Goal: Communication & Community: Share content

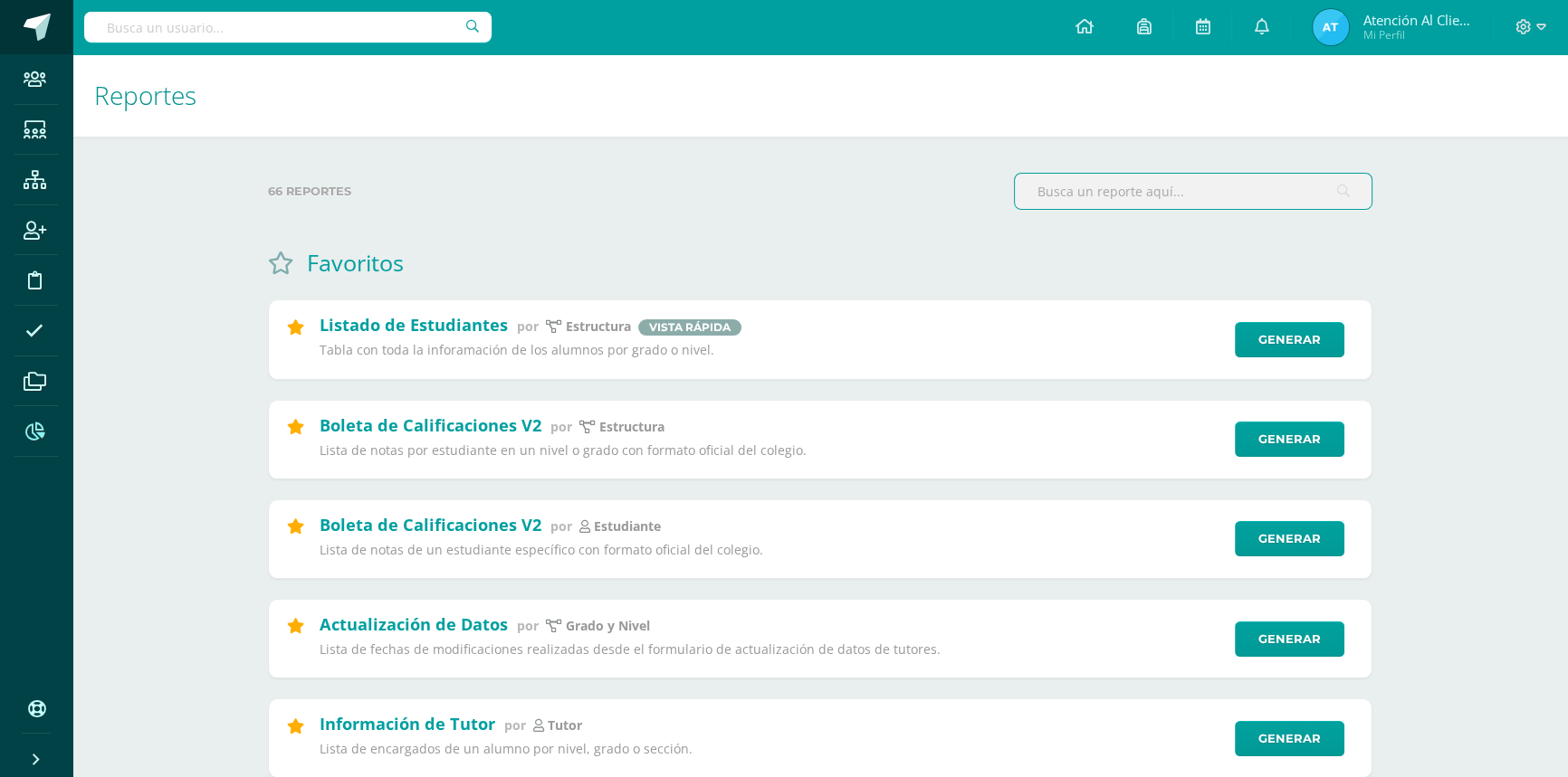
click at [31, 23] on span at bounding box center [36, 27] width 27 height 27
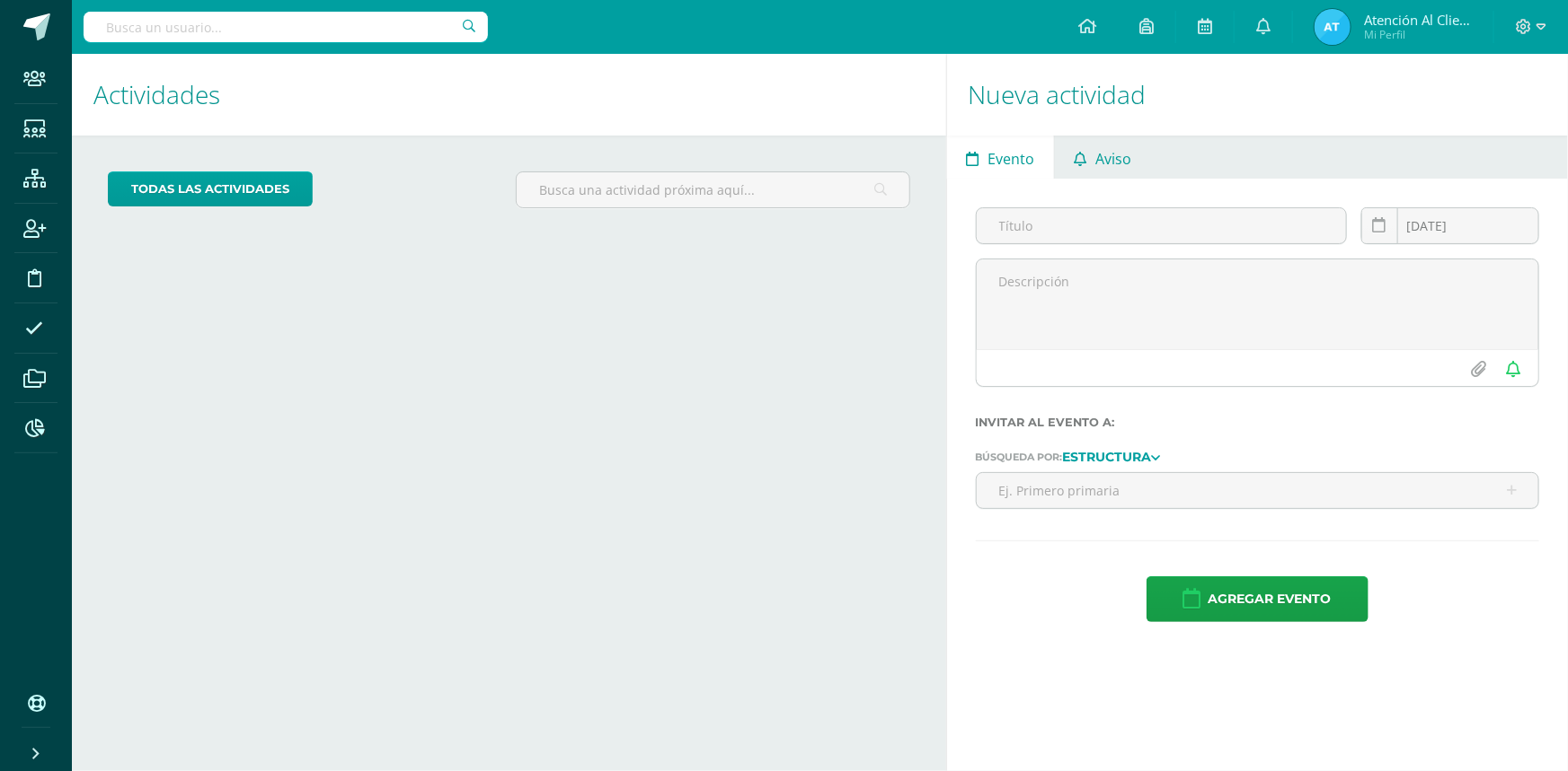
click at [1088, 159] on link "Aviso" at bounding box center [1103, 157] width 96 height 44
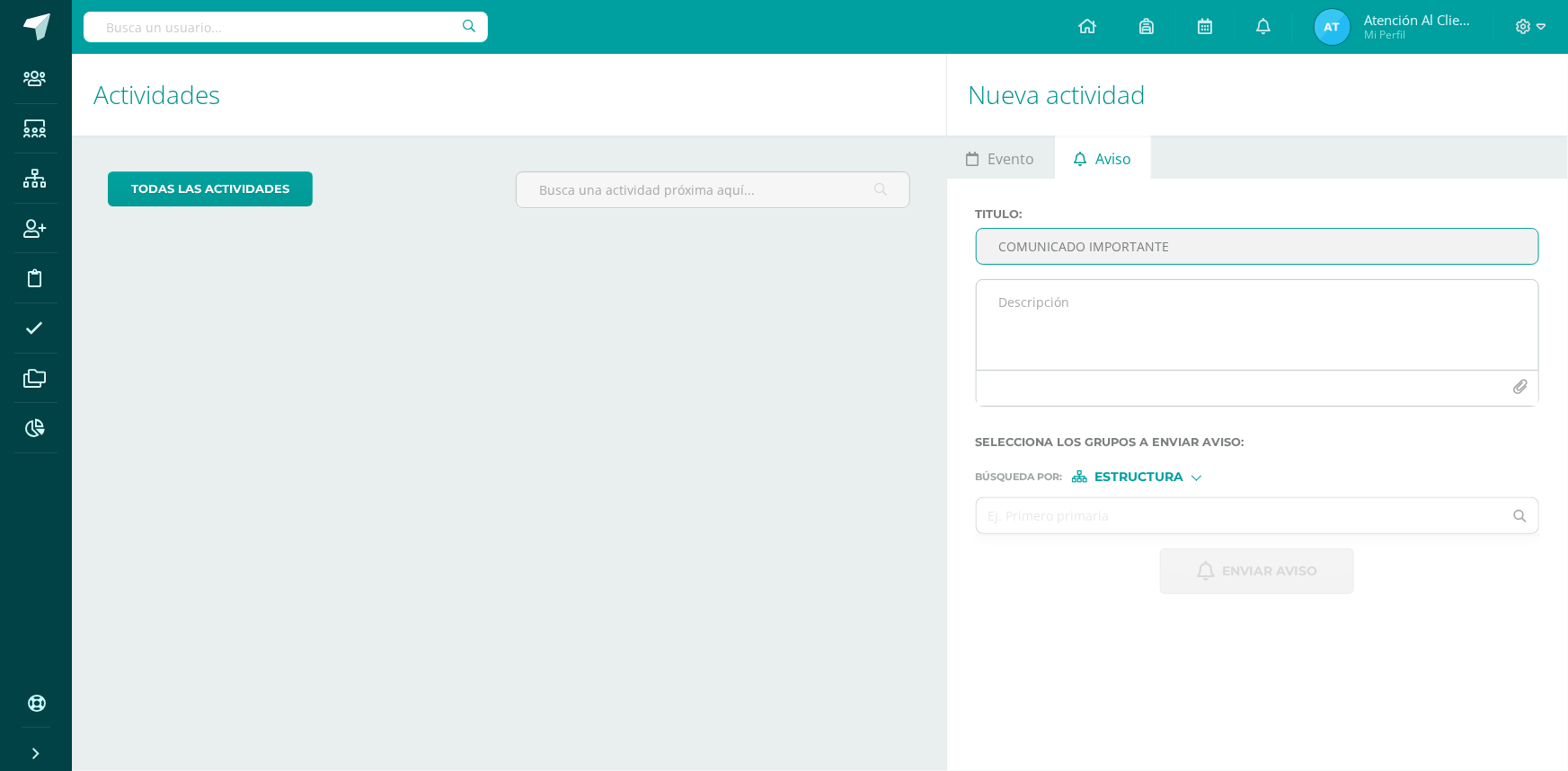
type input "COMUNICADO IMPORTANTE"
click at [1025, 305] on textarea at bounding box center [1257, 324] width 562 height 90
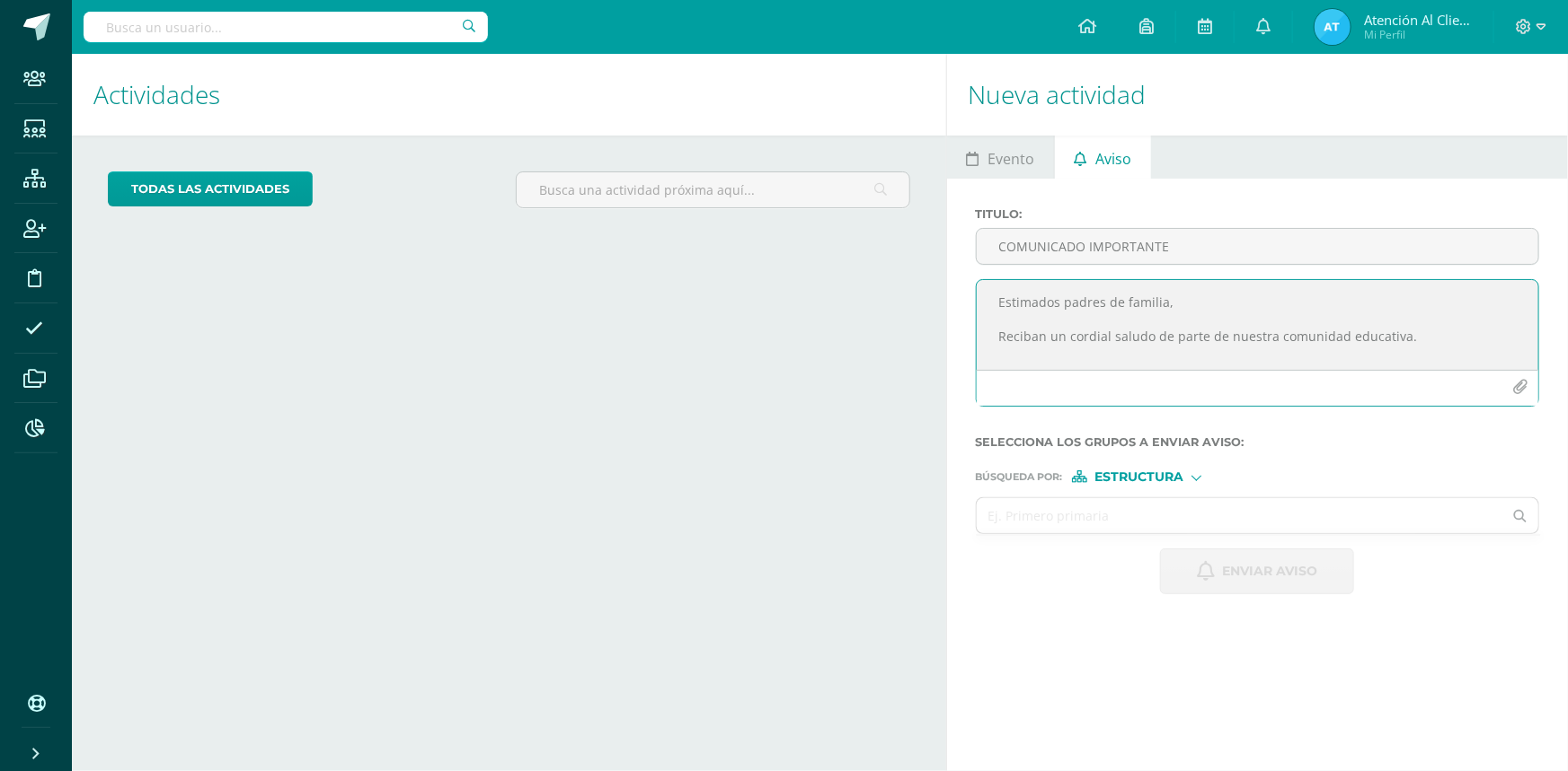
scroll to position [9, 0]
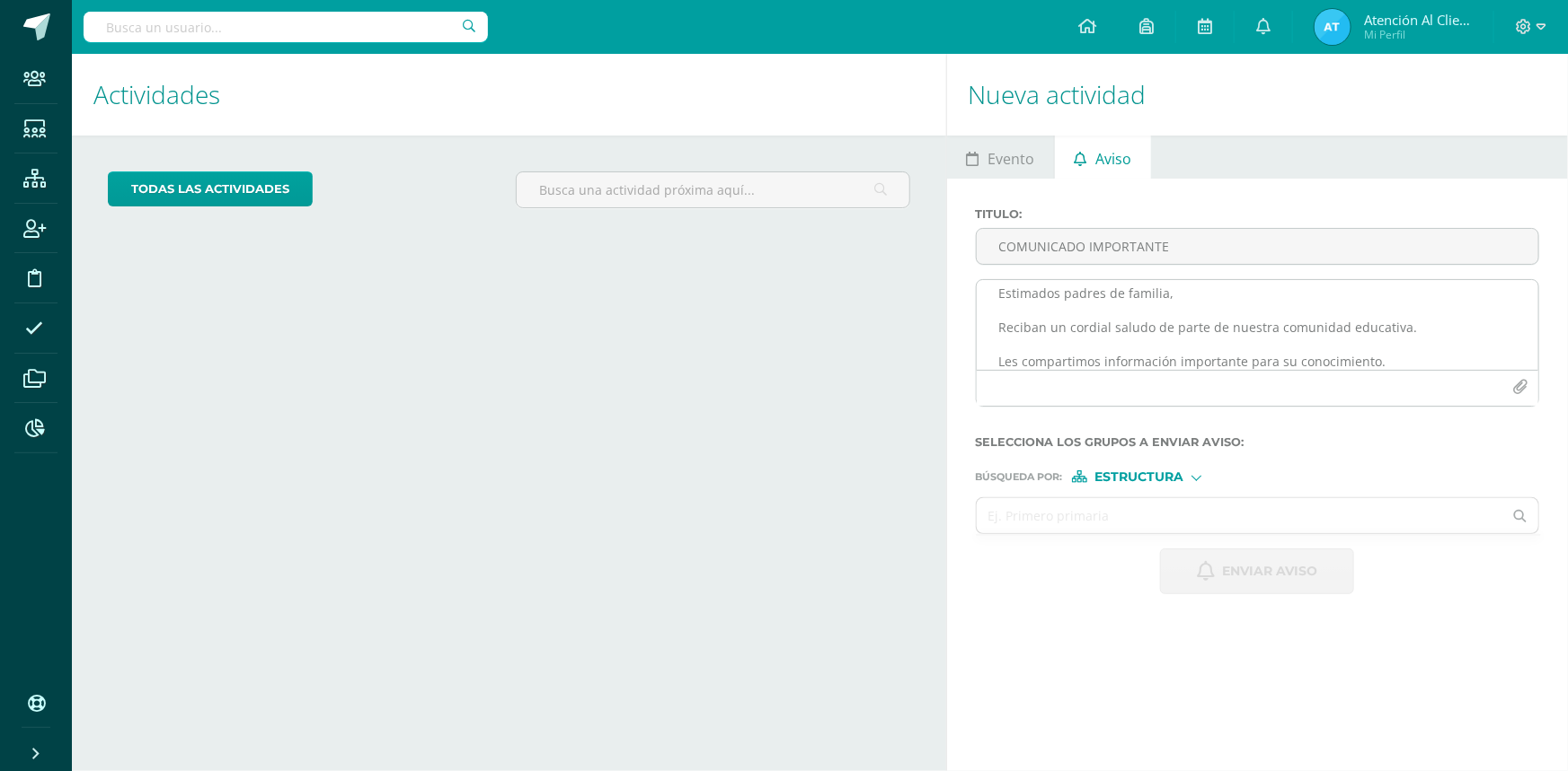
click at [1090, 374] on div at bounding box center [1257, 387] width 562 height 36
click at [1396, 354] on textarea "Estimados padres de familia, Reciban un cordial saludo de parte de nuestra comu…" at bounding box center [1257, 324] width 562 height 90
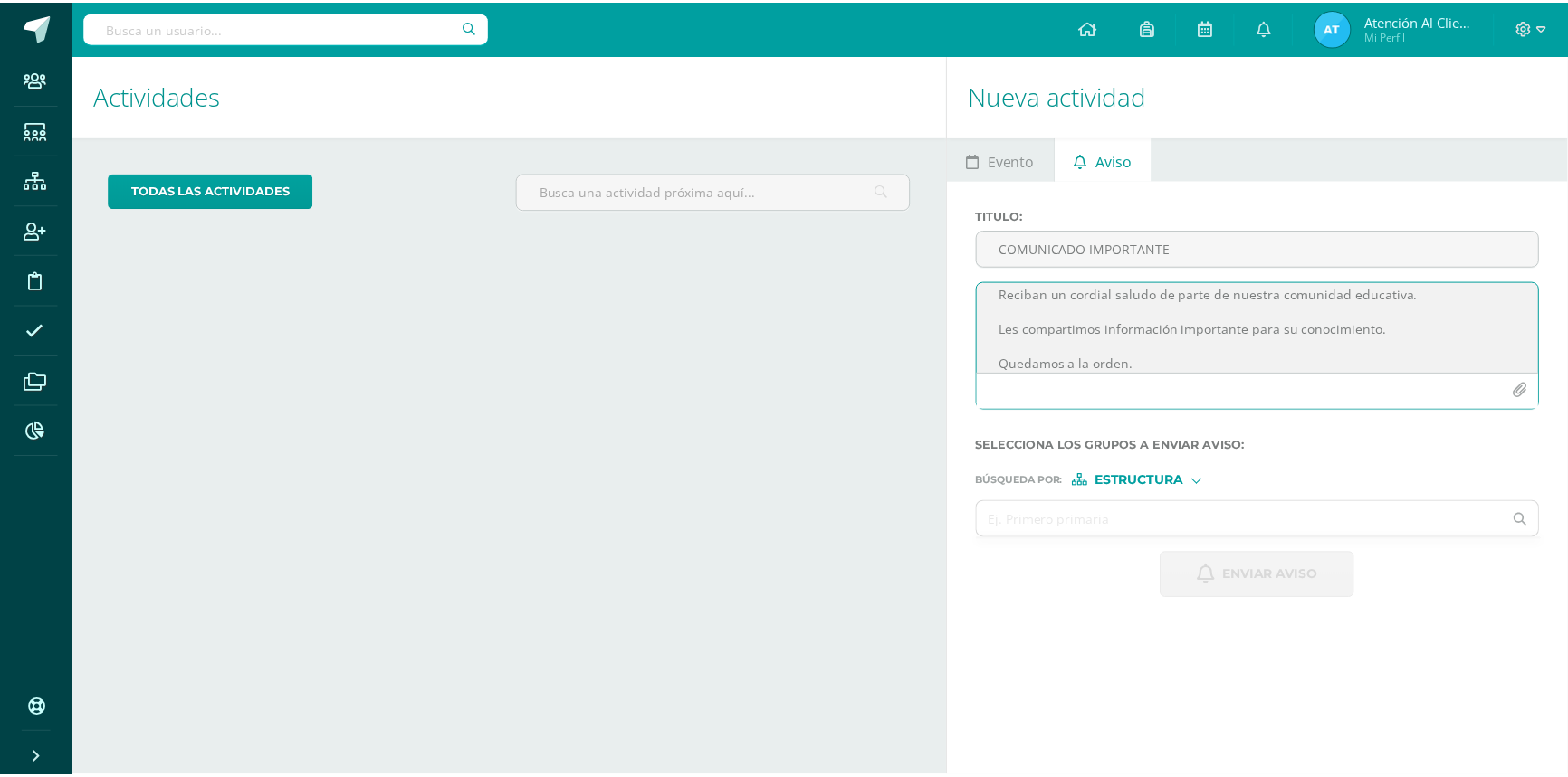
scroll to position [62, 0]
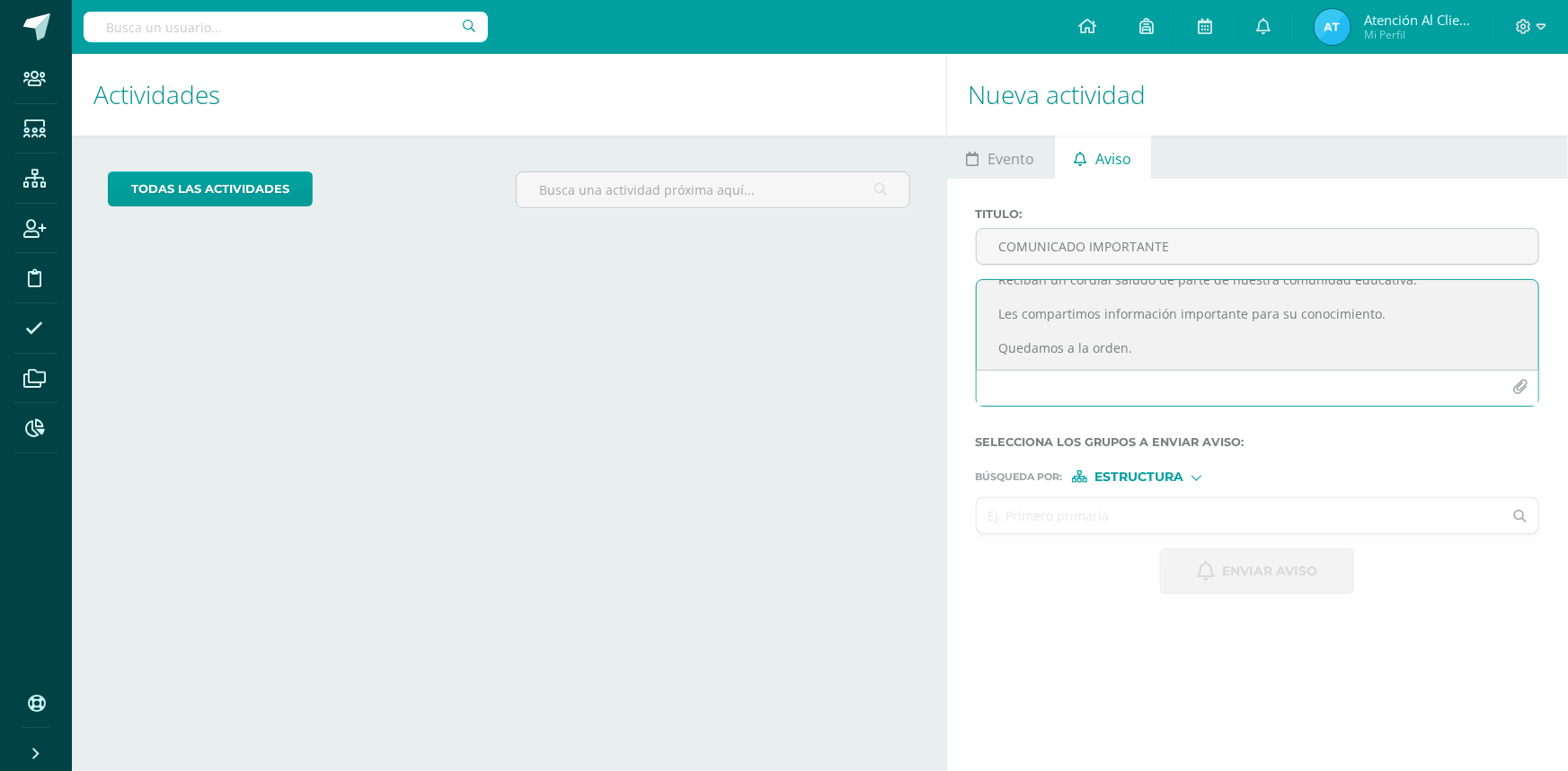
type textarea "Estimados padres de familia, Reciban un cordial saludo de parte de nuestra comu…"
click at [1137, 512] on input "text" at bounding box center [1240, 516] width 527 height 35
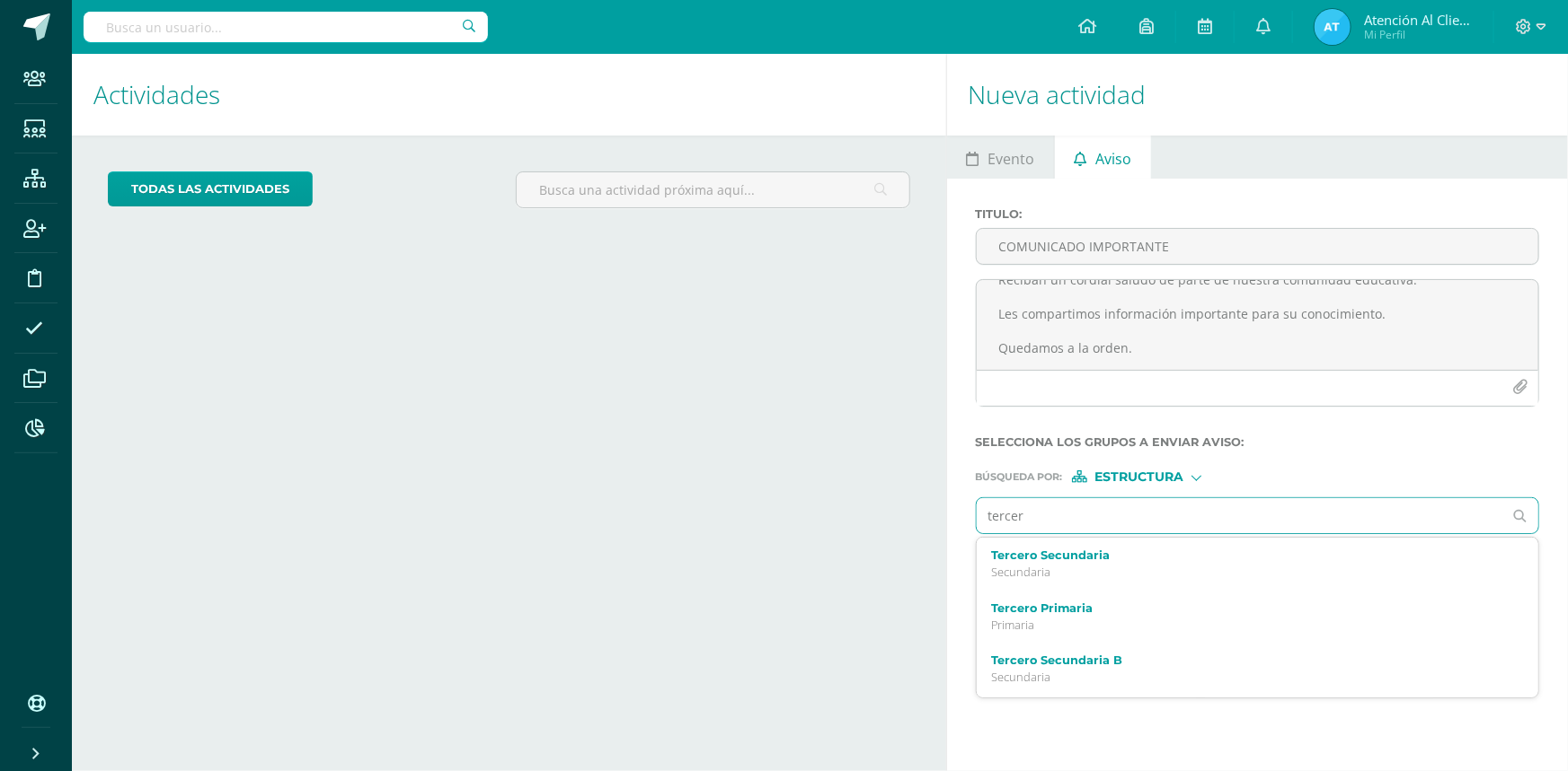
type input "tercero"
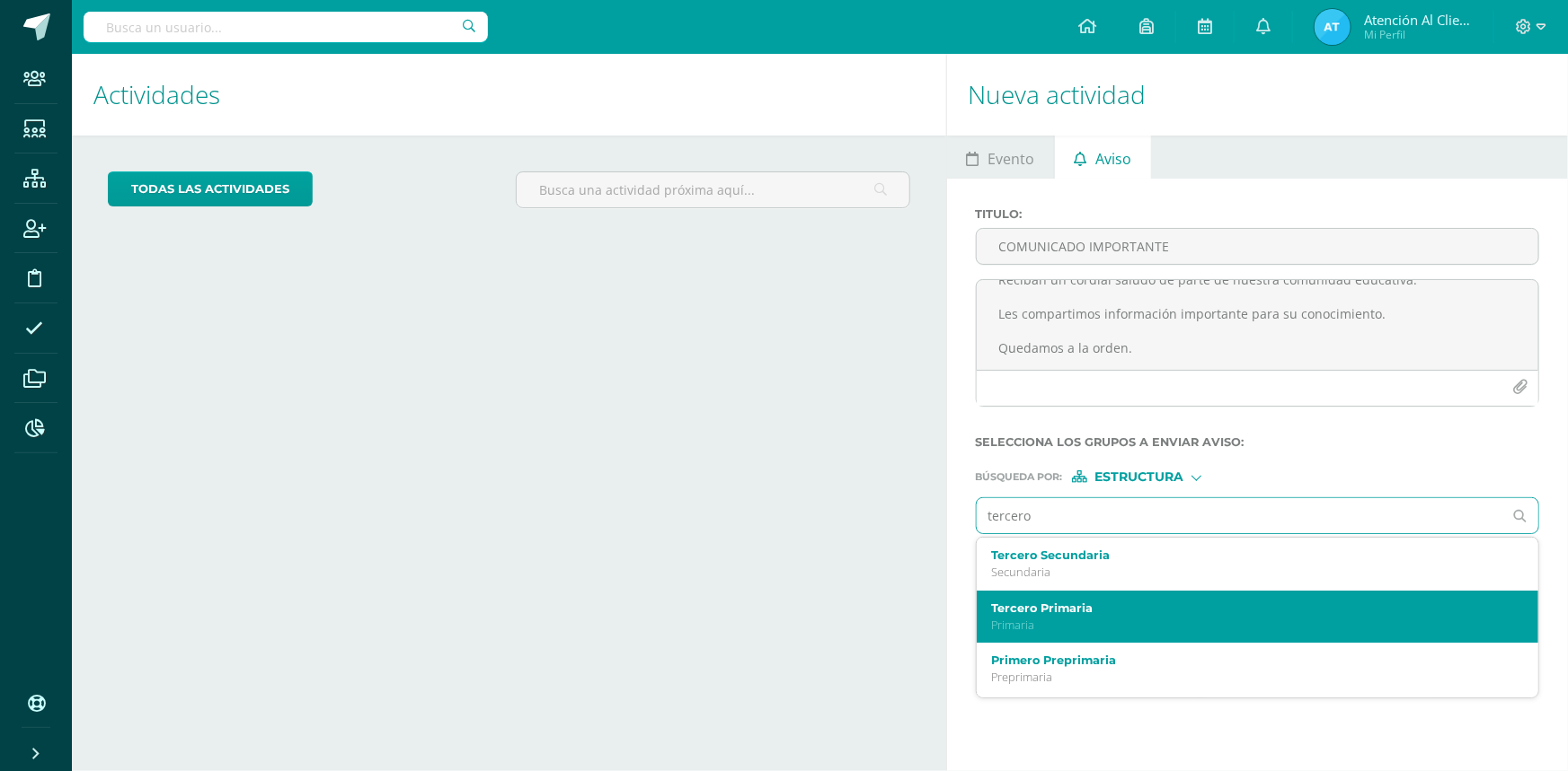
click at [1002, 615] on label "Tercero Primaria" at bounding box center [1246, 608] width 510 height 14
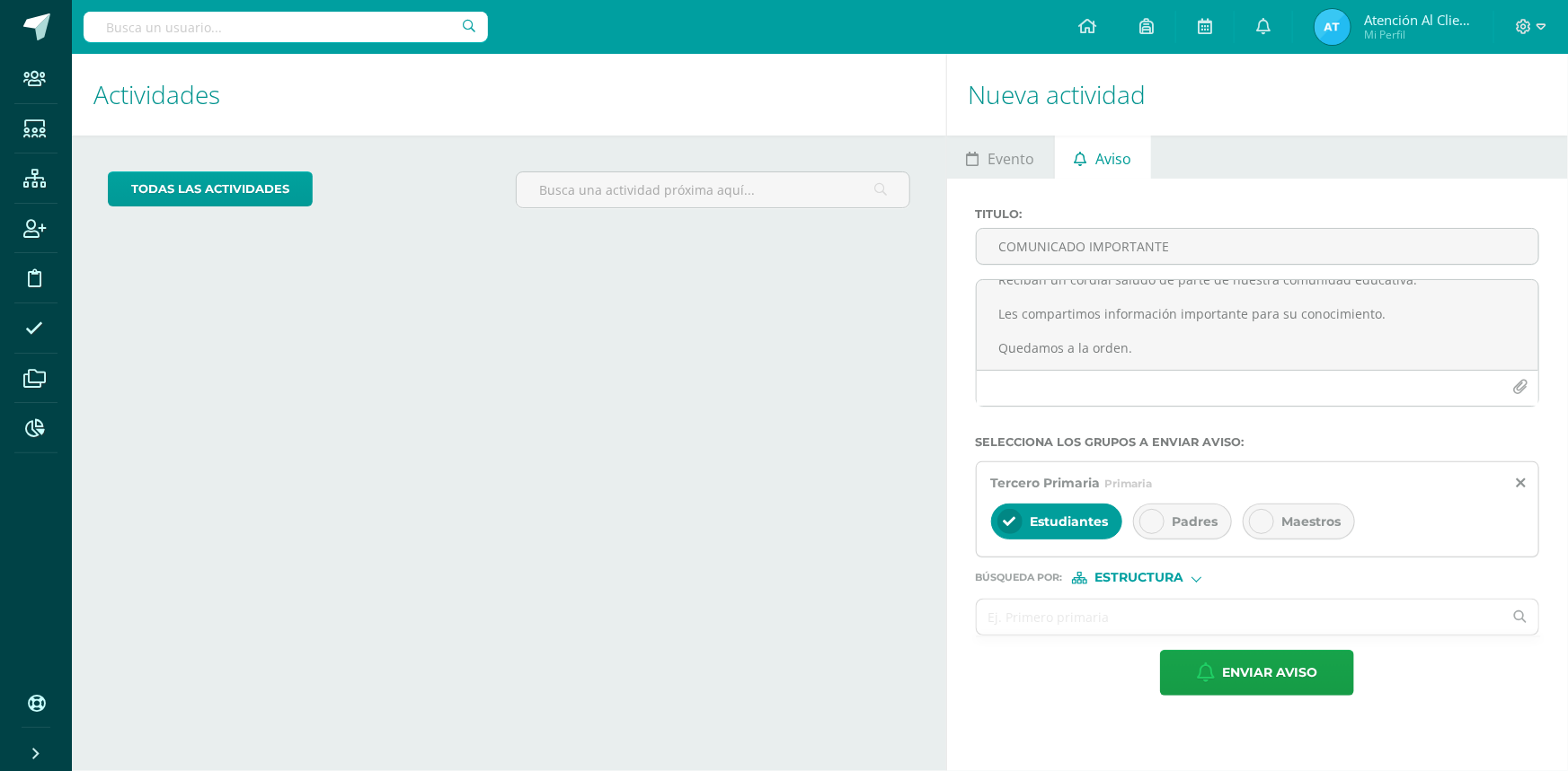
drag, startPoint x: 1160, startPoint y: 525, endPoint x: 1105, endPoint y: 522, distance: 55.1
click at [1154, 524] on div at bounding box center [1152, 521] width 25 height 25
click at [1082, 518] on span "Estudiantes" at bounding box center [1070, 521] width 78 height 16
click at [1036, 623] on input "text" at bounding box center [1240, 617] width 527 height 35
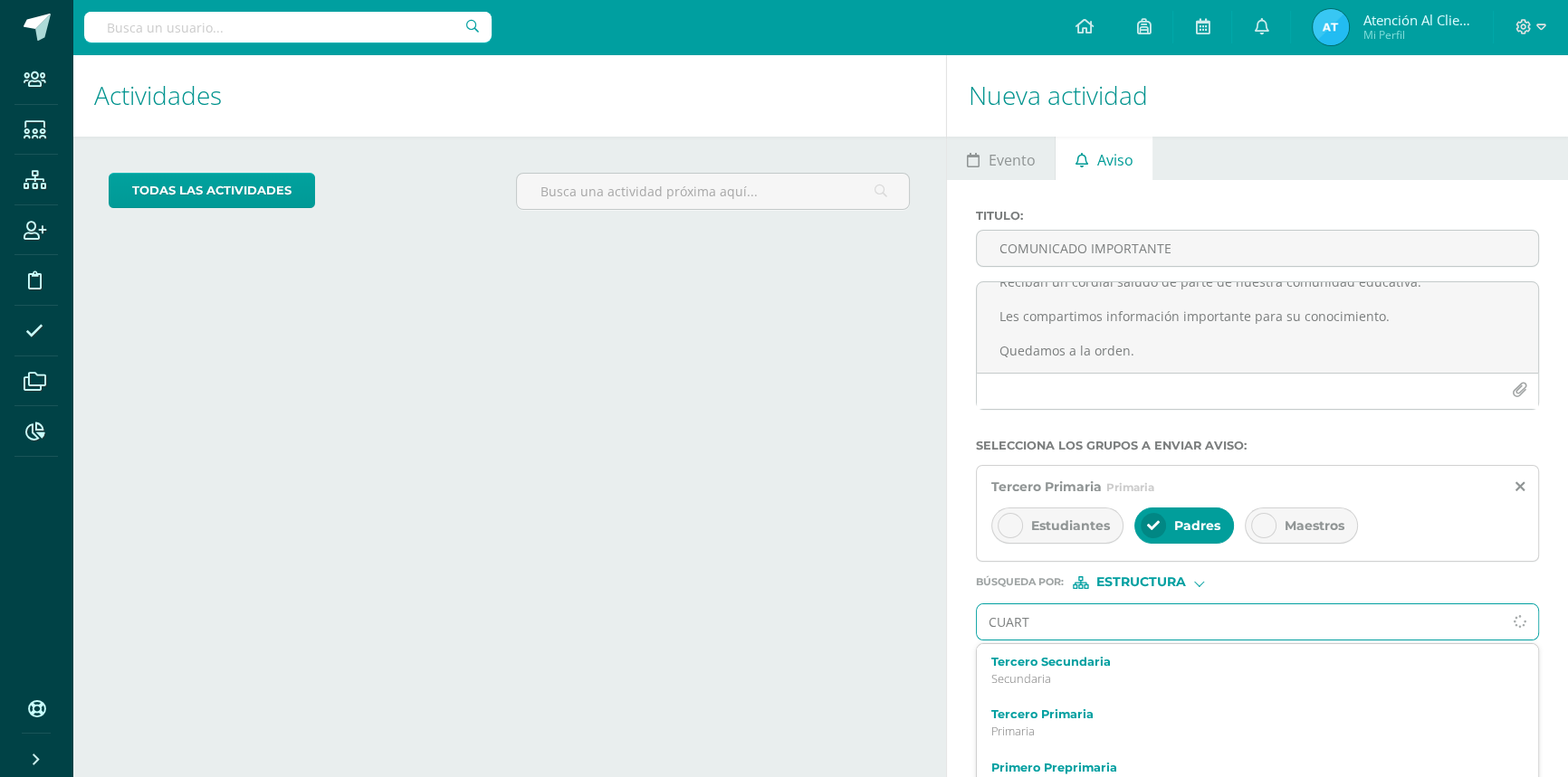
type input "CUARTO"
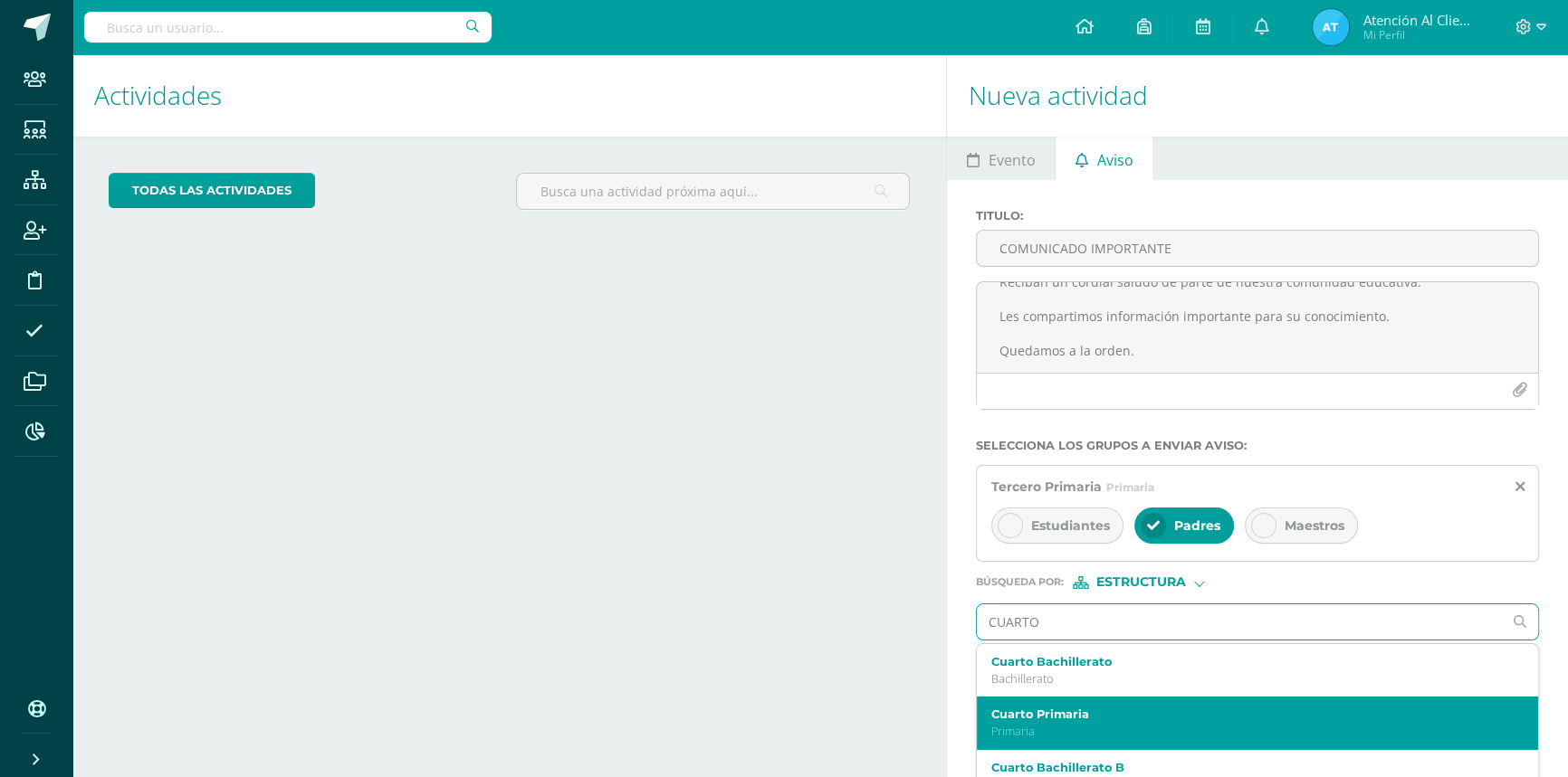
click at [996, 736] on p "Primaria" at bounding box center [1246, 731] width 509 height 15
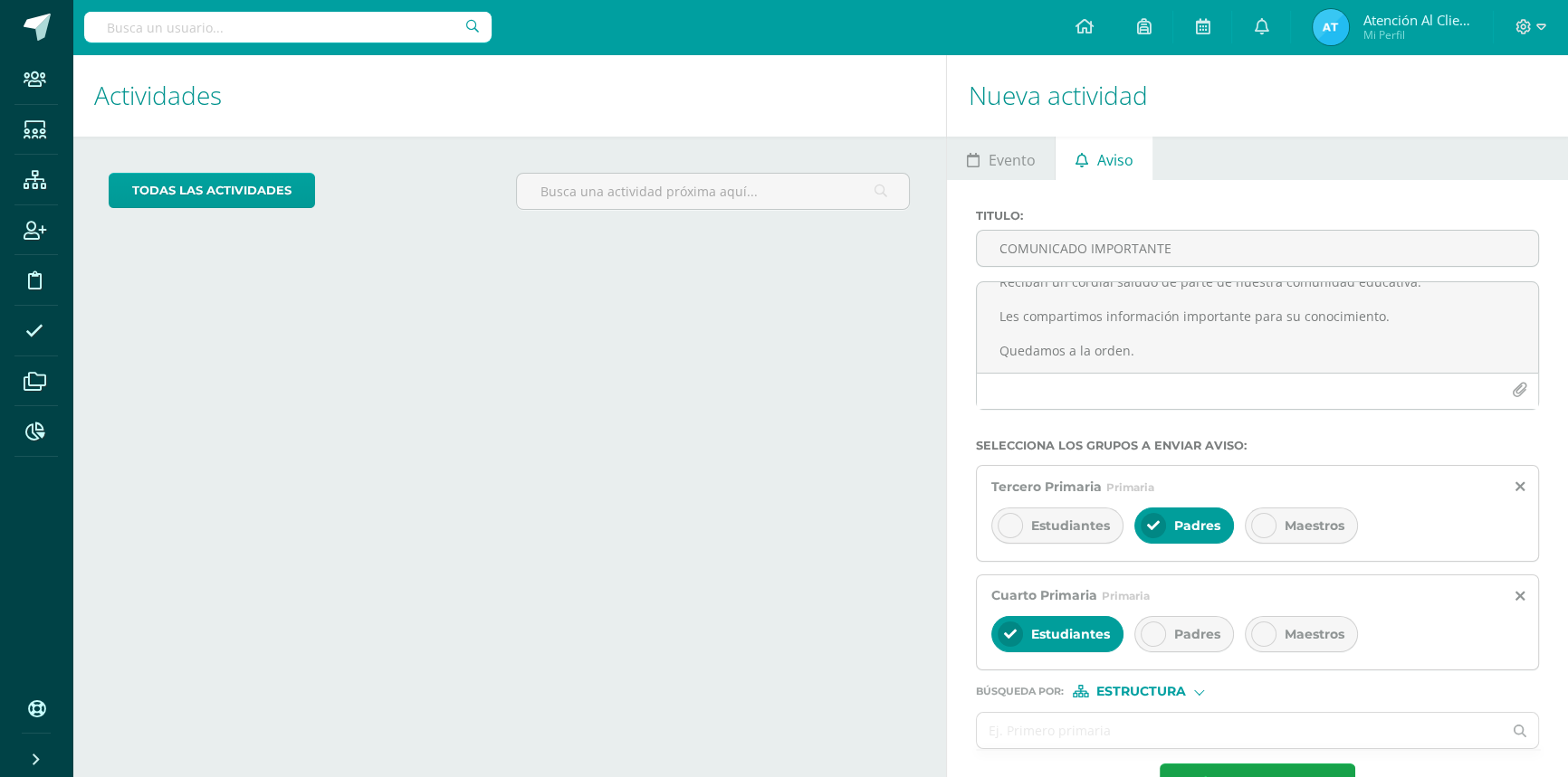
click at [1156, 623] on div "Padres" at bounding box center [1184, 634] width 100 height 36
click at [1076, 638] on span "Estudiantes" at bounding box center [1071, 634] width 78 height 16
click at [1141, 689] on div "Búsqueda por : Estructura Estructura Persona" at bounding box center [1258, 684] width 563 height 27
click at [1141, 690] on span "Estructura" at bounding box center [1142, 692] width 90 height 10
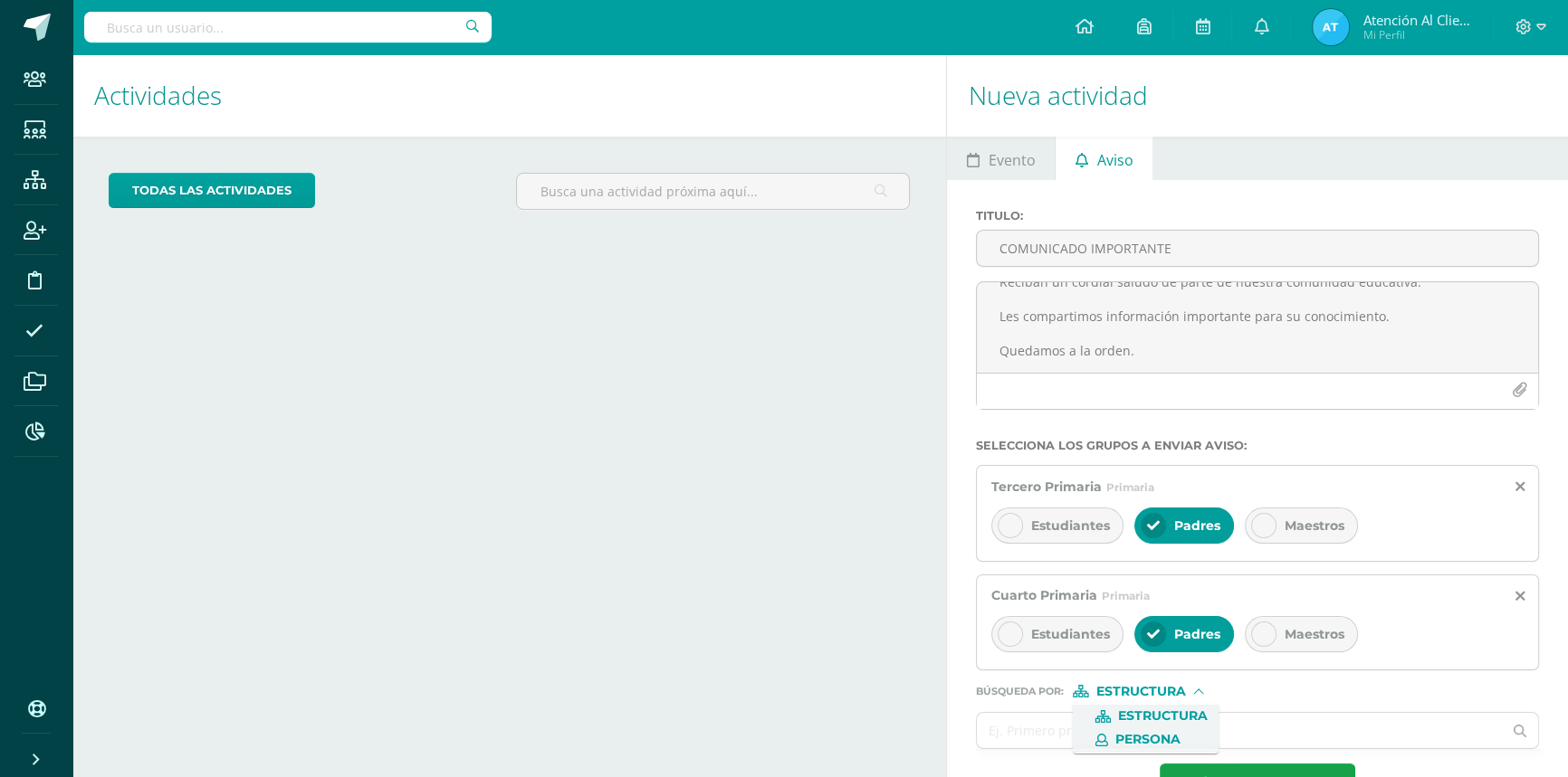
click at [1134, 735] on span "Persona" at bounding box center [1148, 740] width 65 height 10
click at [1134, 735] on input "text" at bounding box center [1240, 731] width 525 height 35
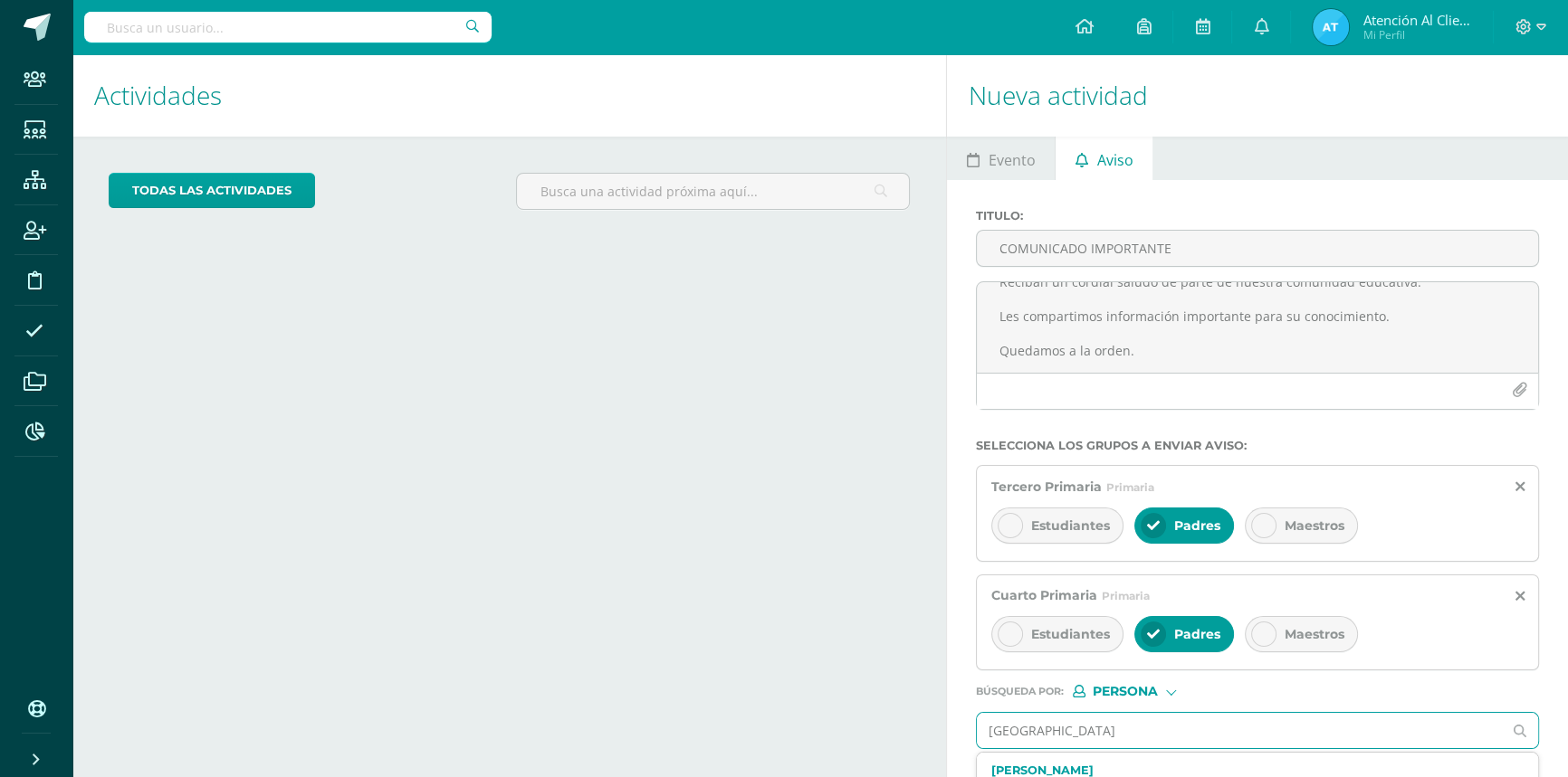
type input "ATENC"
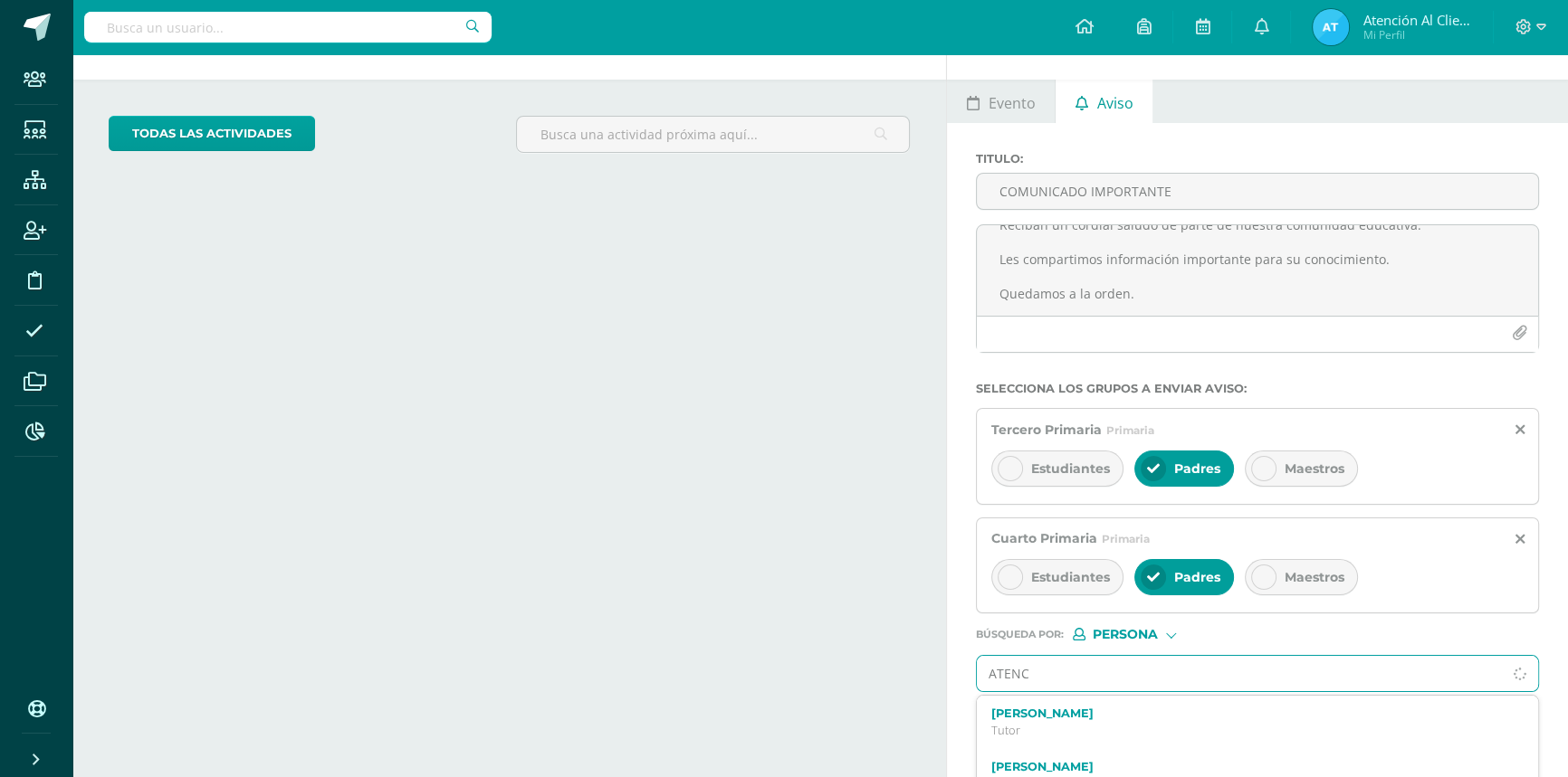
scroll to position [86, 0]
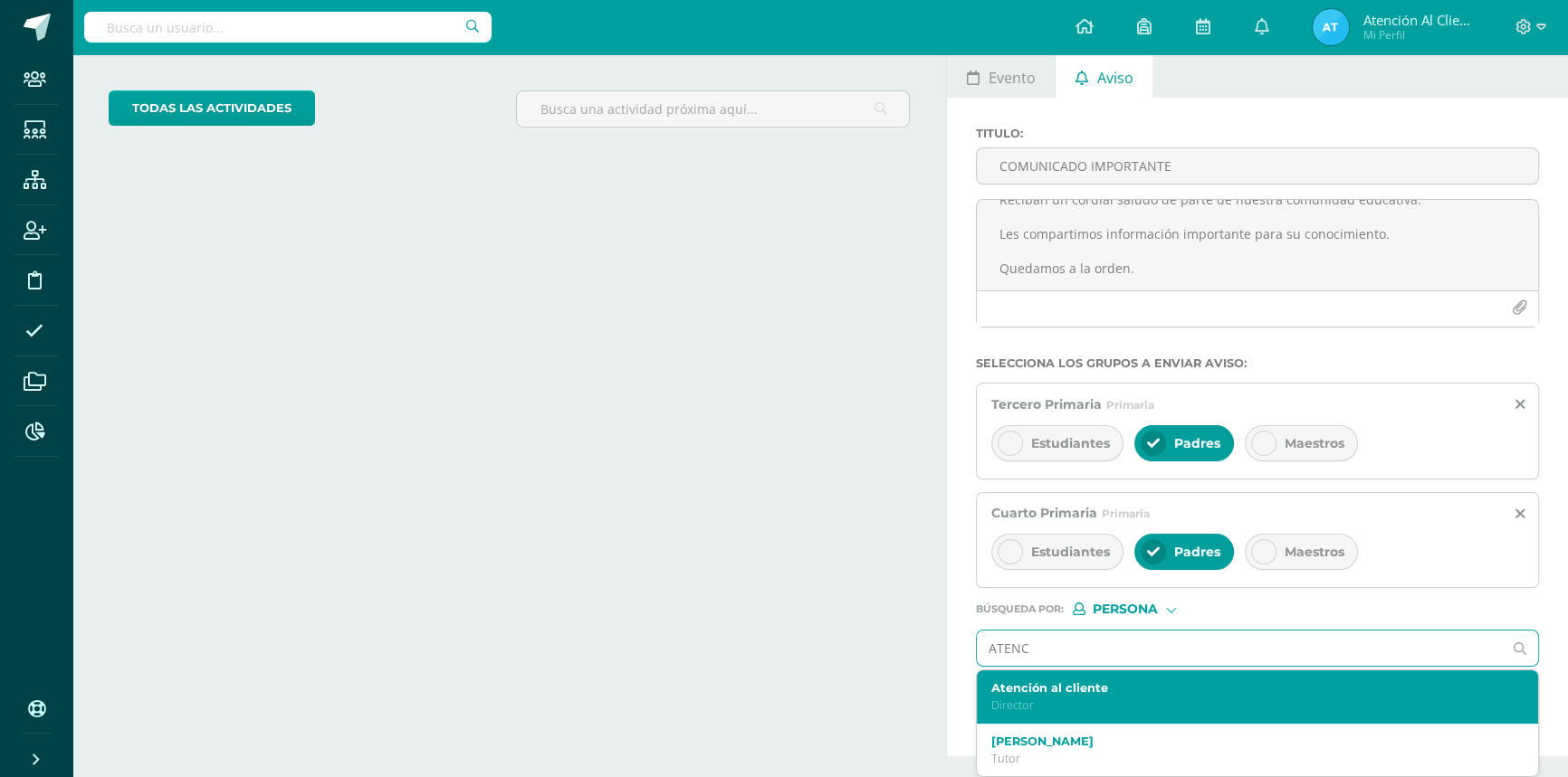
click at [1039, 687] on label "Atención al cliente" at bounding box center [1246, 688] width 509 height 14
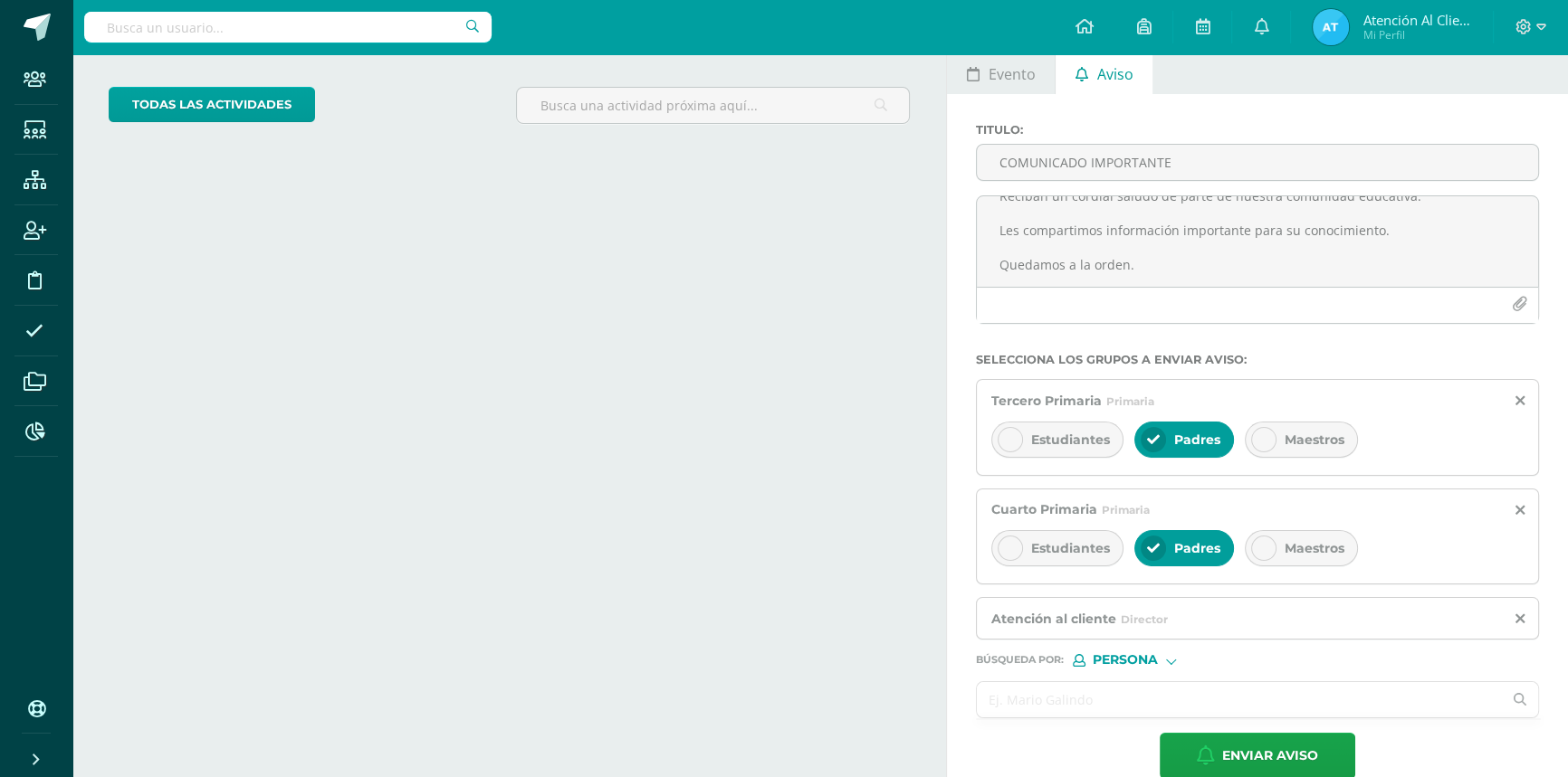
click at [1080, 705] on input "text" at bounding box center [1240, 700] width 525 height 35
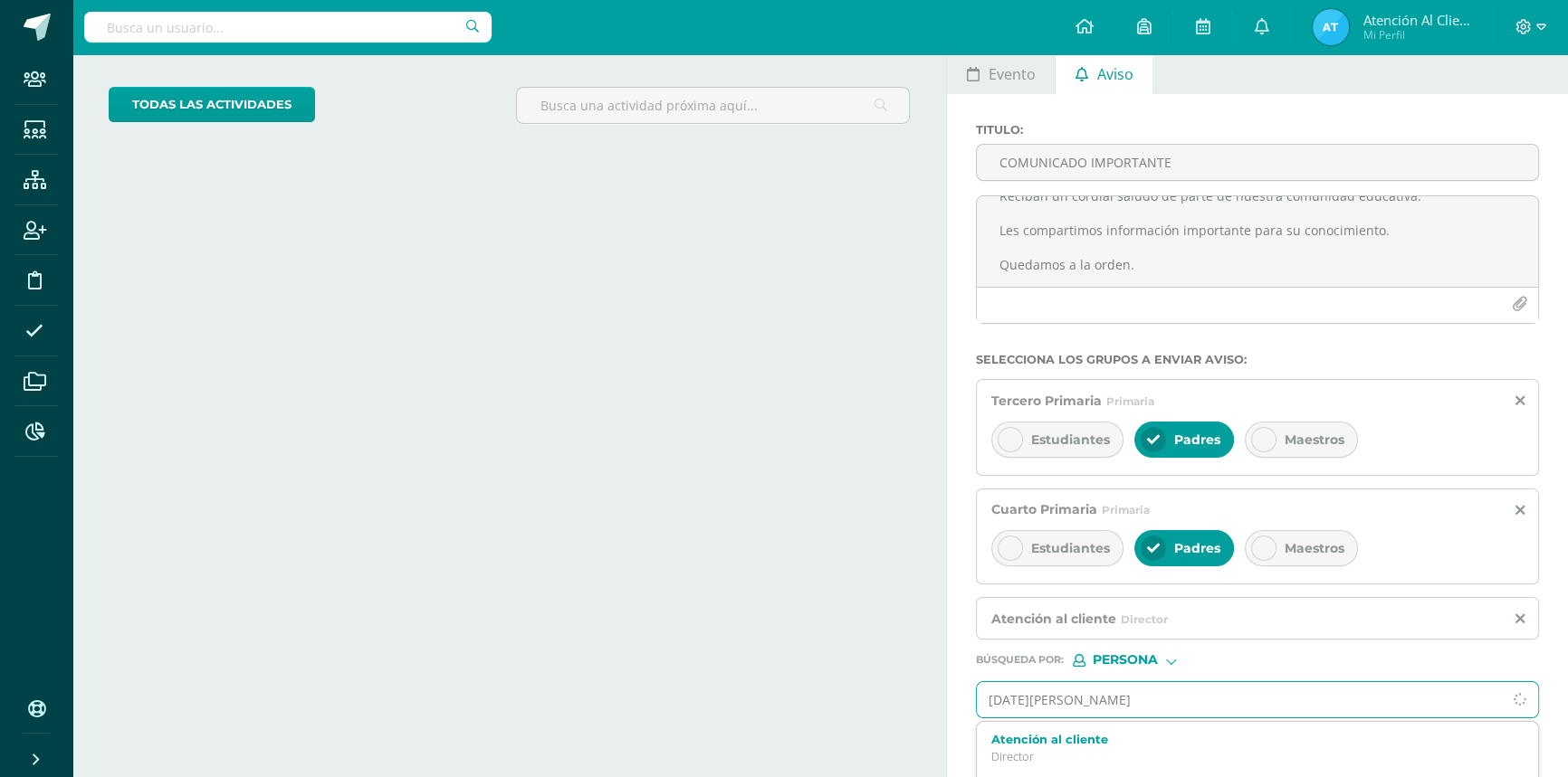
type input "[DATE][PERSON_NAME]"
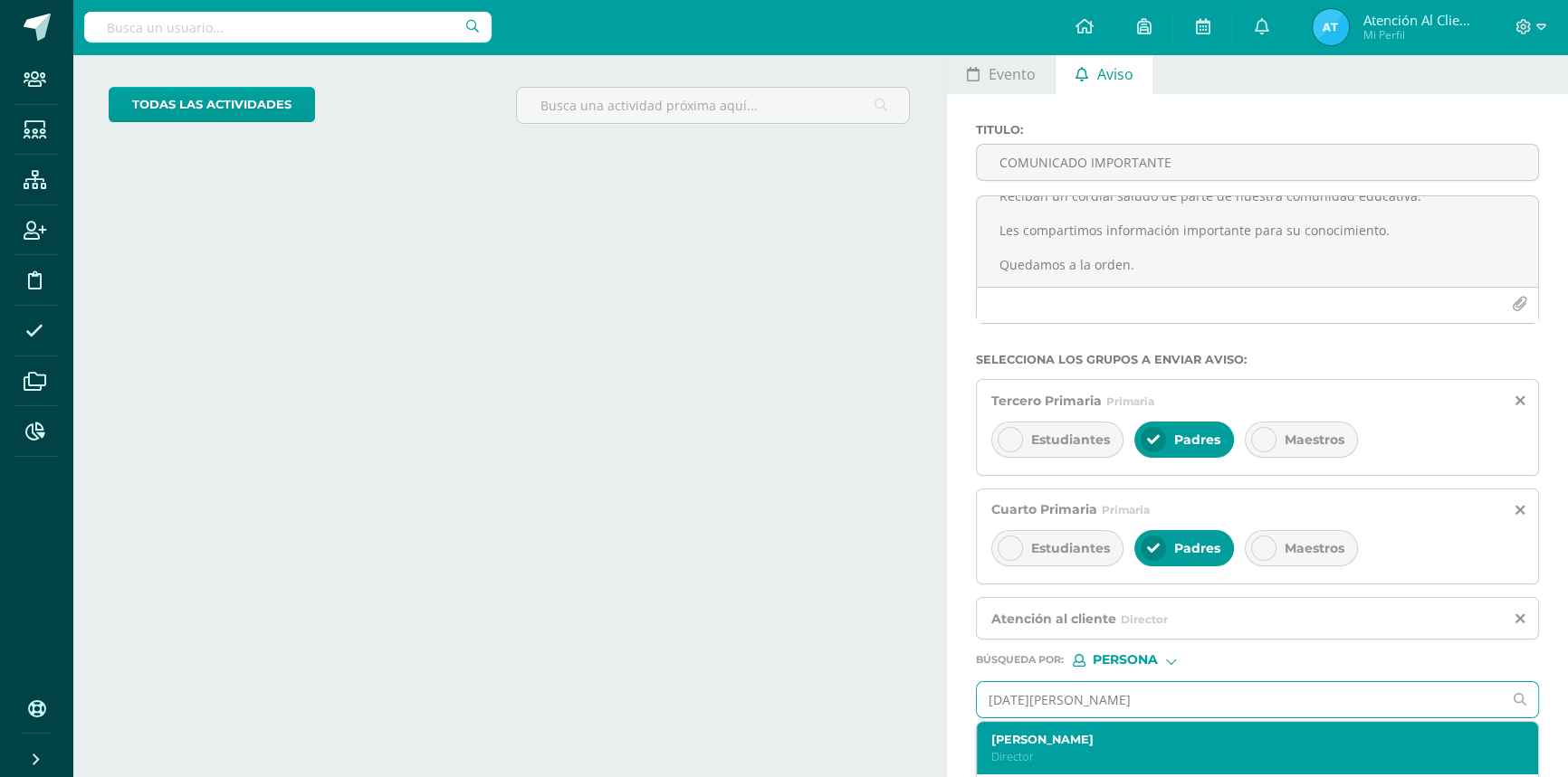
click at [1194, 746] on label "[PERSON_NAME]" at bounding box center [1246, 740] width 509 height 14
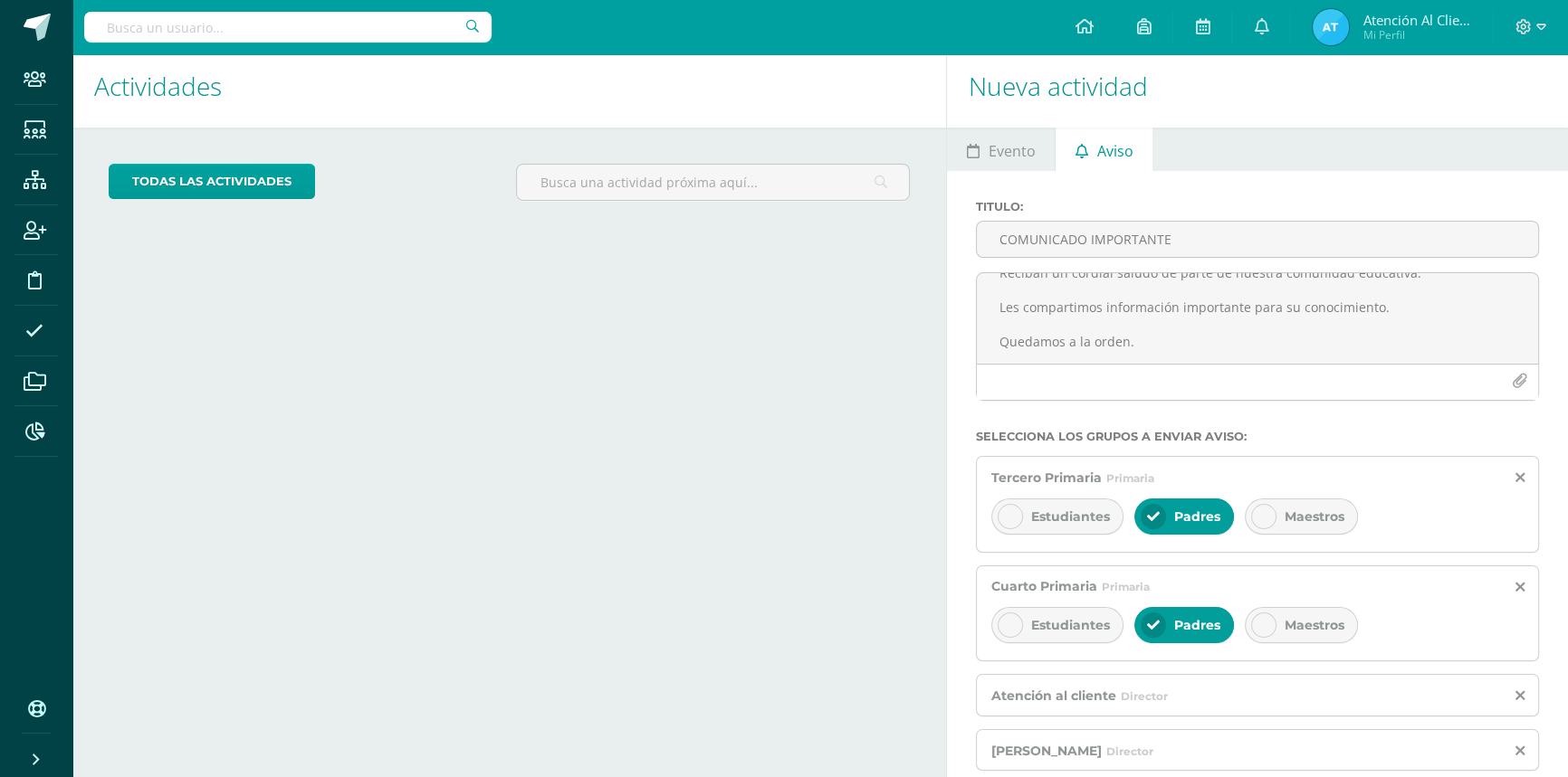
scroll to position [0, 0]
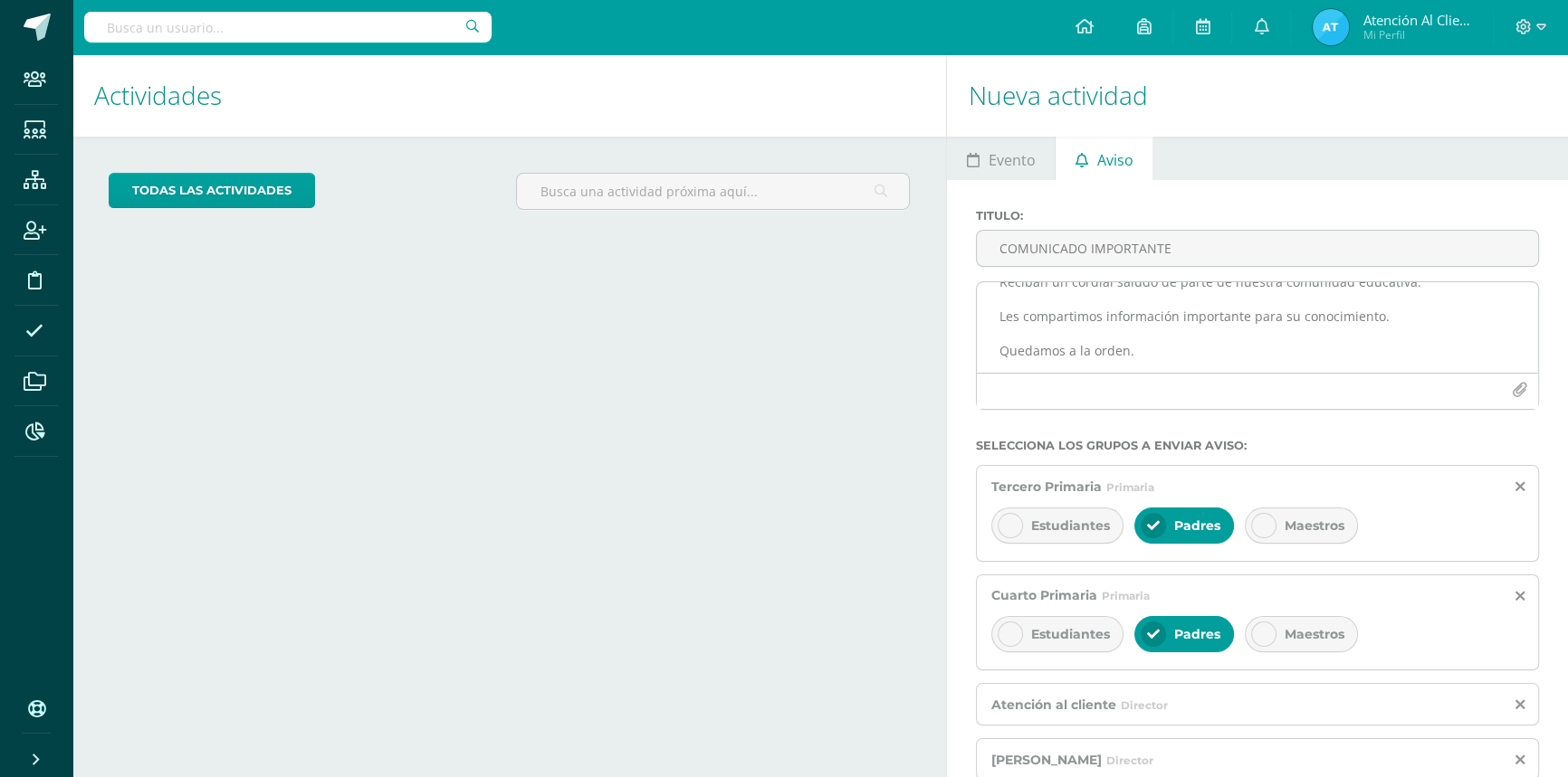
click at [1522, 388] on icon "button" at bounding box center [1519, 390] width 15 height 15
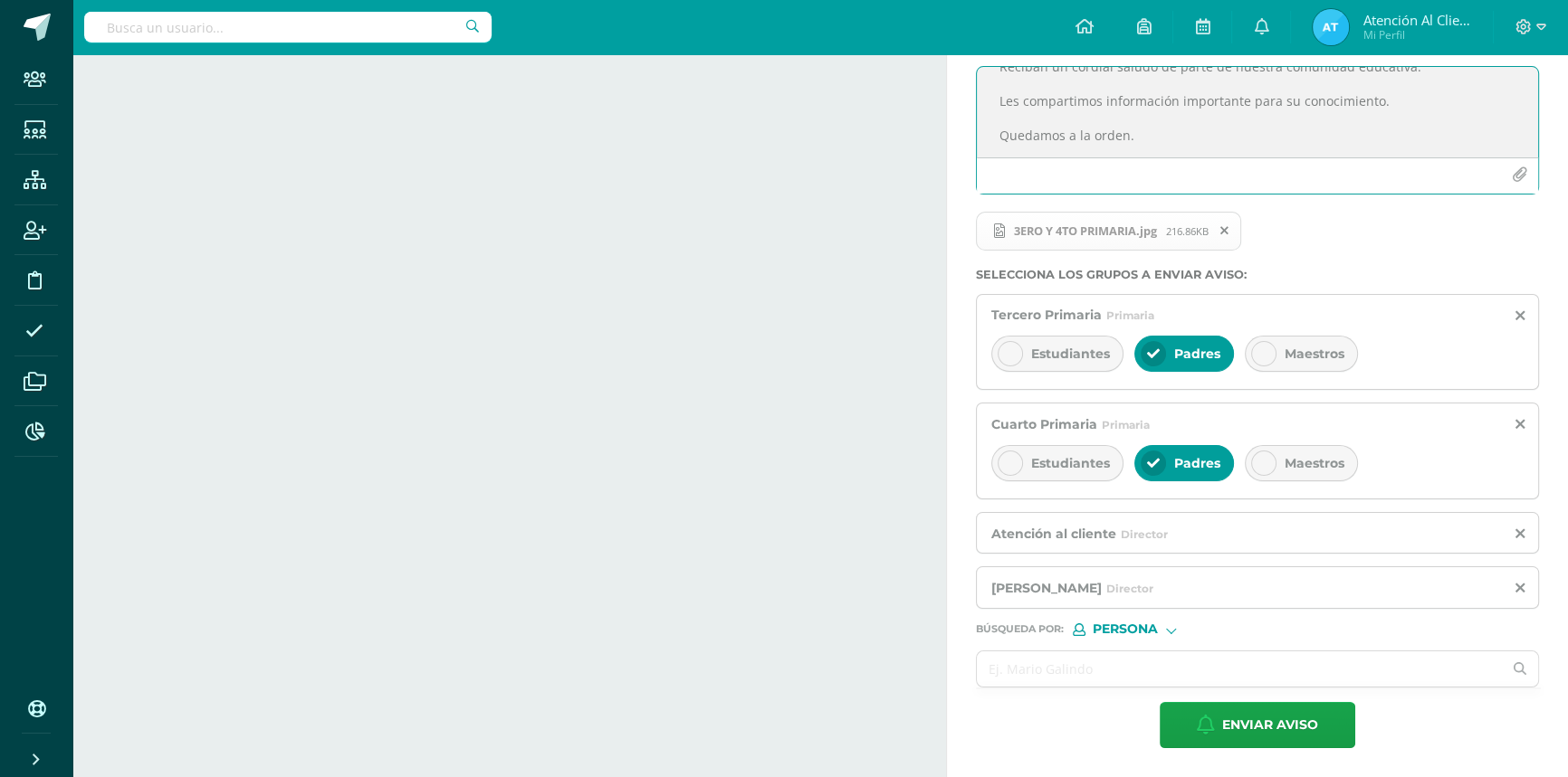
scroll to position [217, 0]
click at [1260, 726] on span "Enviar aviso" at bounding box center [1270, 725] width 96 height 44
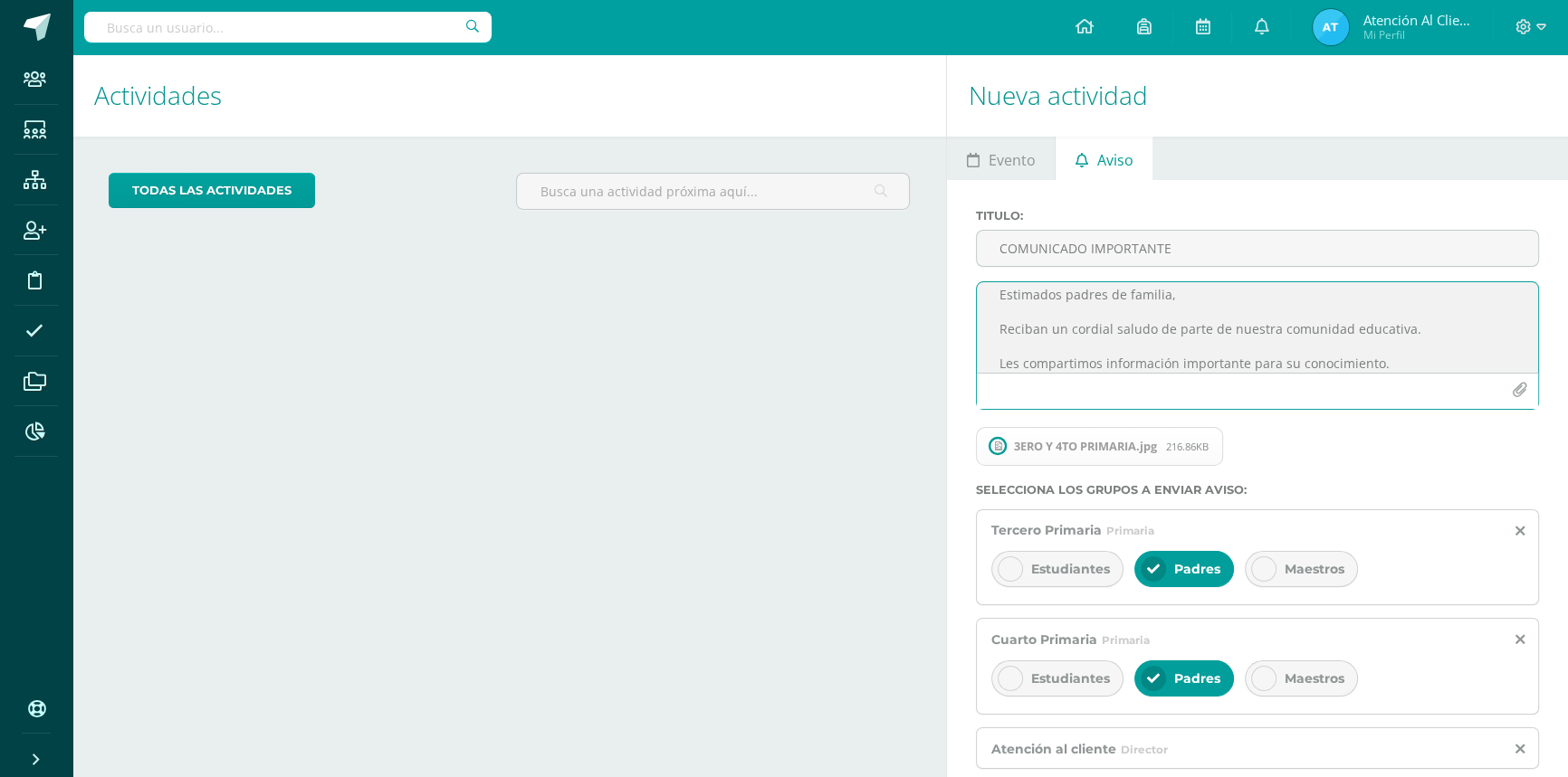
scroll to position [0, 0]
drag, startPoint x: 1148, startPoint y: 344, endPoint x: 914, endPoint y: 260, distance: 248.6
click at [914, 260] on div "Actividades Actividad todas las Actividades No tienes actividades Échale un vis…" at bounding box center [820, 416] width 1510 height 723
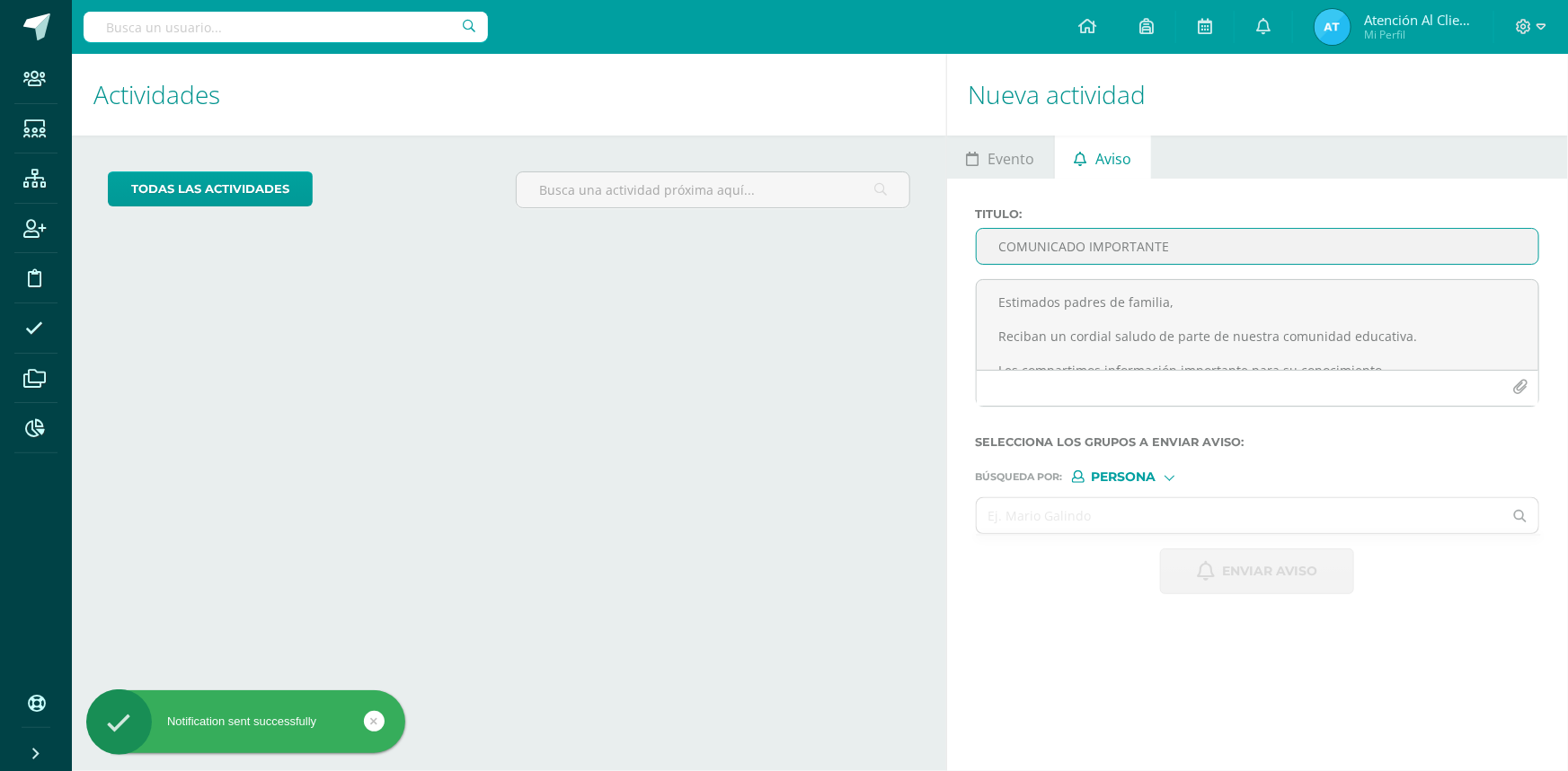
click at [1024, 252] on input "COMUNICADO IMPORTANTE" at bounding box center [1257, 246] width 562 height 35
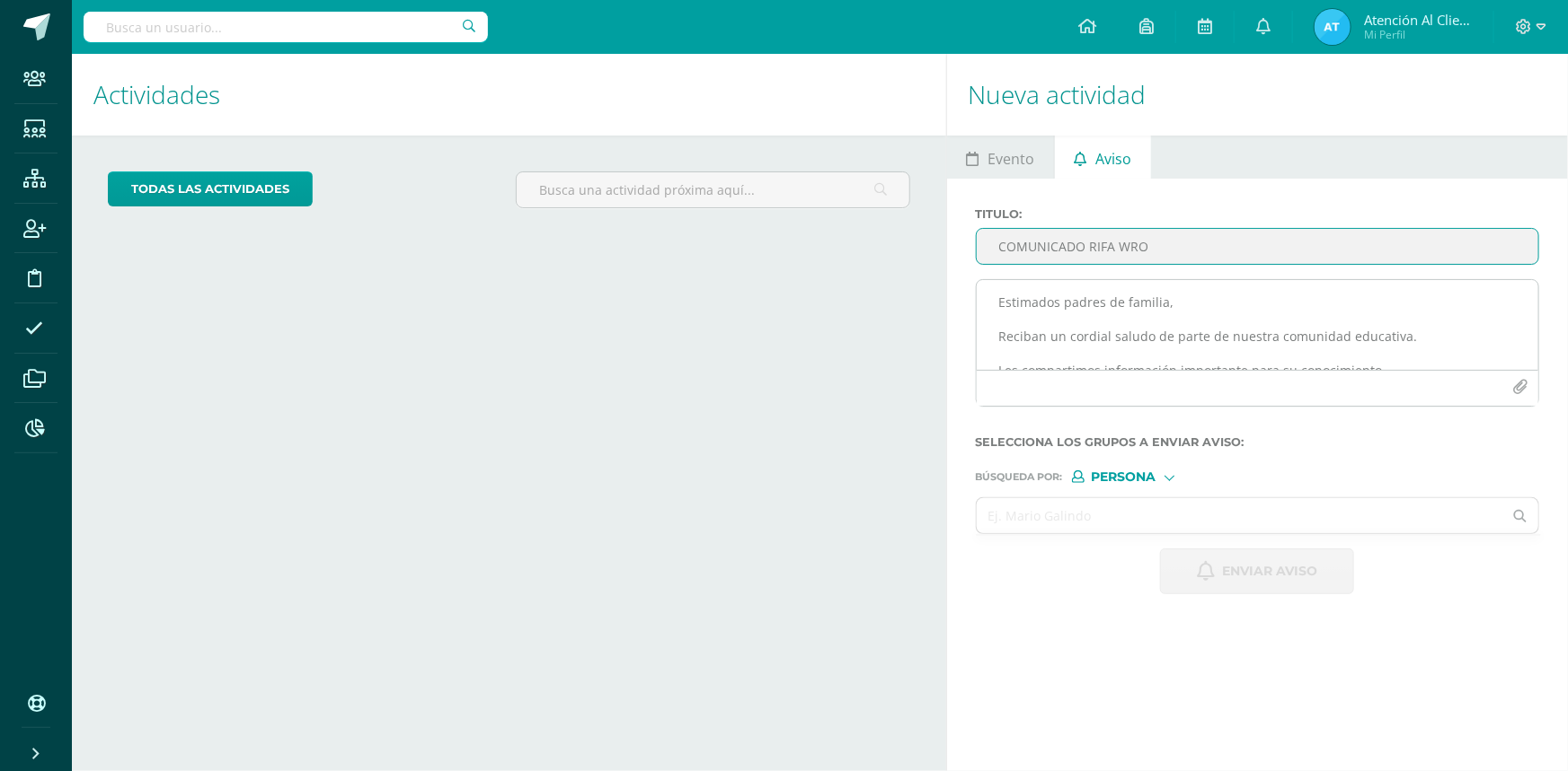
type input "COMUNICADO RIFA WRO"
click at [1017, 297] on textarea "Estimados padres de familia, Reciban un cordial saludo de parte de nuestra comu…" at bounding box center [1257, 324] width 562 height 90
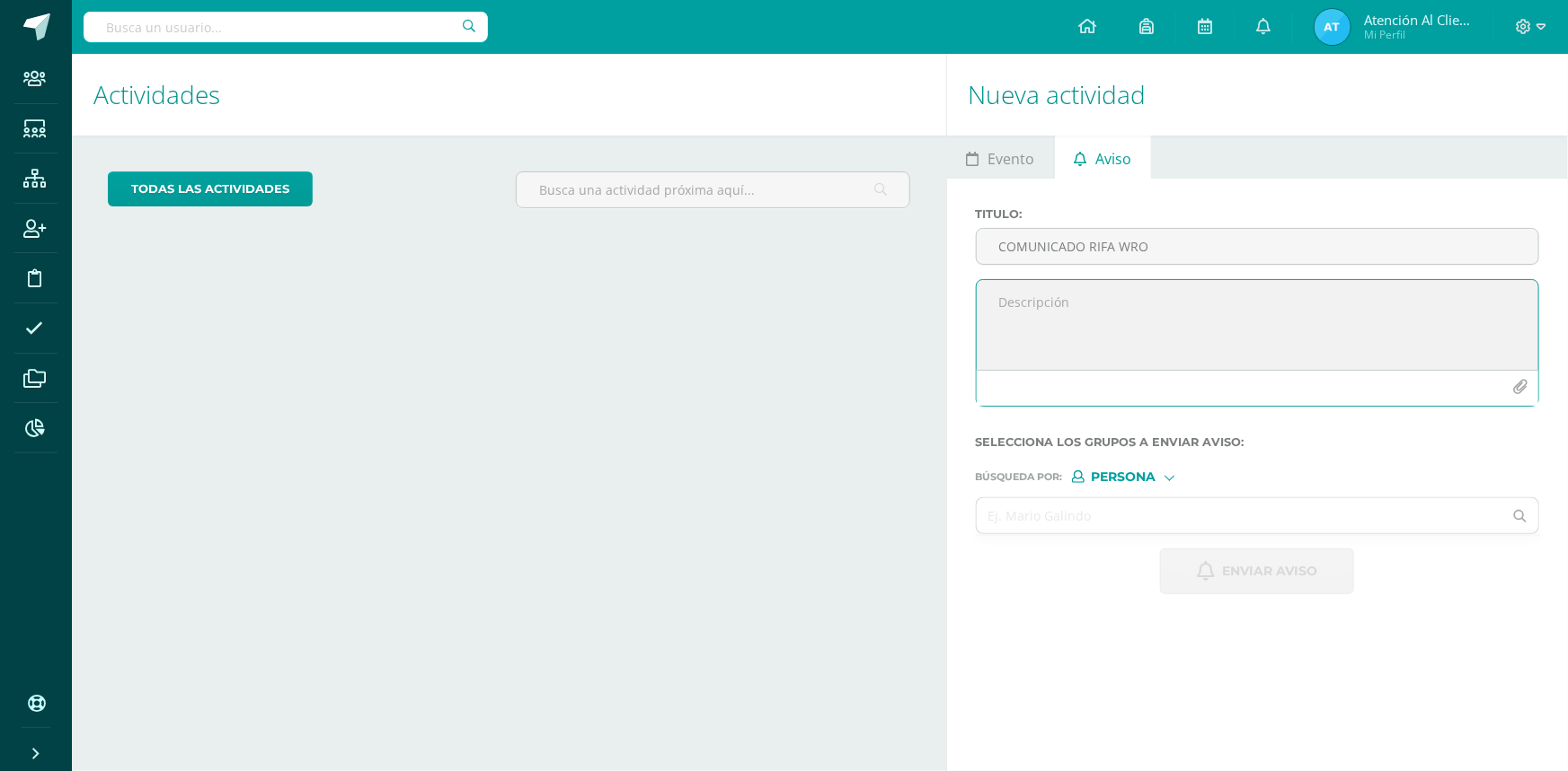
paste textarea "Estimados padres de familia, Reciban un cordial saludo de parte de nuestra comu…"
drag, startPoint x: 1147, startPoint y: 358, endPoint x: 1177, endPoint y: 305, distance: 60.9
click at [1177, 305] on textarea "Estimados padres de familia, Reciban un cordial saludo de parte de nuestra comu…" at bounding box center [1257, 324] width 562 height 90
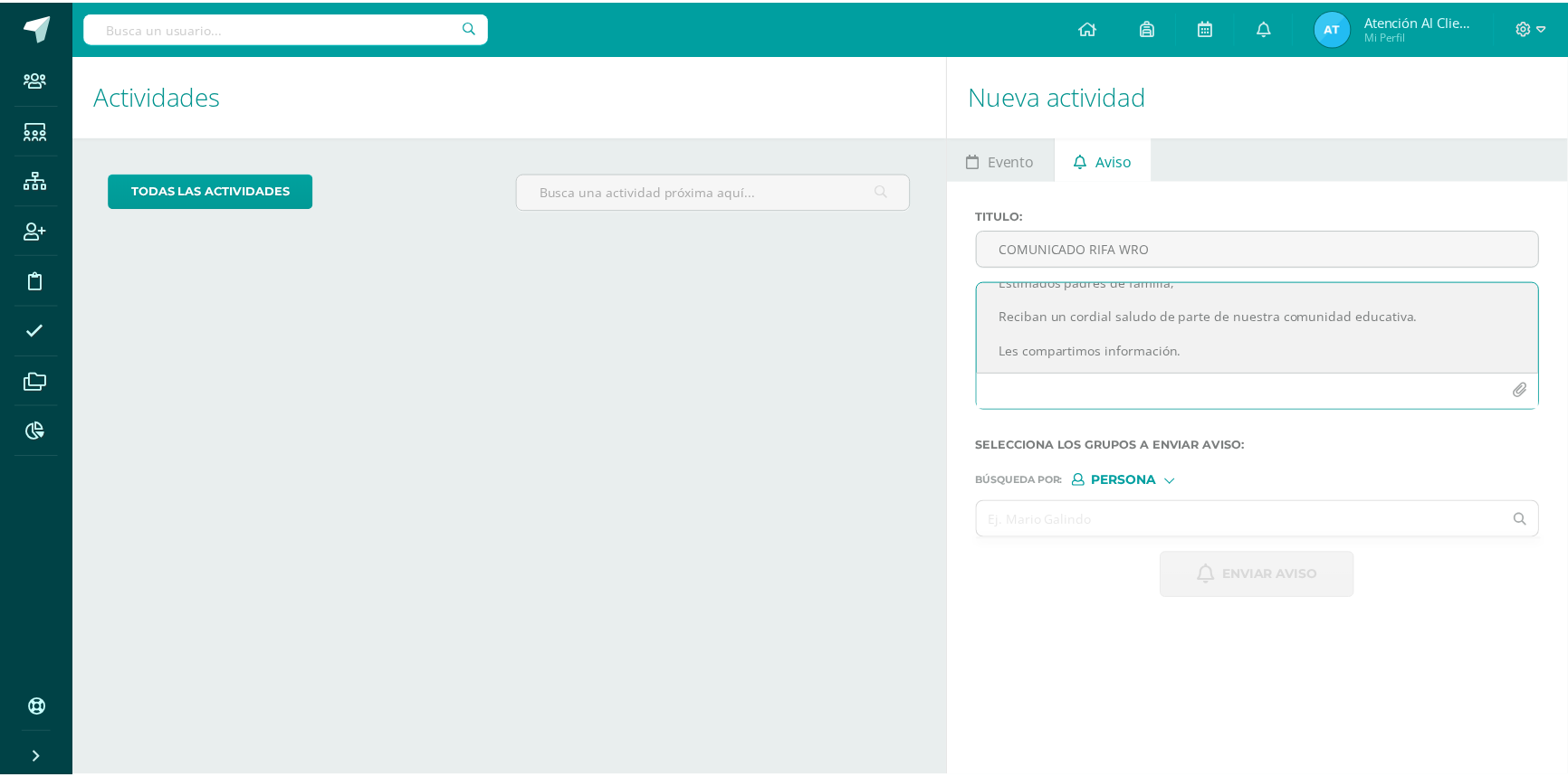
scroll to position [57, 0]
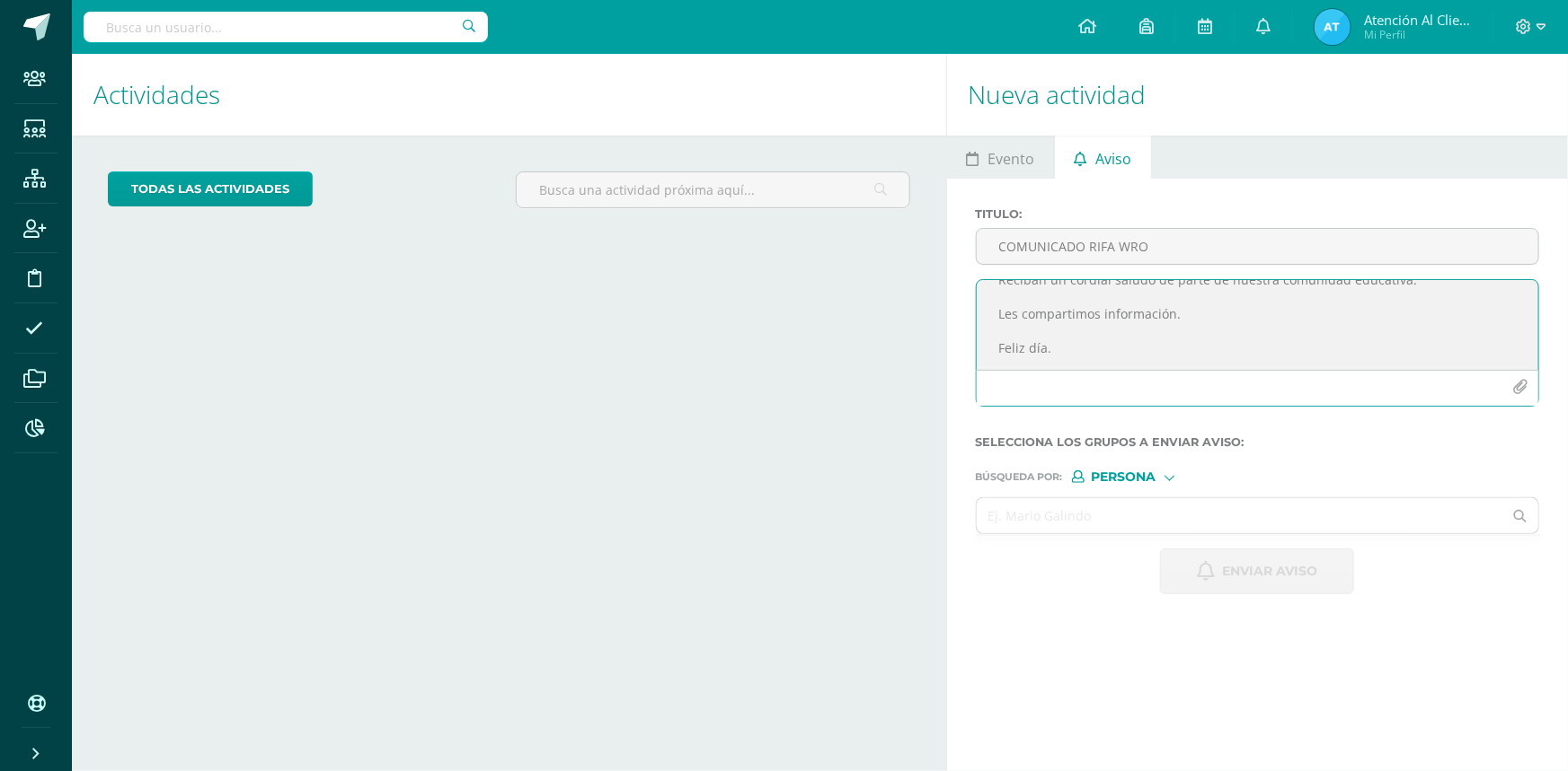
type textarea "Estimados padres de familia, Reciban un cordial saludo de parte de nuestra comu…"
click at [1132, 479] on span "Persona" at bounding box center [1124, 477] width 65 height 10
click at [1113, 499] on label "Estructura" at bounding box center [1144, 502] width 123 height 13
click at [1091, 508] on input "text" at bounding box center [1240, 516] width 527 height 35
type input "prep"
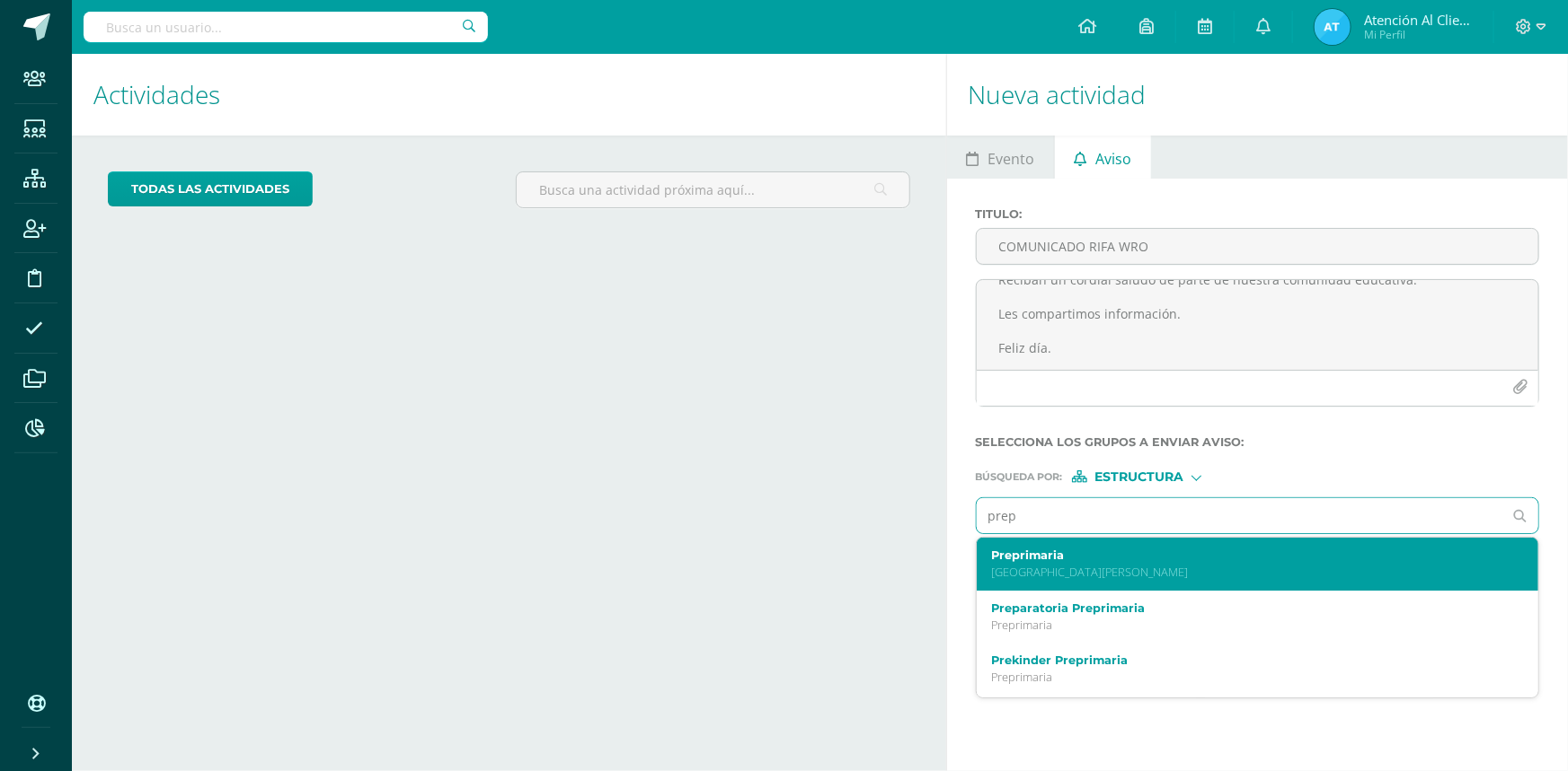
click at [1014, 568] on p "[GEOGRAPHIC_DATA][PERSON_NAME]" at bounding box center [1246, 573] width 510 height 15
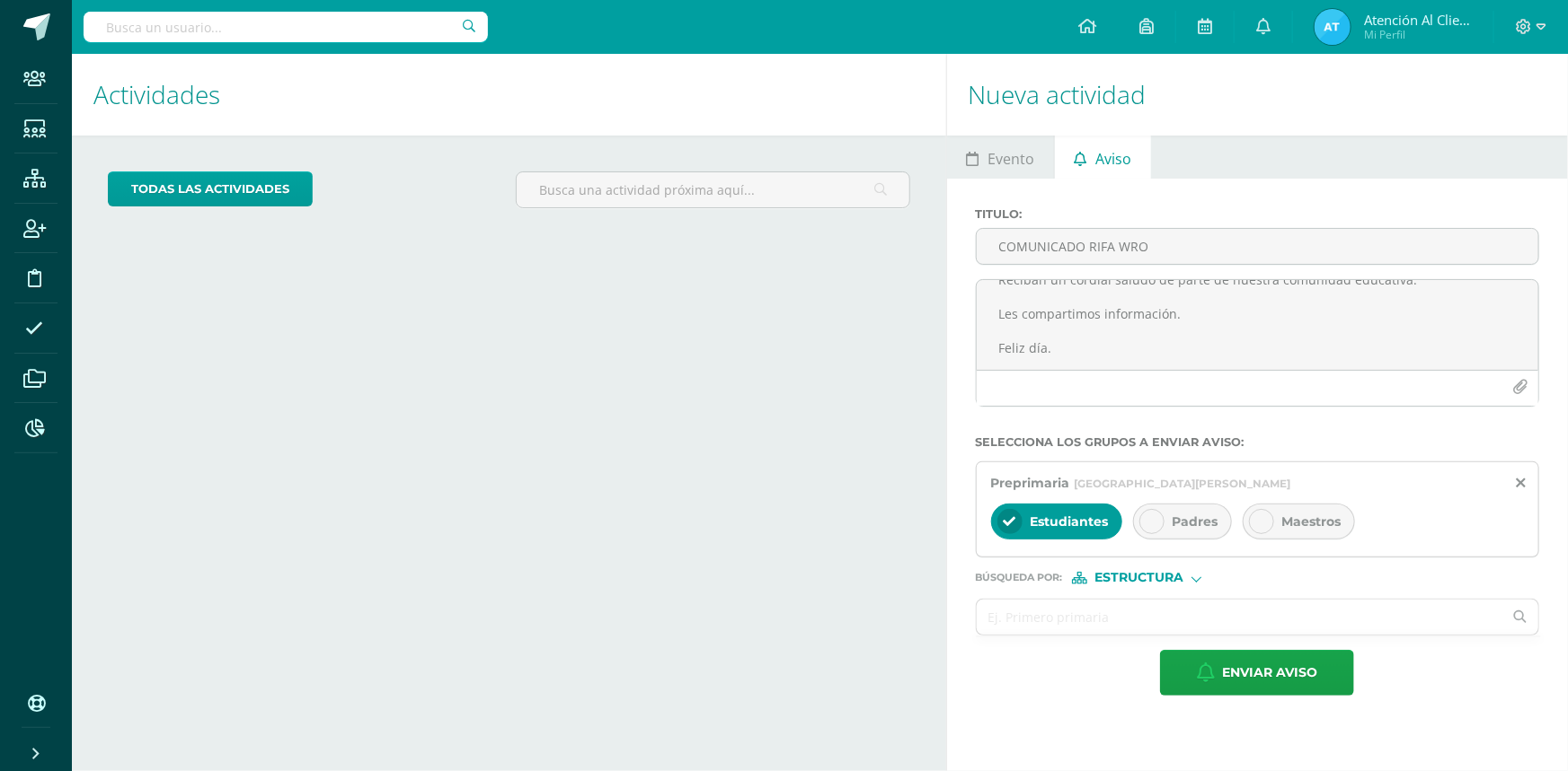
click at [1181, 529] on span "Padres" at bounding box center [1195, 521] width 45 height 16
click at [1060, 531] on div "Estudiantes" at bounding box center [1056, 522] width 131 height 36
click at [988, 606] on input "text" at bounding box center [1240, 617] width 527 height 35
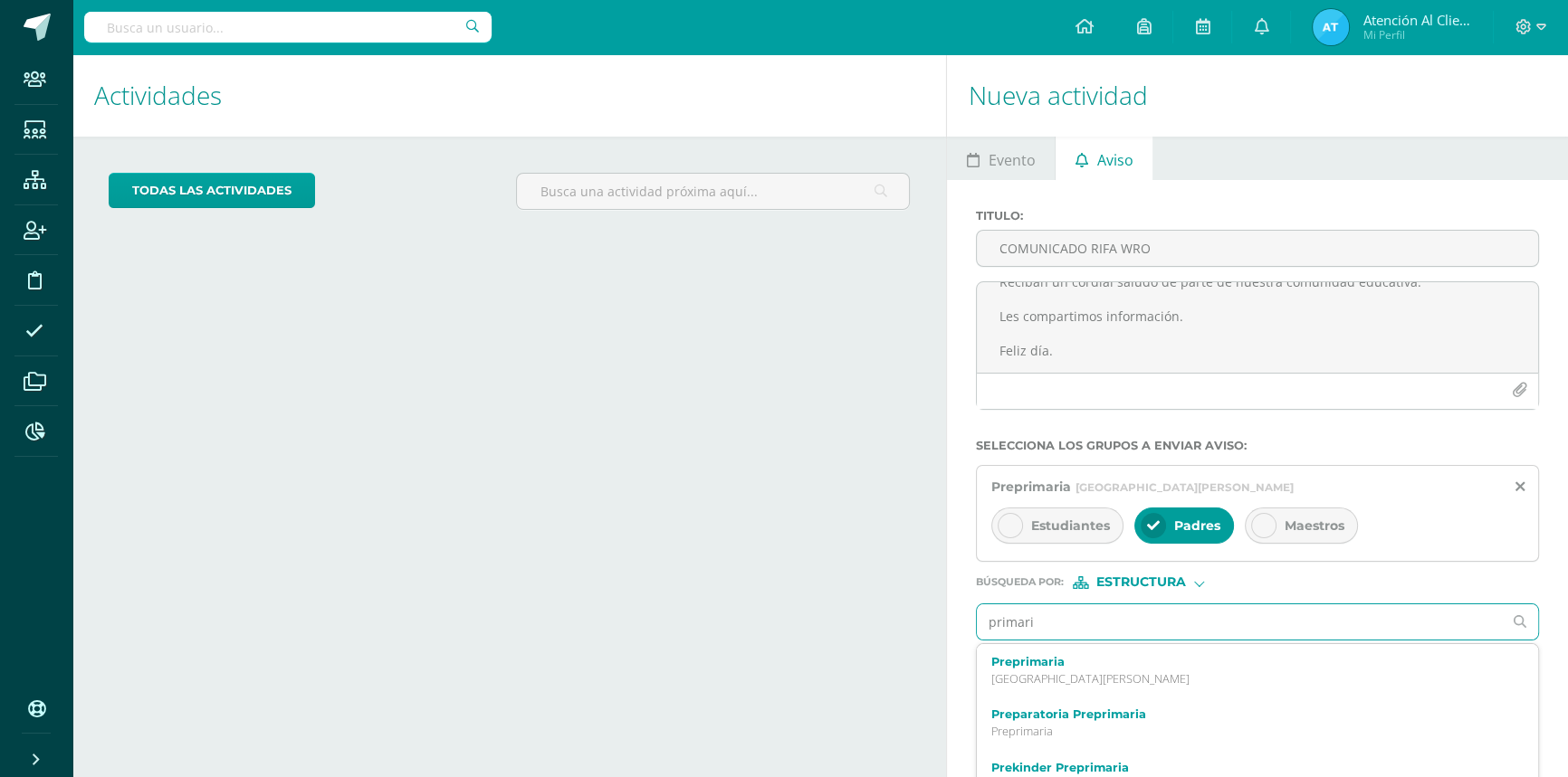
type input "primaria"
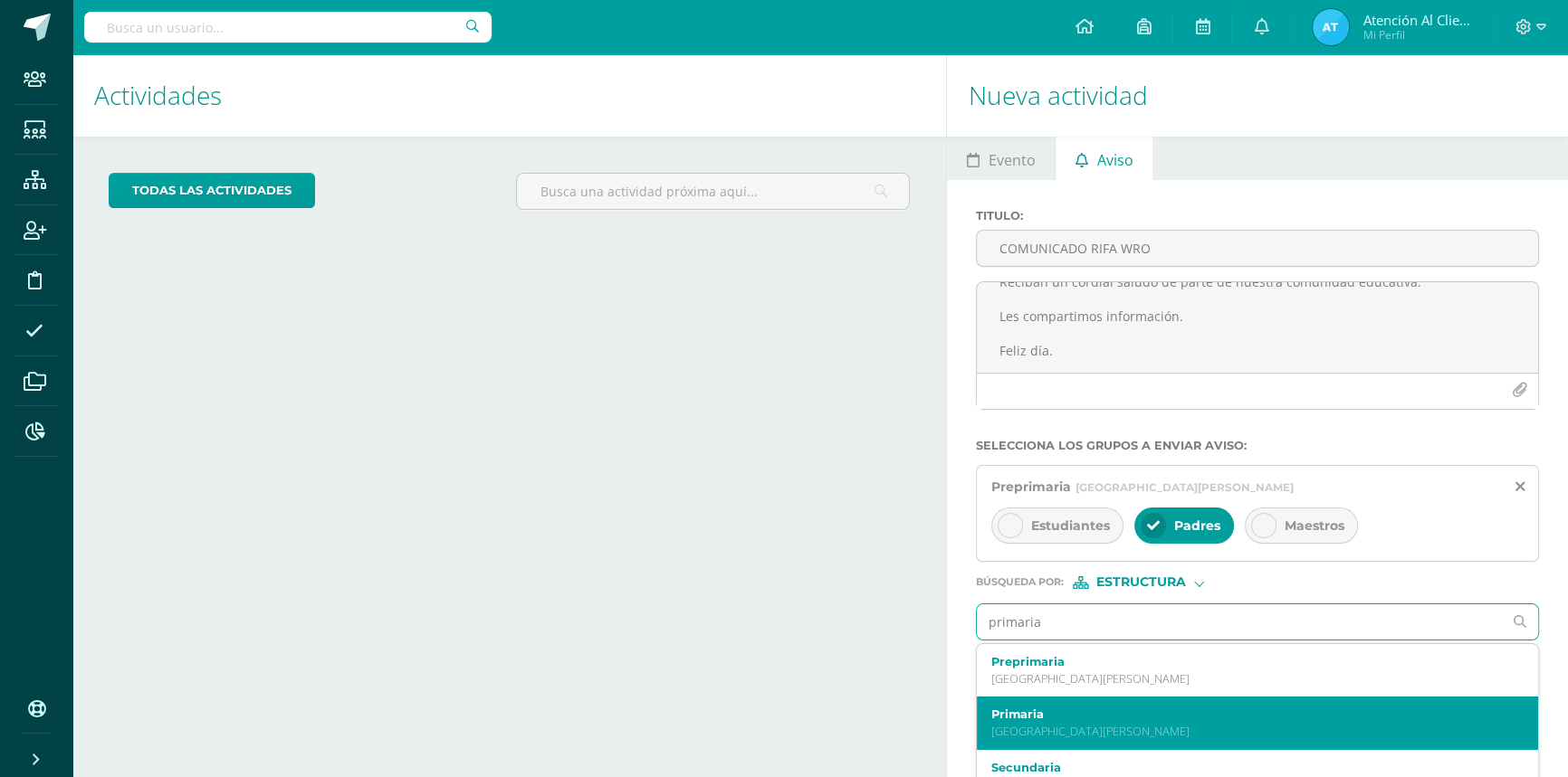
click at [1009, 721] on label "Primaria" at bounding box center [1246, 714] width 509 height 14
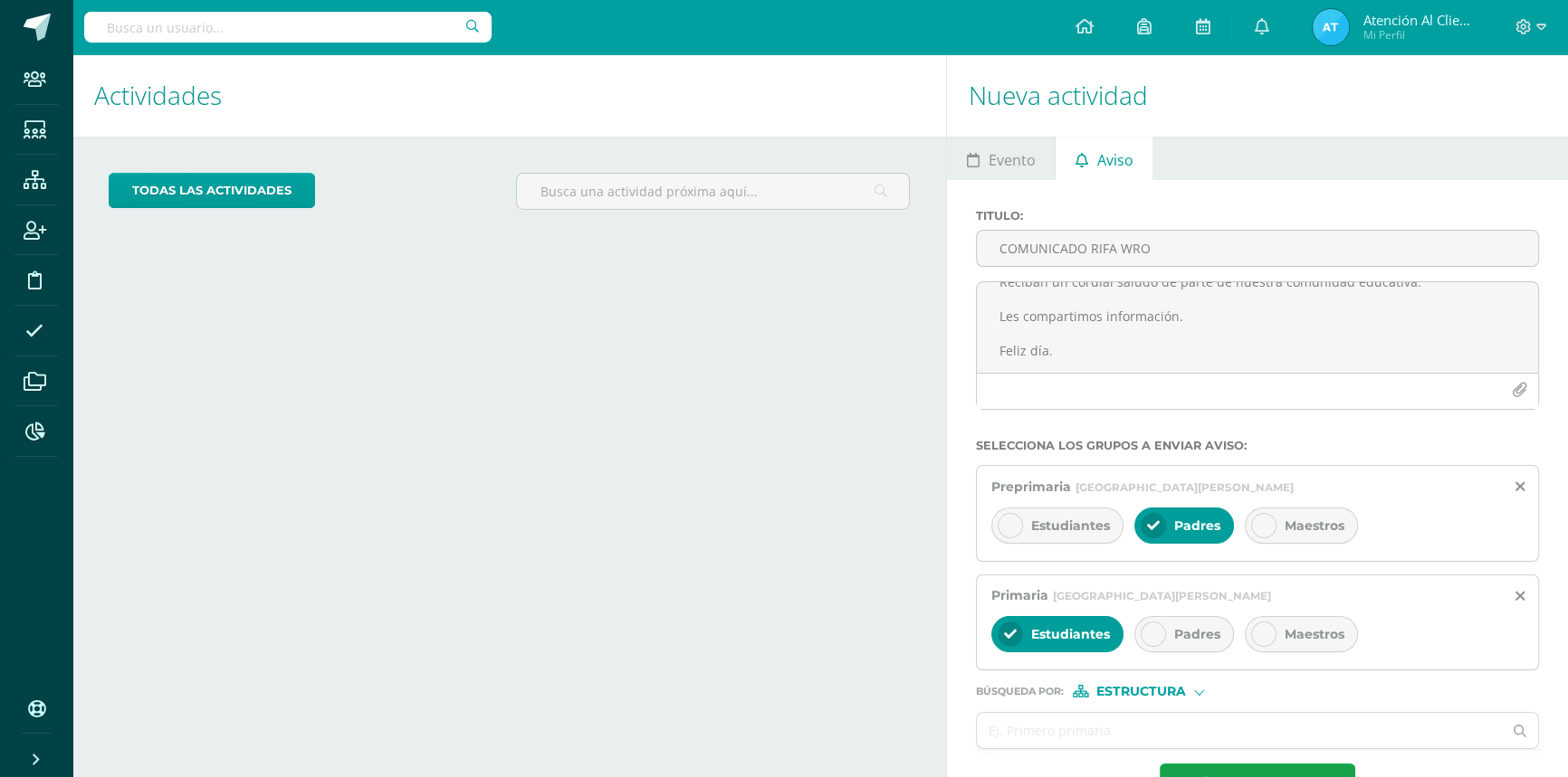
click at [1204, 635] on span "Padres" at bounding box center [1197, 634] width 46 height 16
click at [1005, 636] on icon at bounding box center [1011, 635] width 13 height 13
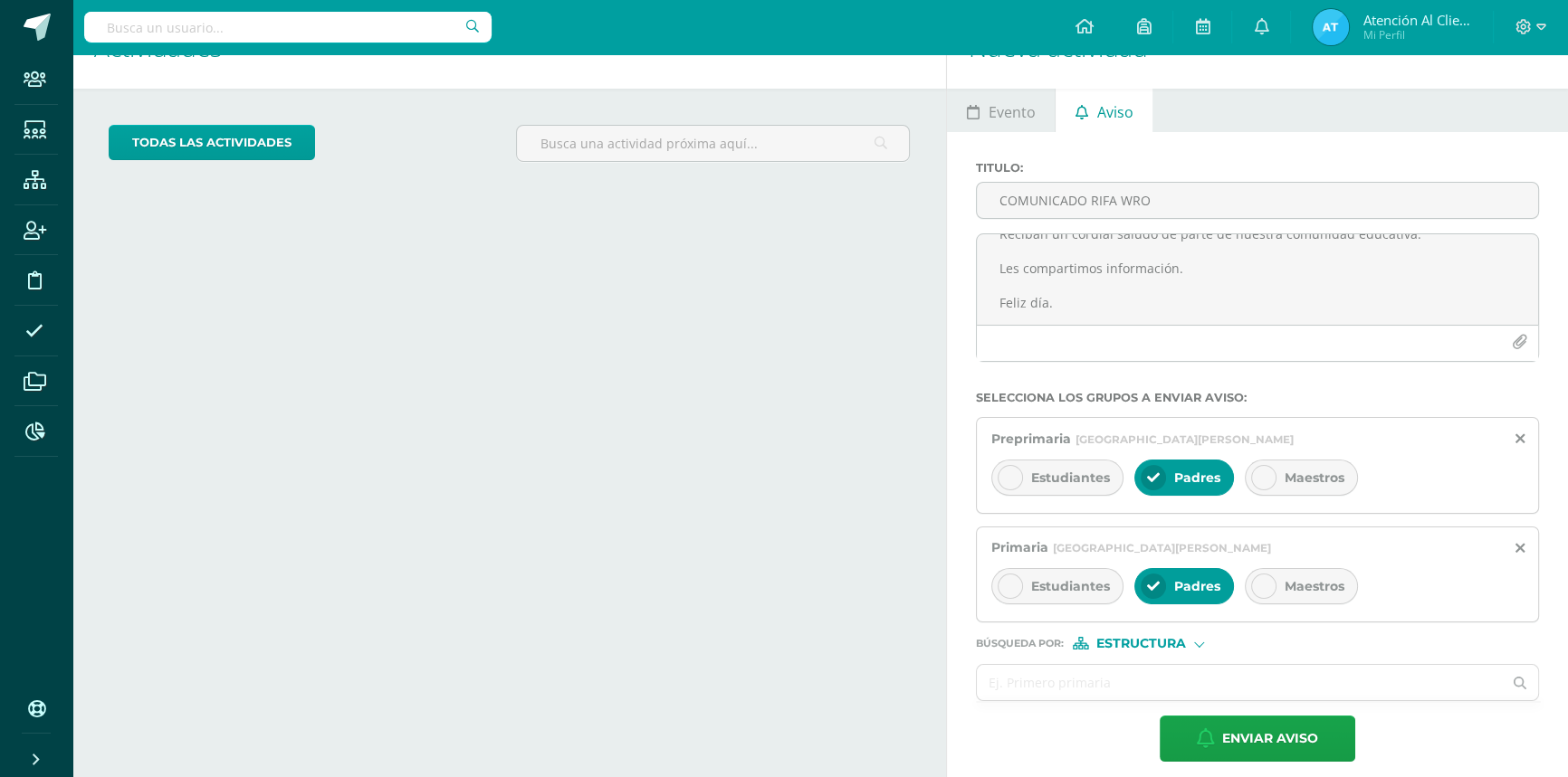
scroll to position [63, 0]
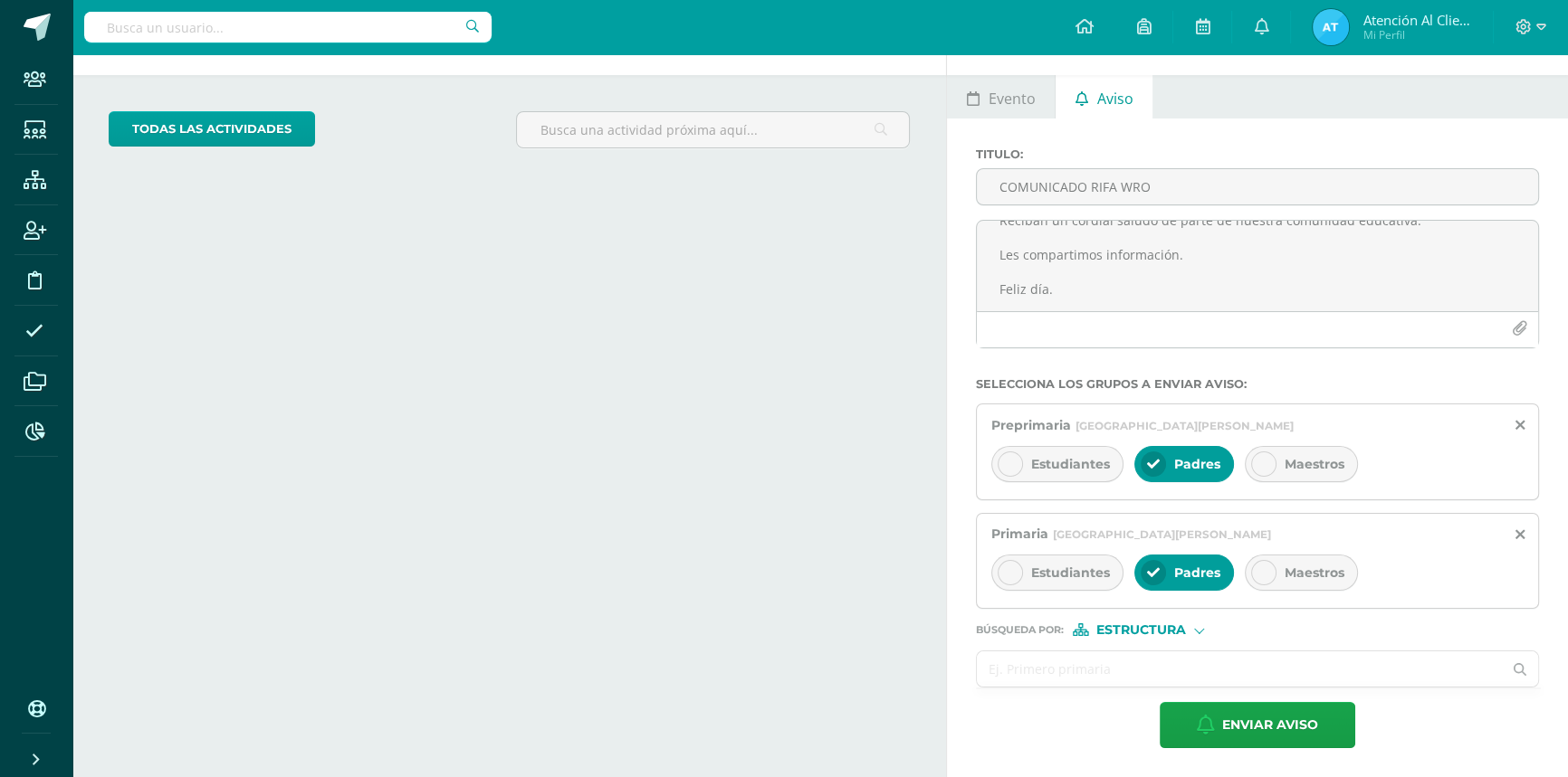
click at [1019, 666] on input "text" at bounding box center [1240, 670] width 525 height 35
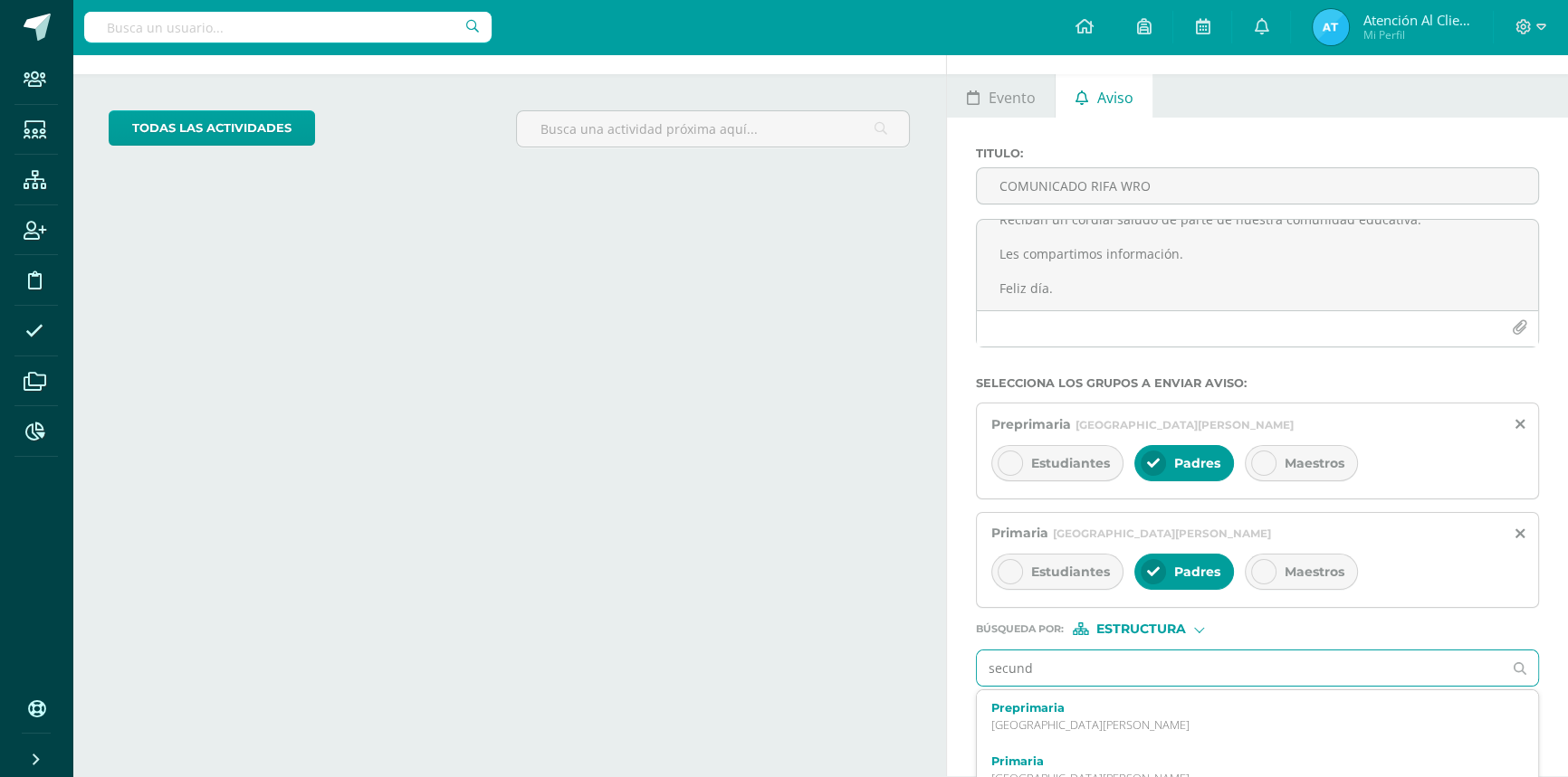
type input "secunda"
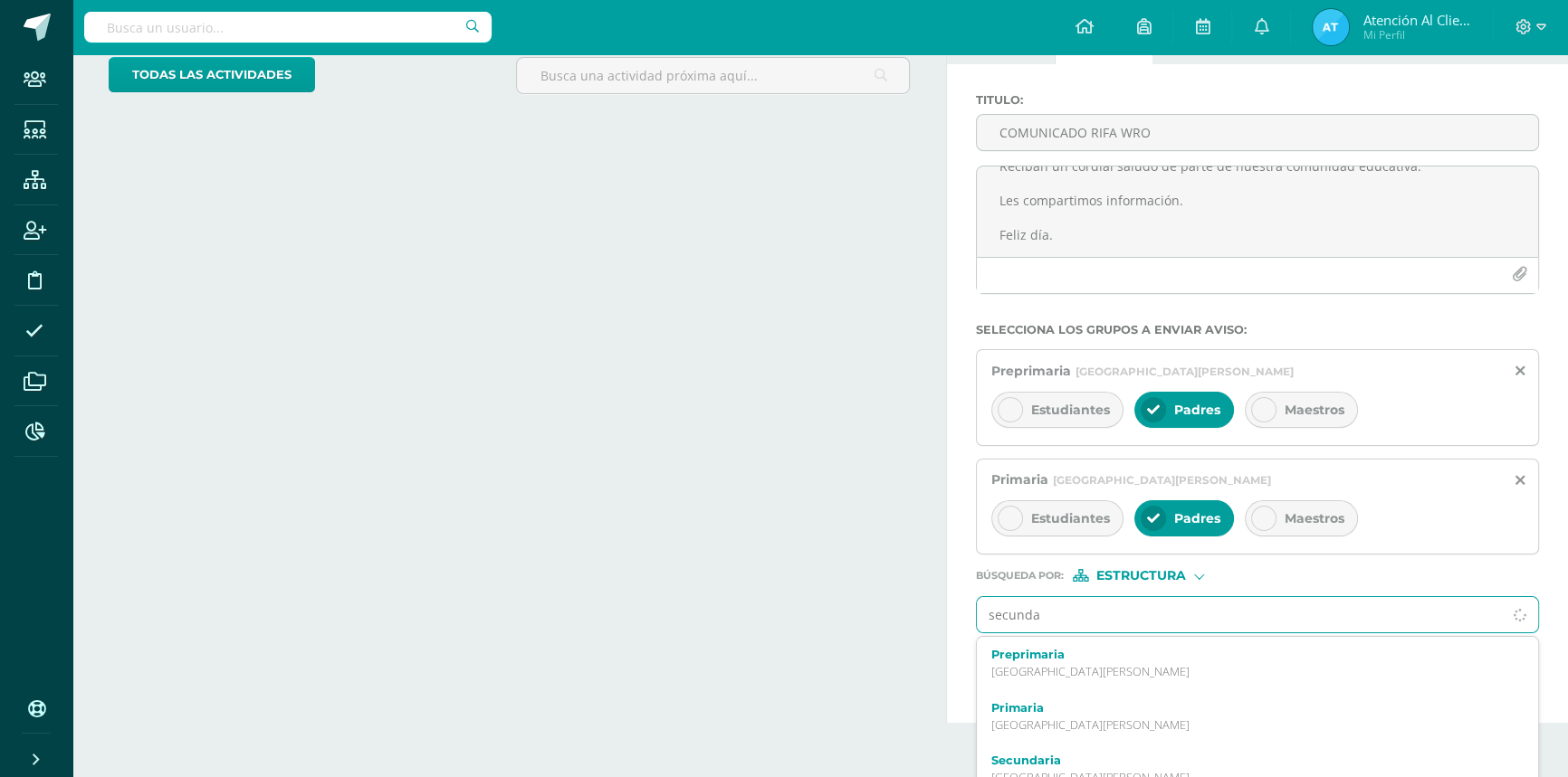
scroll to position [138, 0]
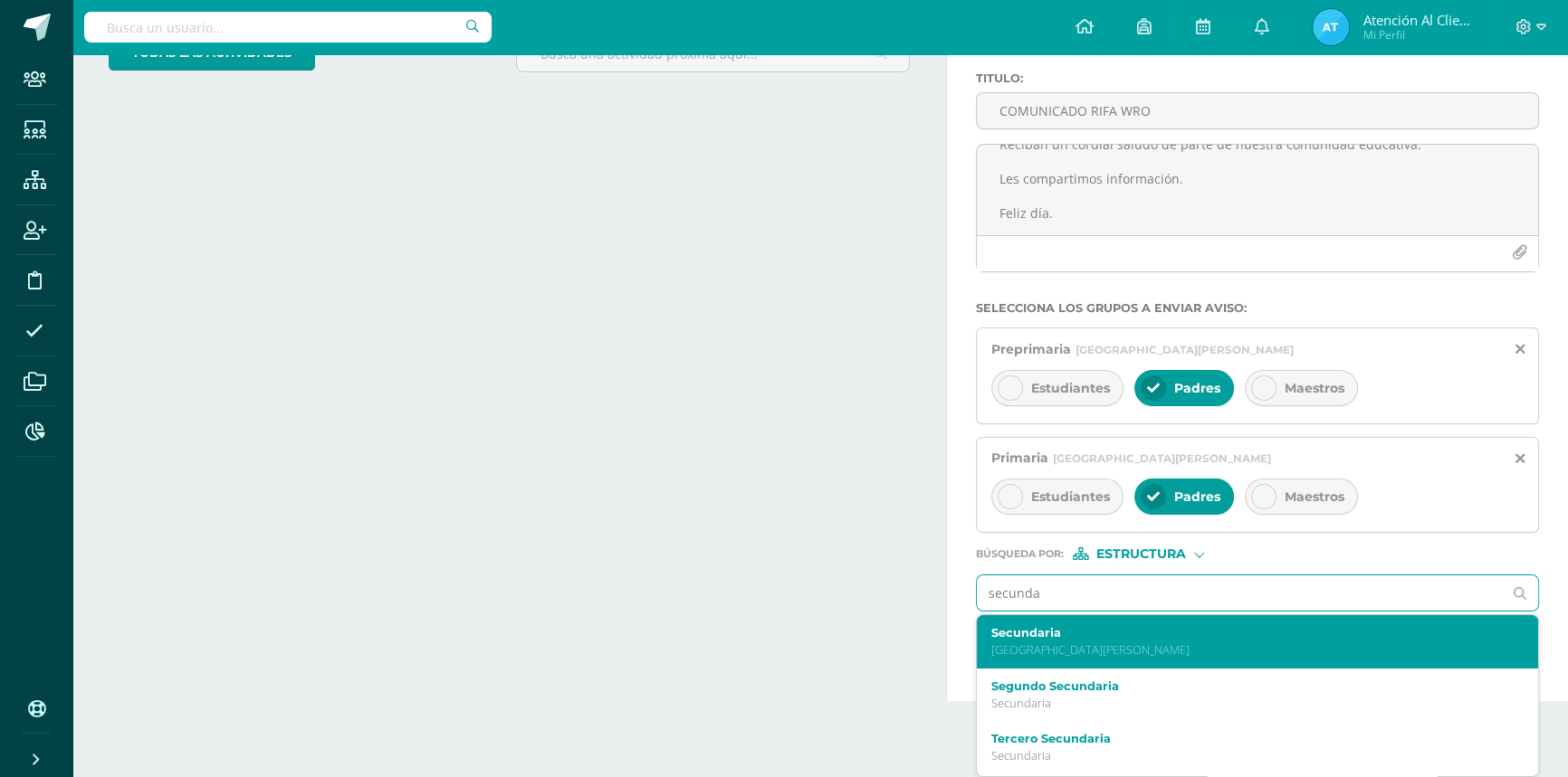
click at [1041, 661] on div "Secundaria [GEOGRAPHIC_DATA][PERSON_NAME]" at bounding box center [1258, 642] width 562 height 53
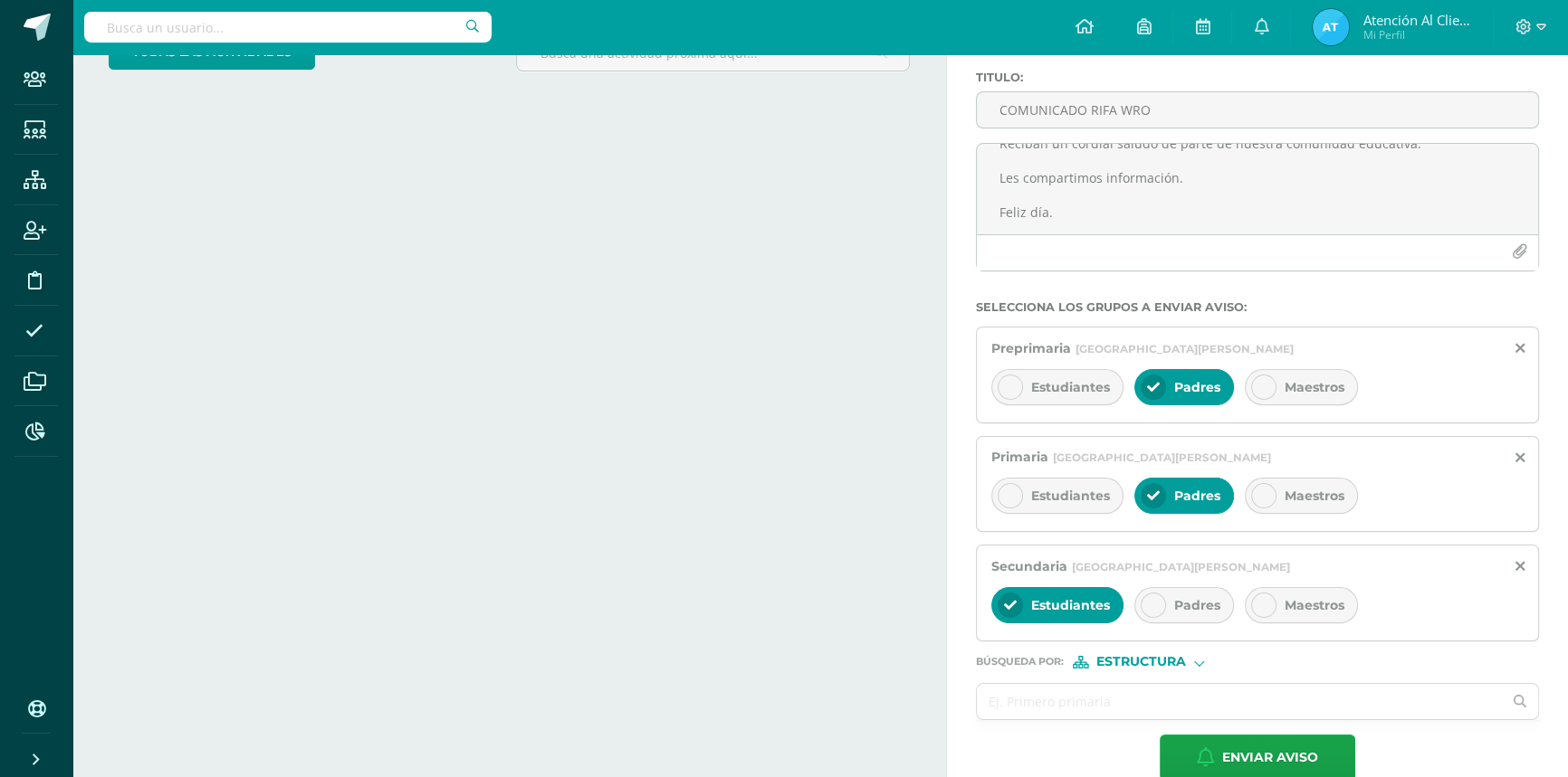
click at [1199, 612] on span "Padres" at bounding box center [1197, 605] width 46 height 16
click at [1081, 611] on span "Estudiantes" at bounding box center [1071, 605] width 78 height 16
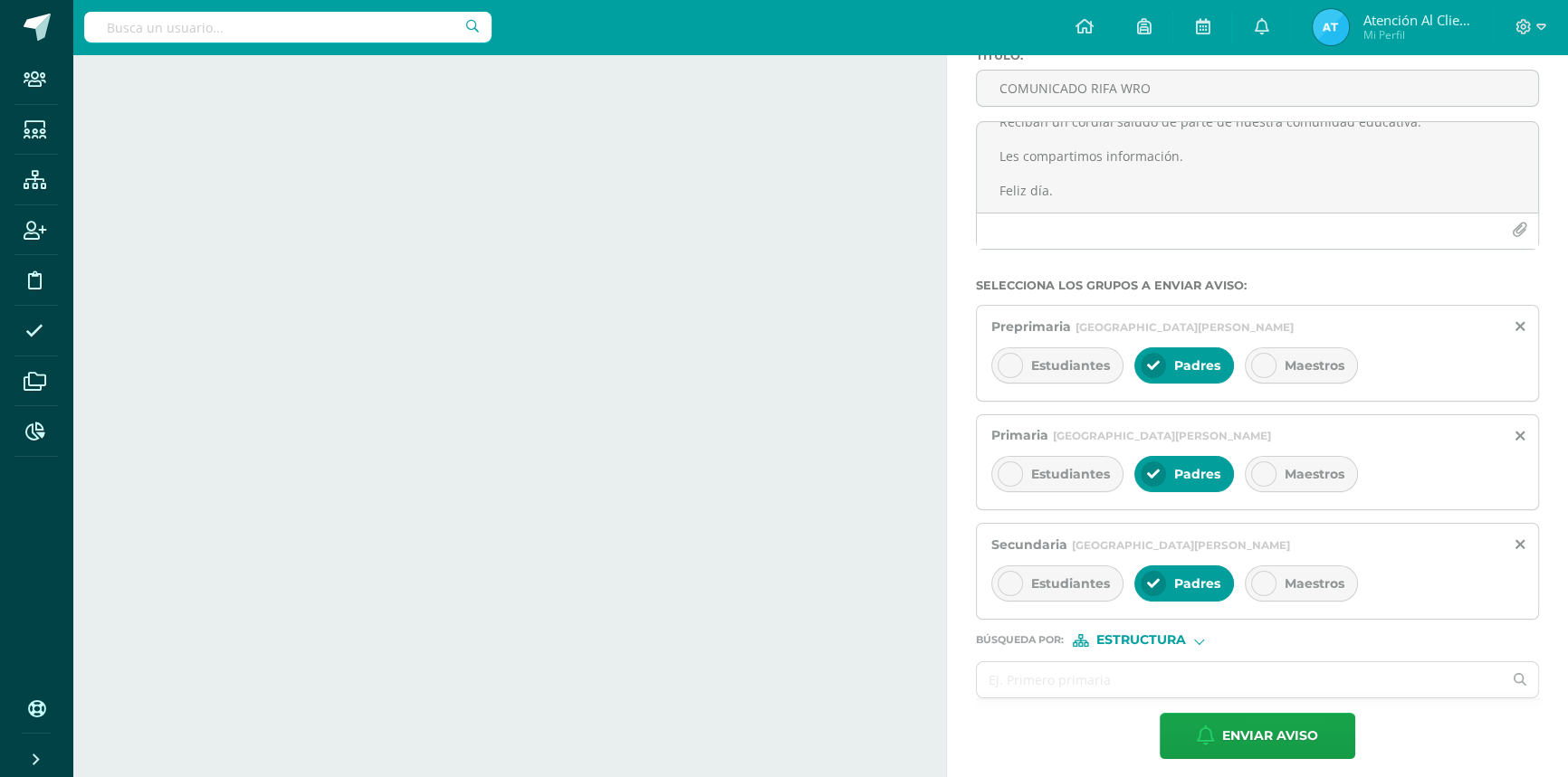
scroll to position [172, 0]
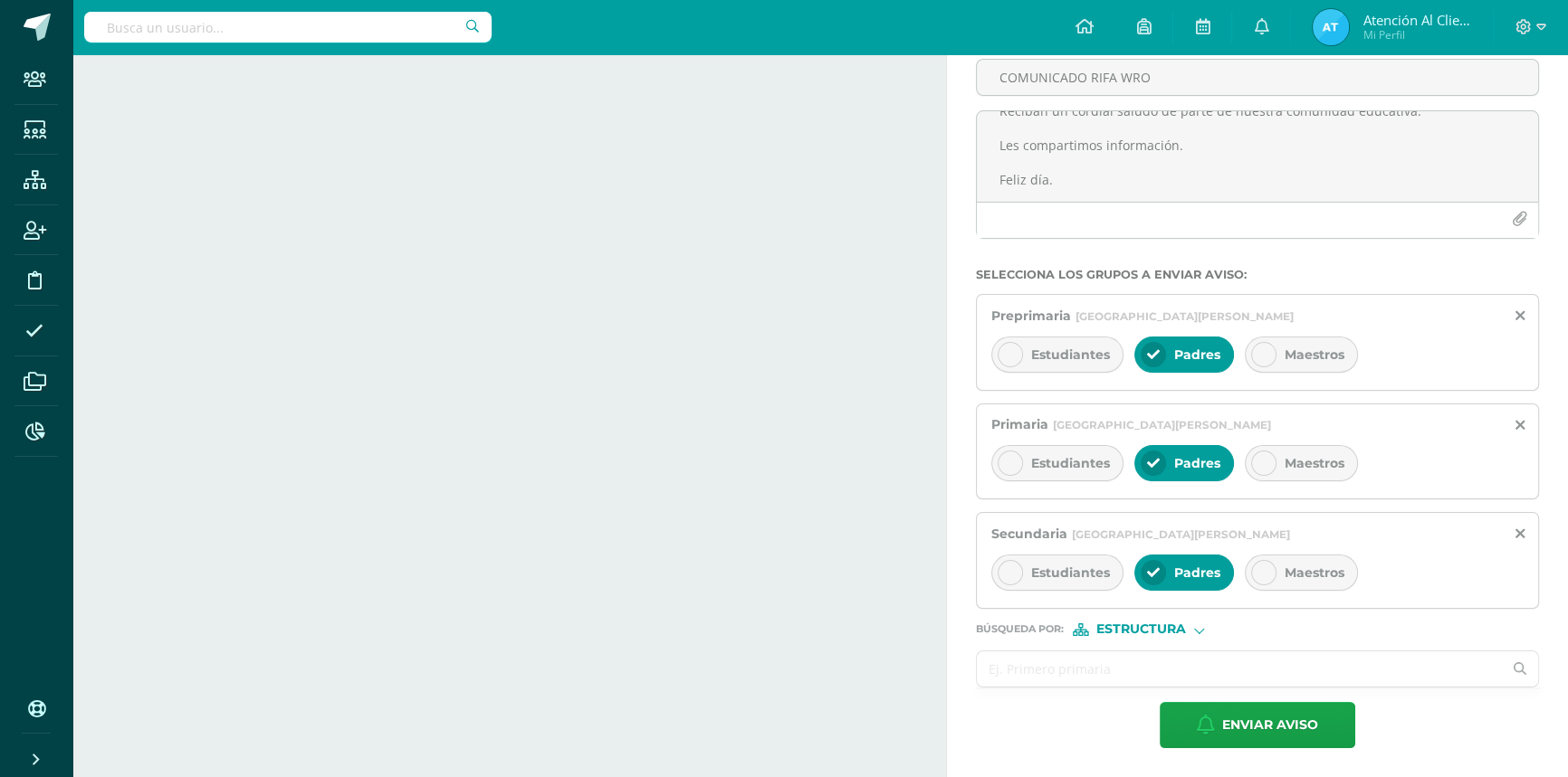
click at [1054, 671] on input "text" at bounding box center [1240, 670] width 525 height 35
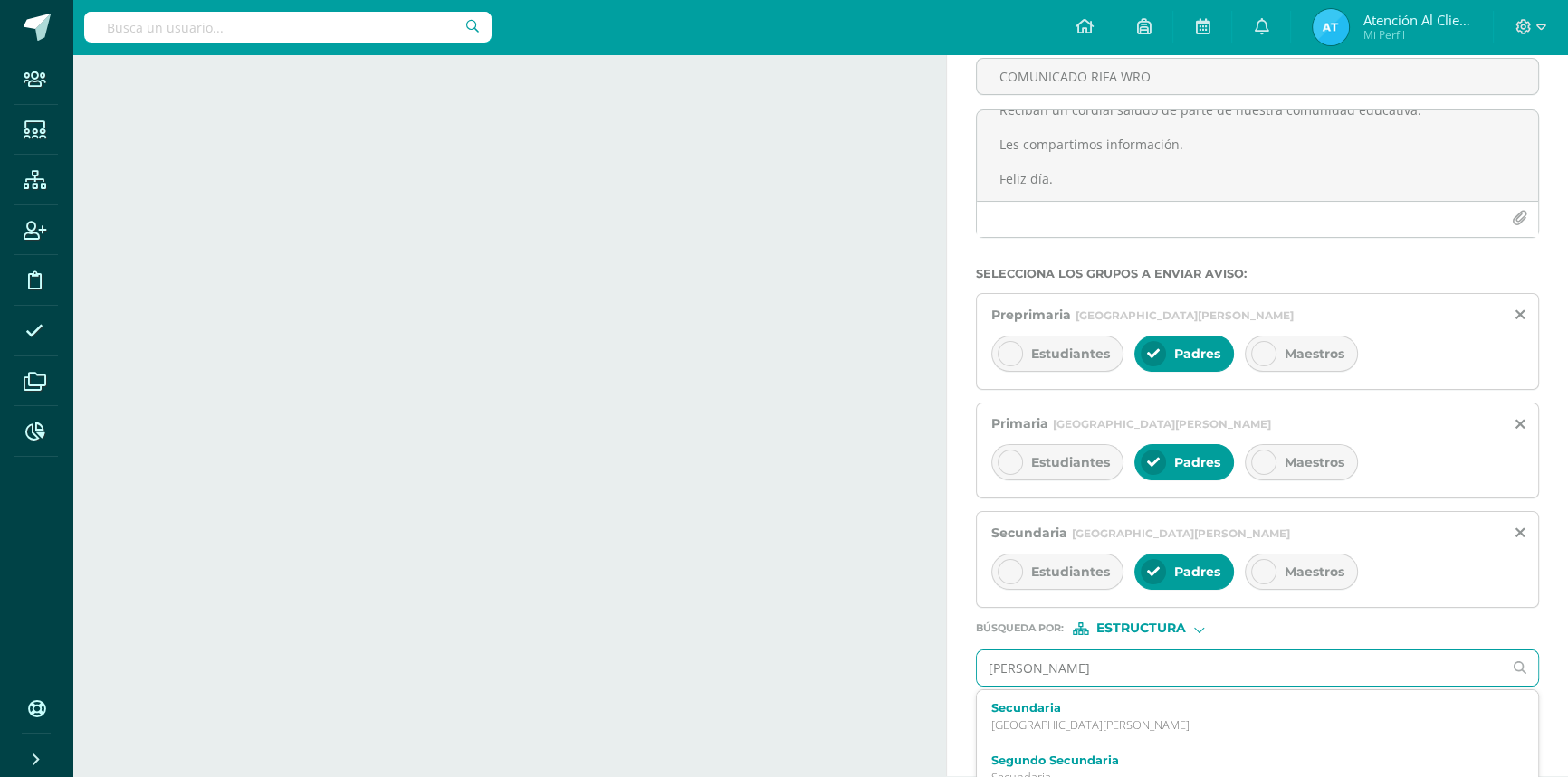
type input "bachi"
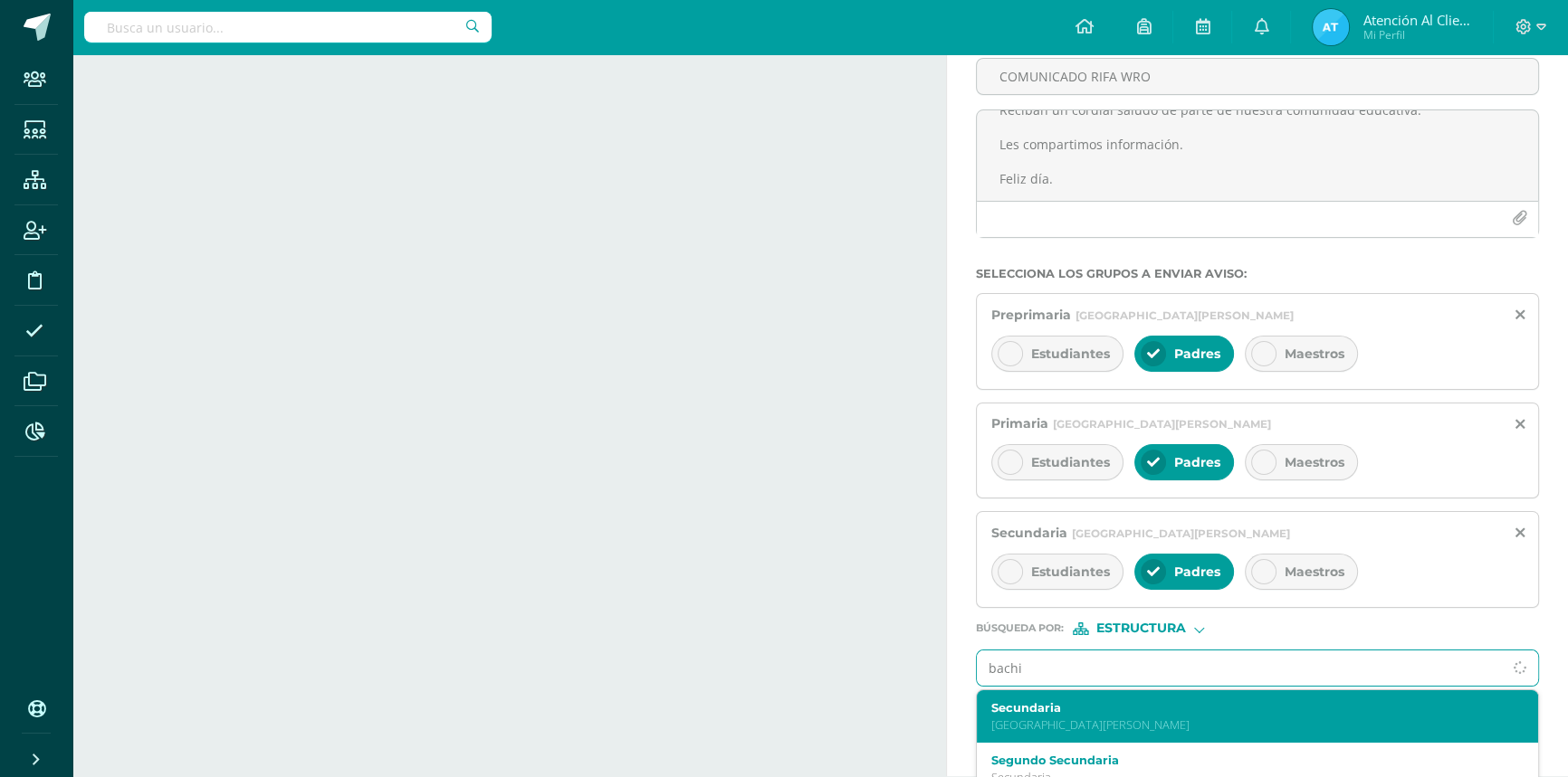
scroll to position [247, 0]
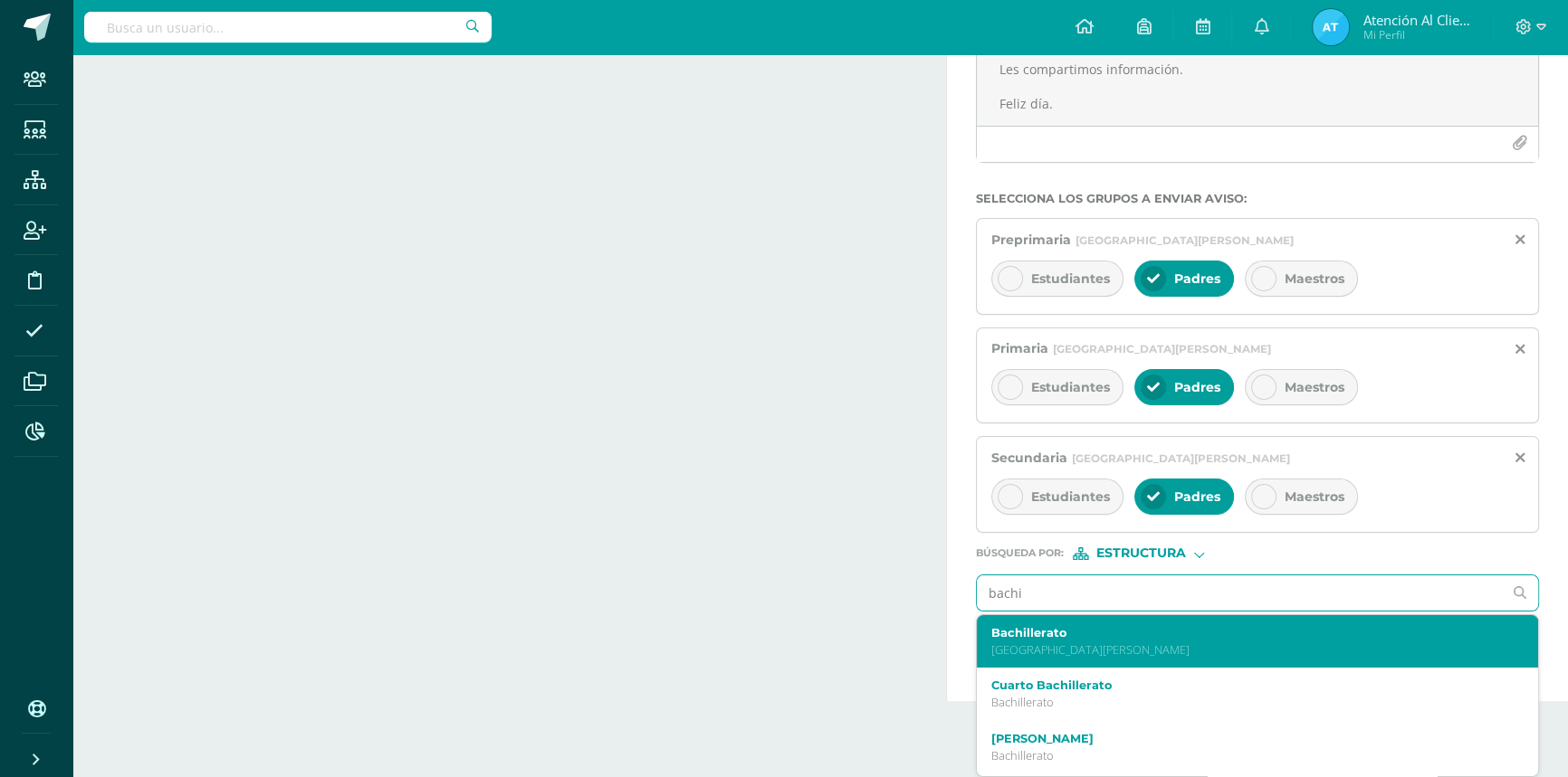
click at [1085, 634] on label "Bachillerato" at bounding box center [1246, 633] width 509 height 14
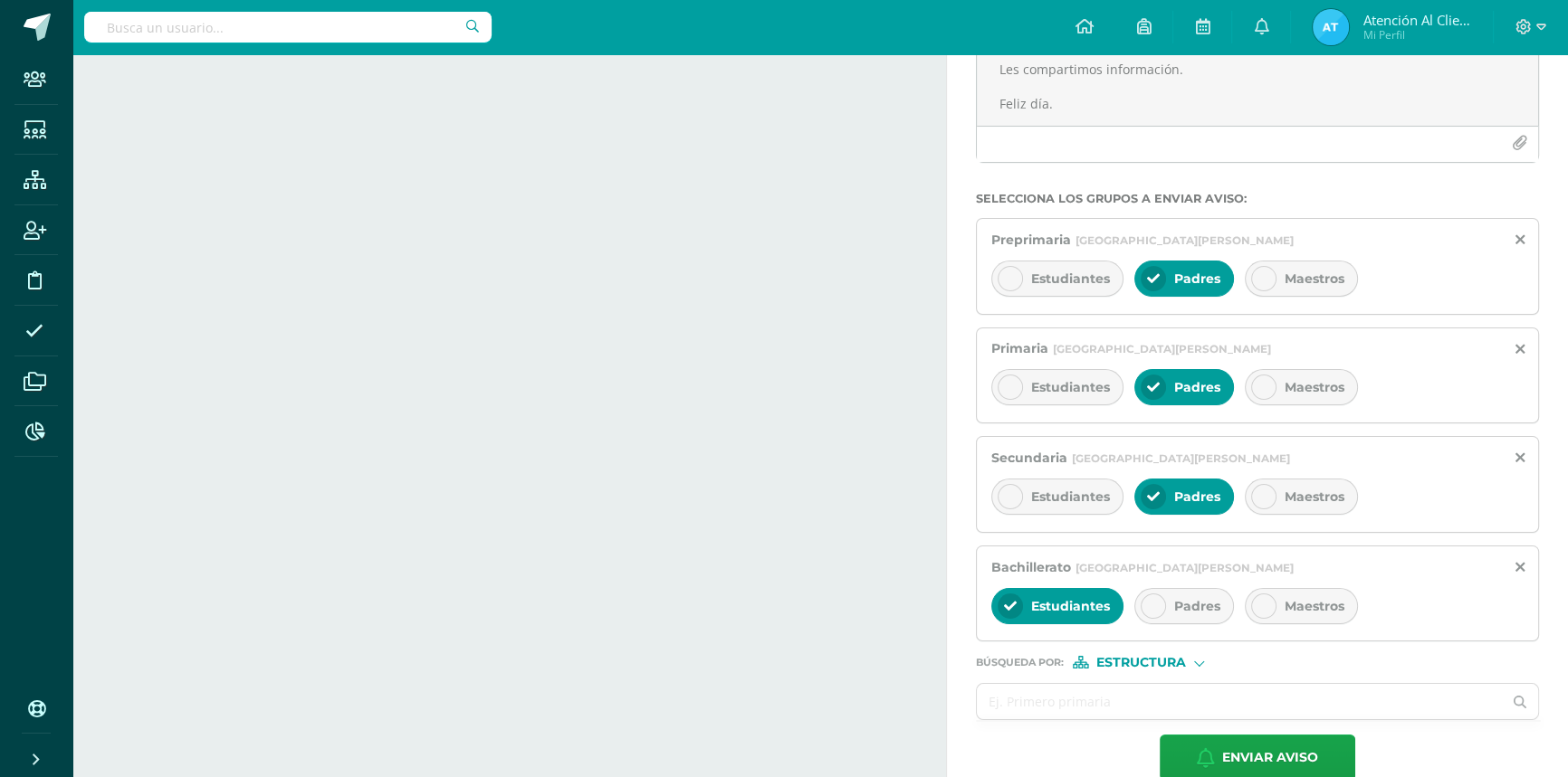
click at [1158, 606] on icon at bounding box center [1154, 606] width 13 height 13
click at [1076, 609] on span "Estudiantes" at bounding box center [1071, 606] width 78 height 16
click at [1109, 661] on span "Estructura" at bounding box center [1142, 663] width 90 height 10
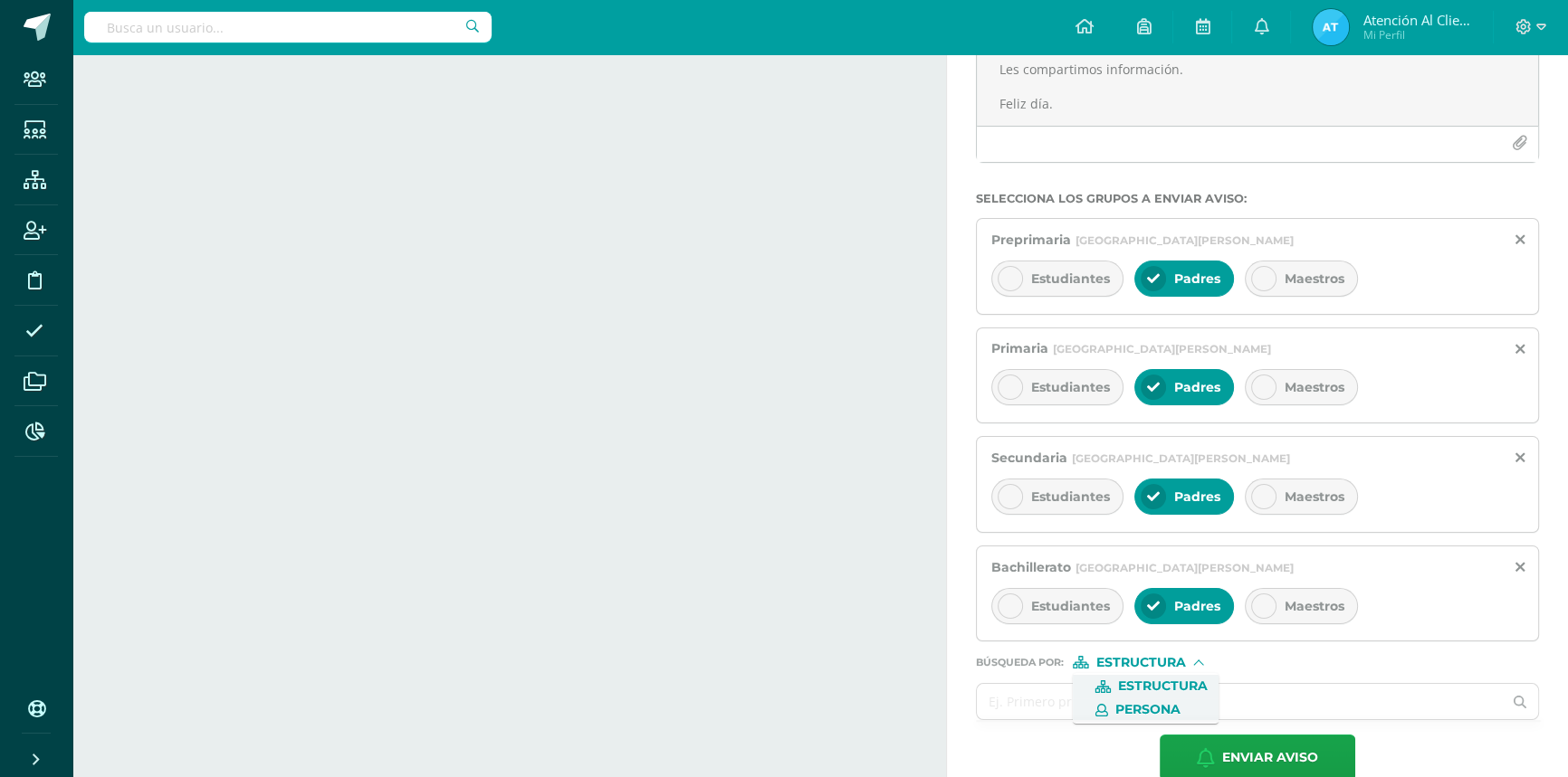
click at [1119, 709] on span "Persona" at bounding box center [1148, 710] width 65 height 10
click at [1119, 709] on input "text" at bounding box center [1240, 702] width 525 height 35
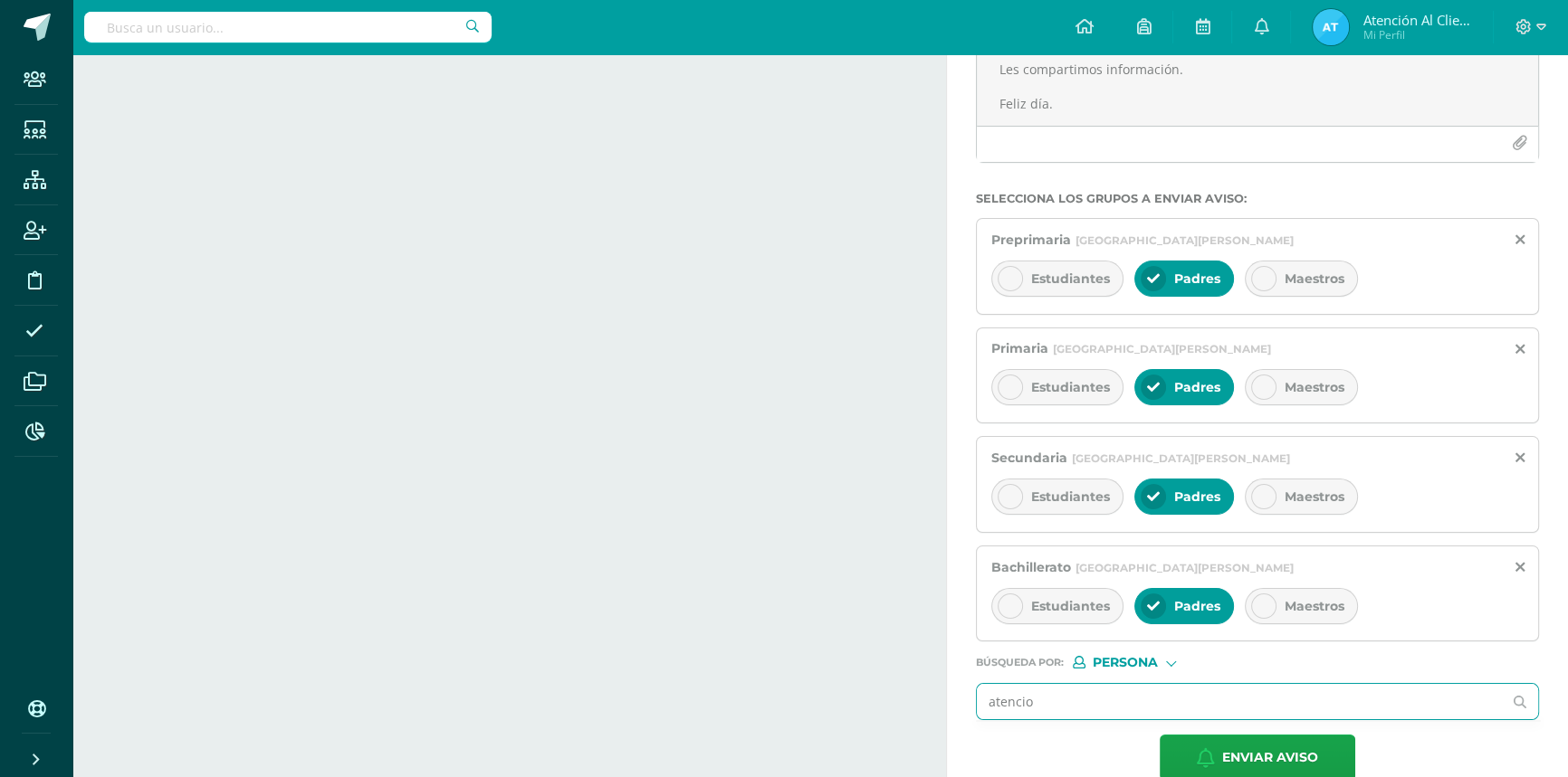
type input "atencion"
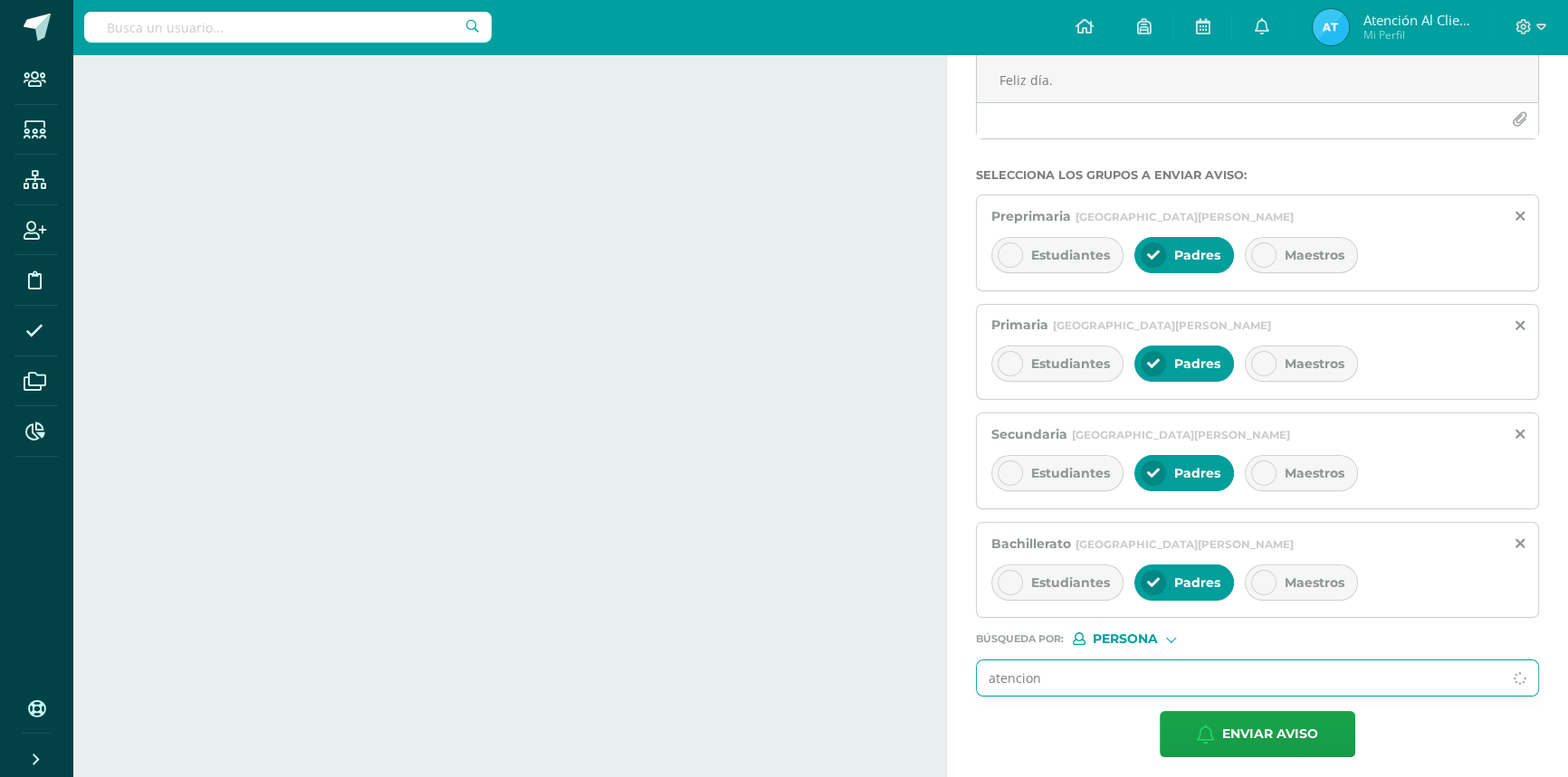
scroll to position [280, 0]
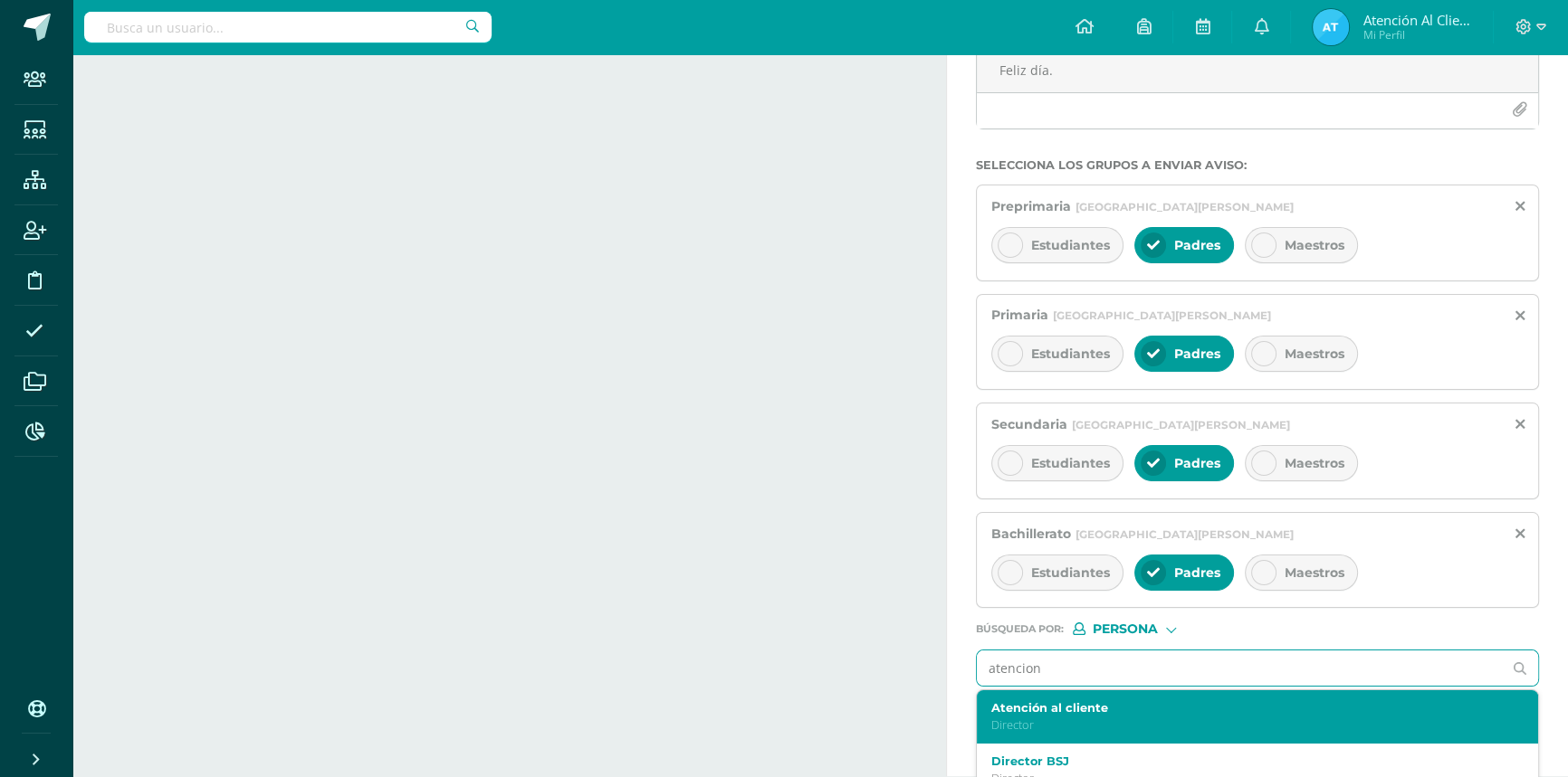
click at [1041, 721] on p "Director" at bounding box center [1246, 725] width 509 height 15
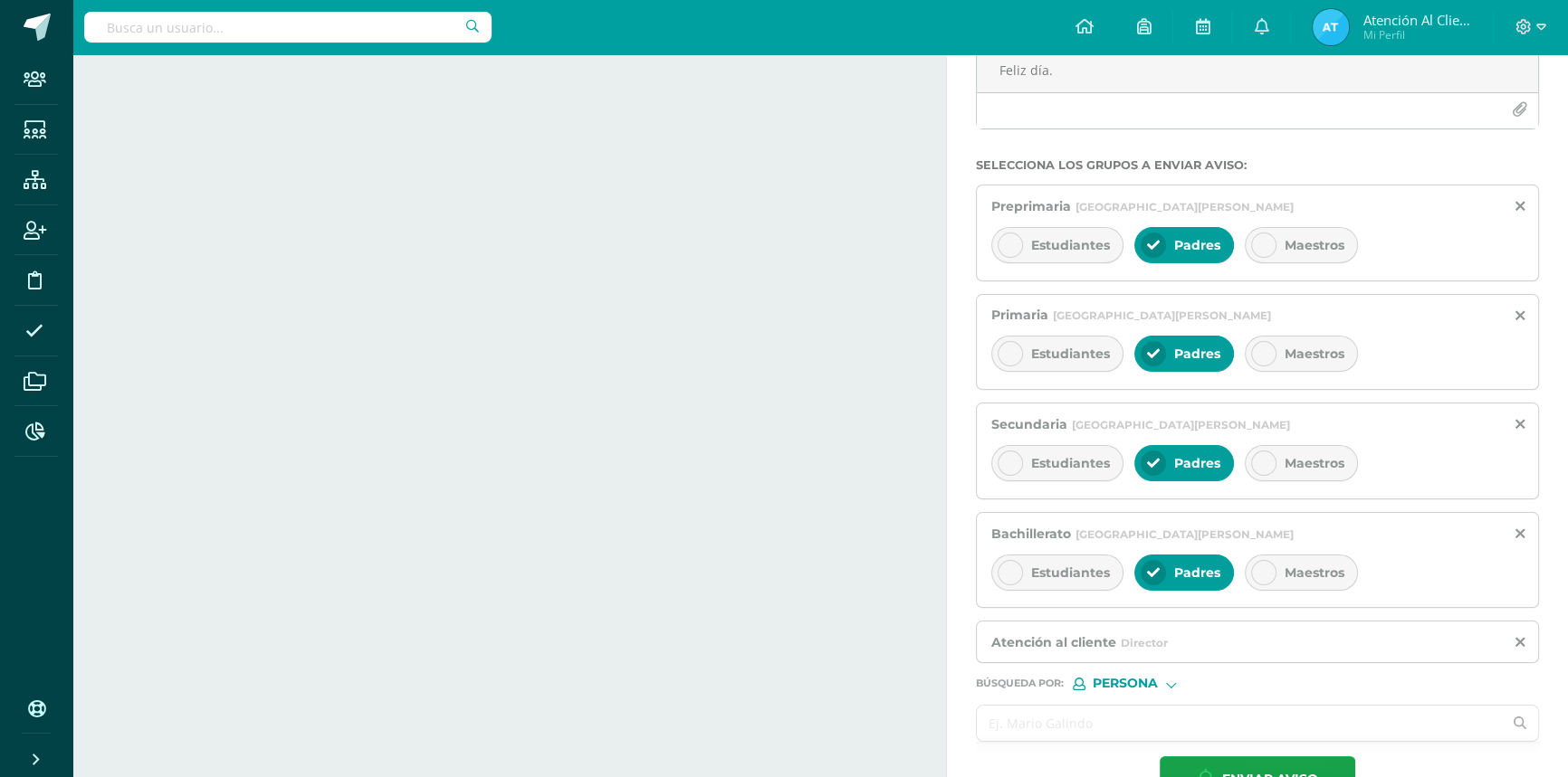
click at [1095, 721] on input "text" at bounding box center [1240, 724] width 525 height 35
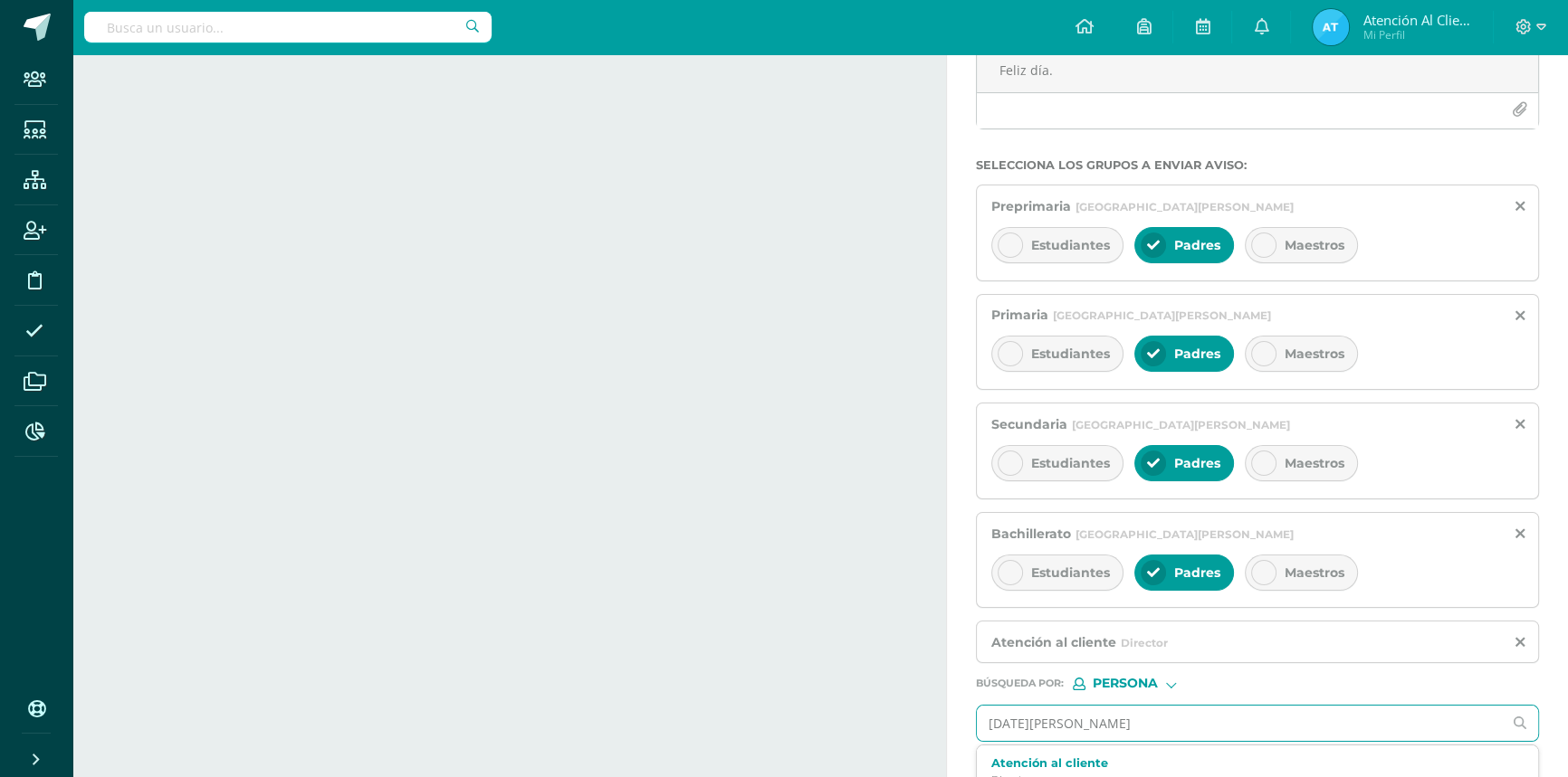
type input "[DATE][PERSON_NAME]"
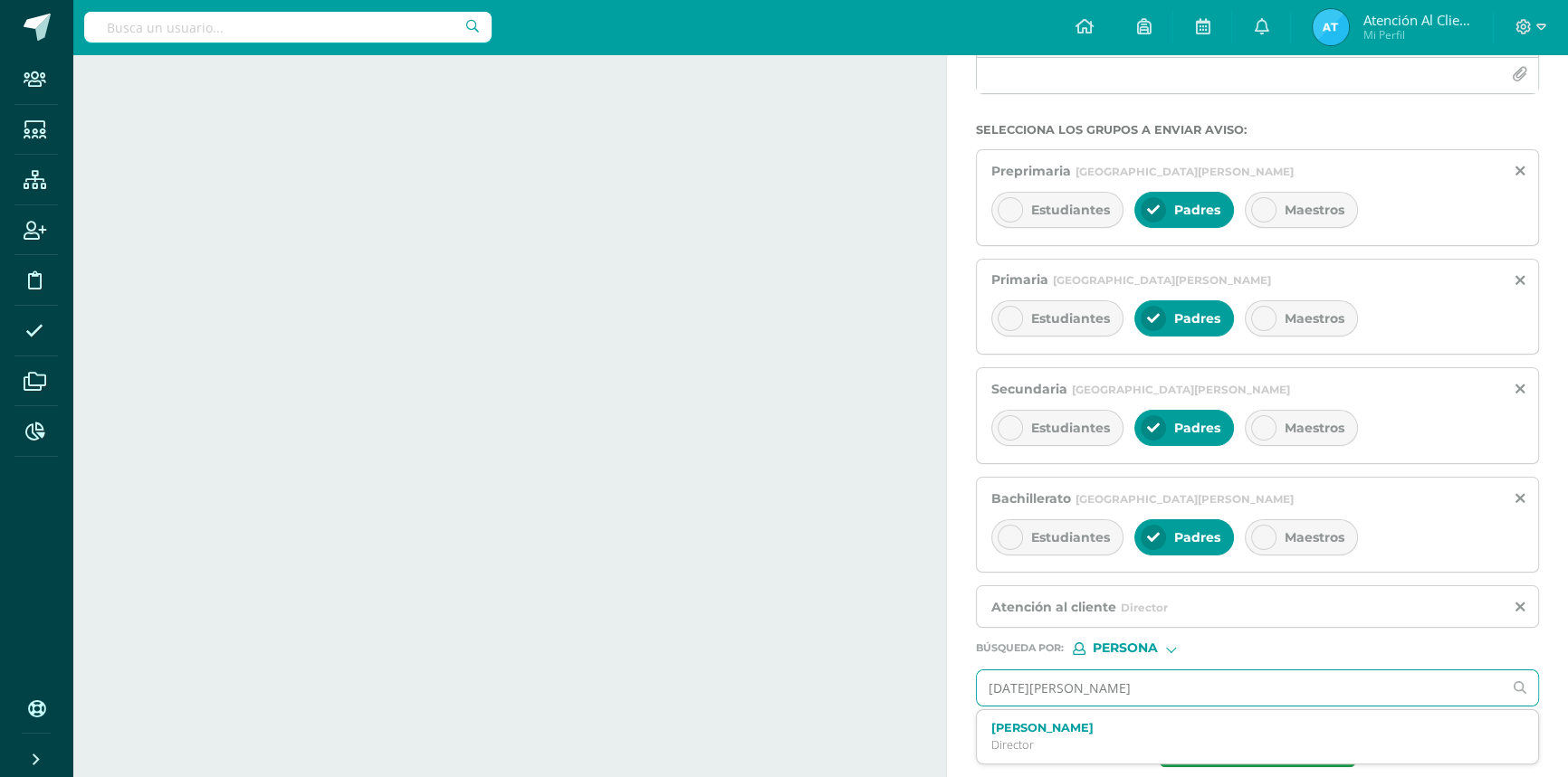
scroll to position [335, 0]
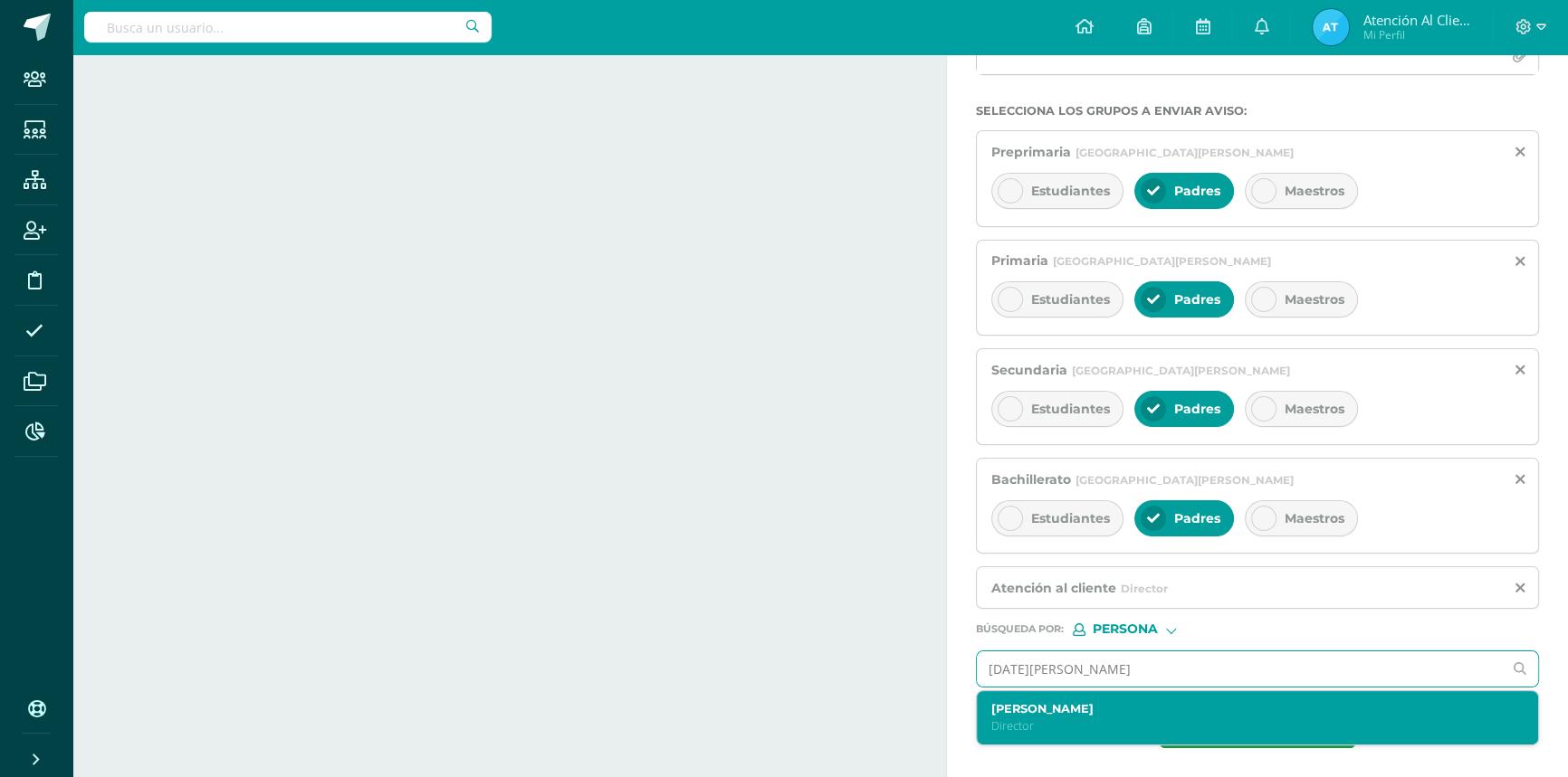
click at [1092, 722] on p "Director" at bounding box center [1246, 726] width 509 height 15
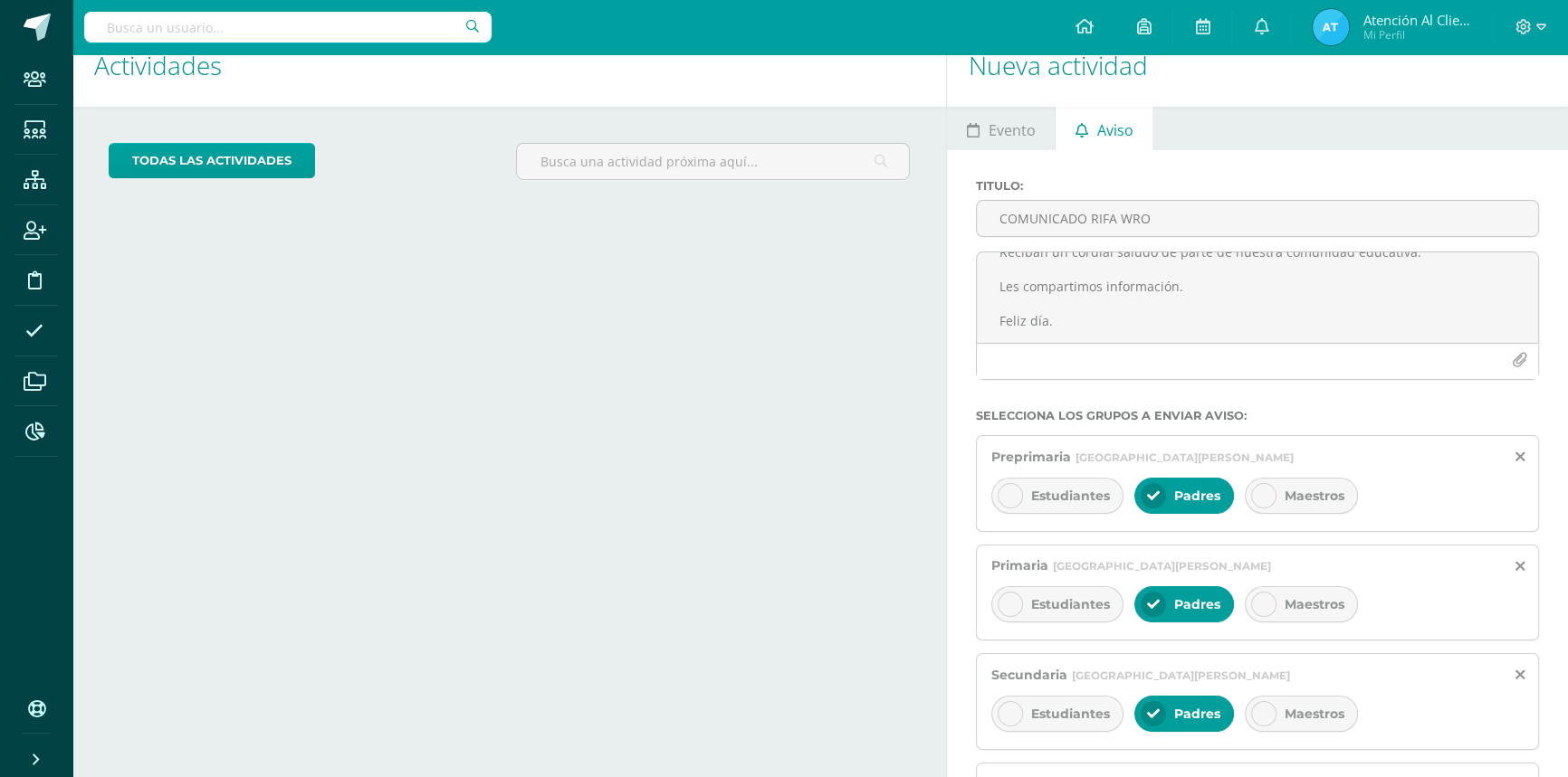
scroll to position [0, 0]
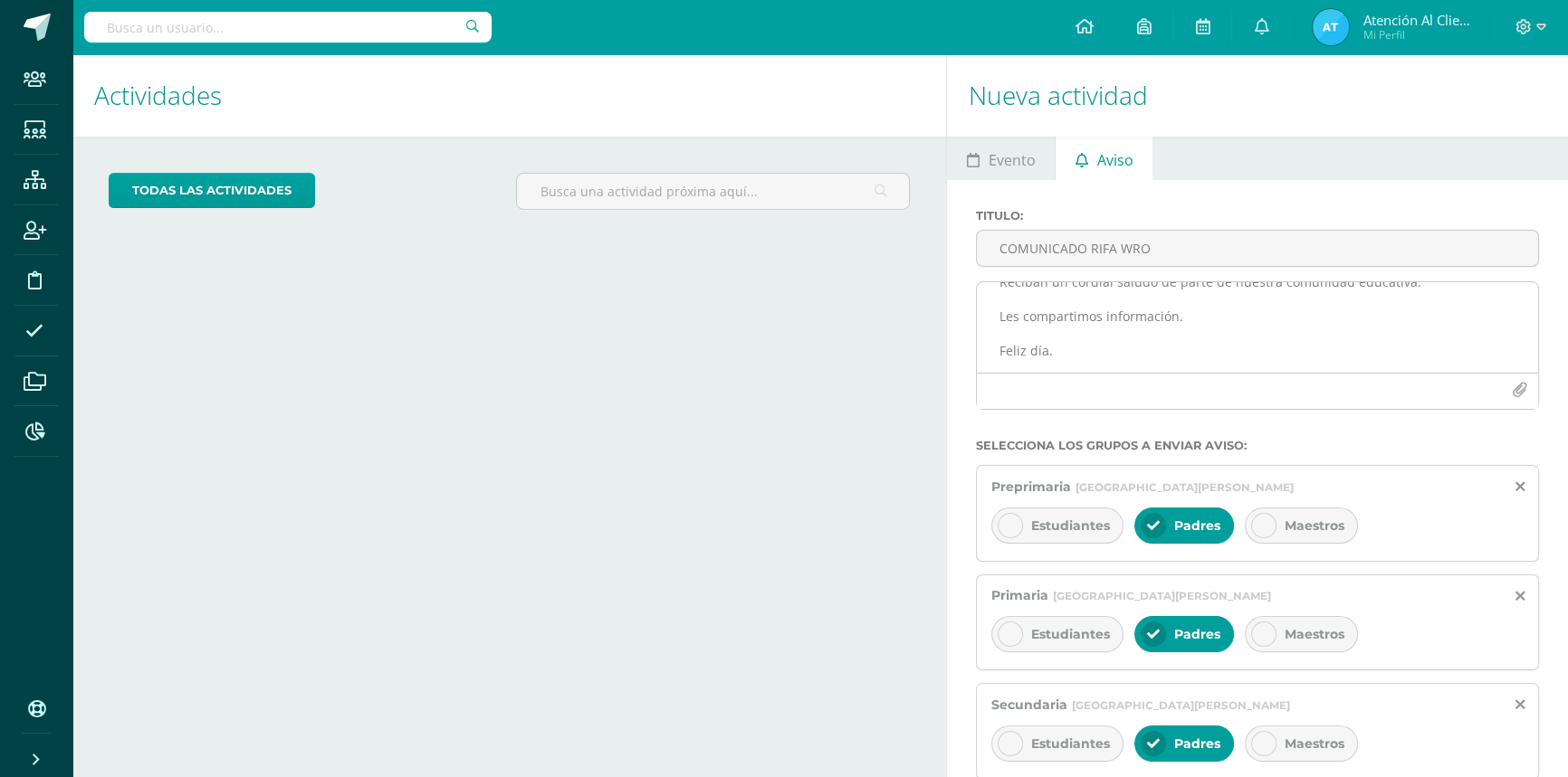
click at [1518, 388] on icon "button" at bounding box center [1519, 390] width 15 height 15
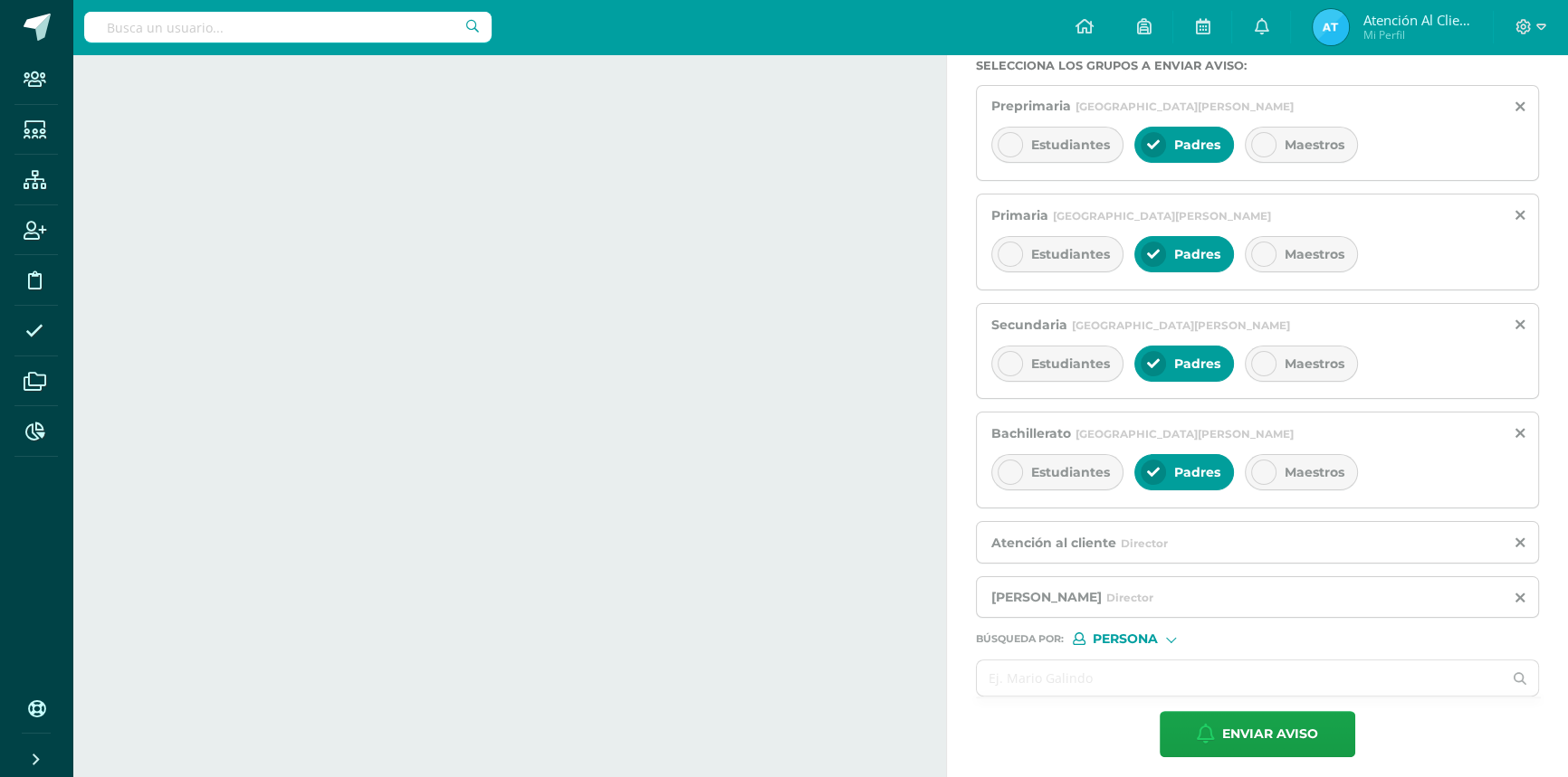
scroll to position [433, 0]
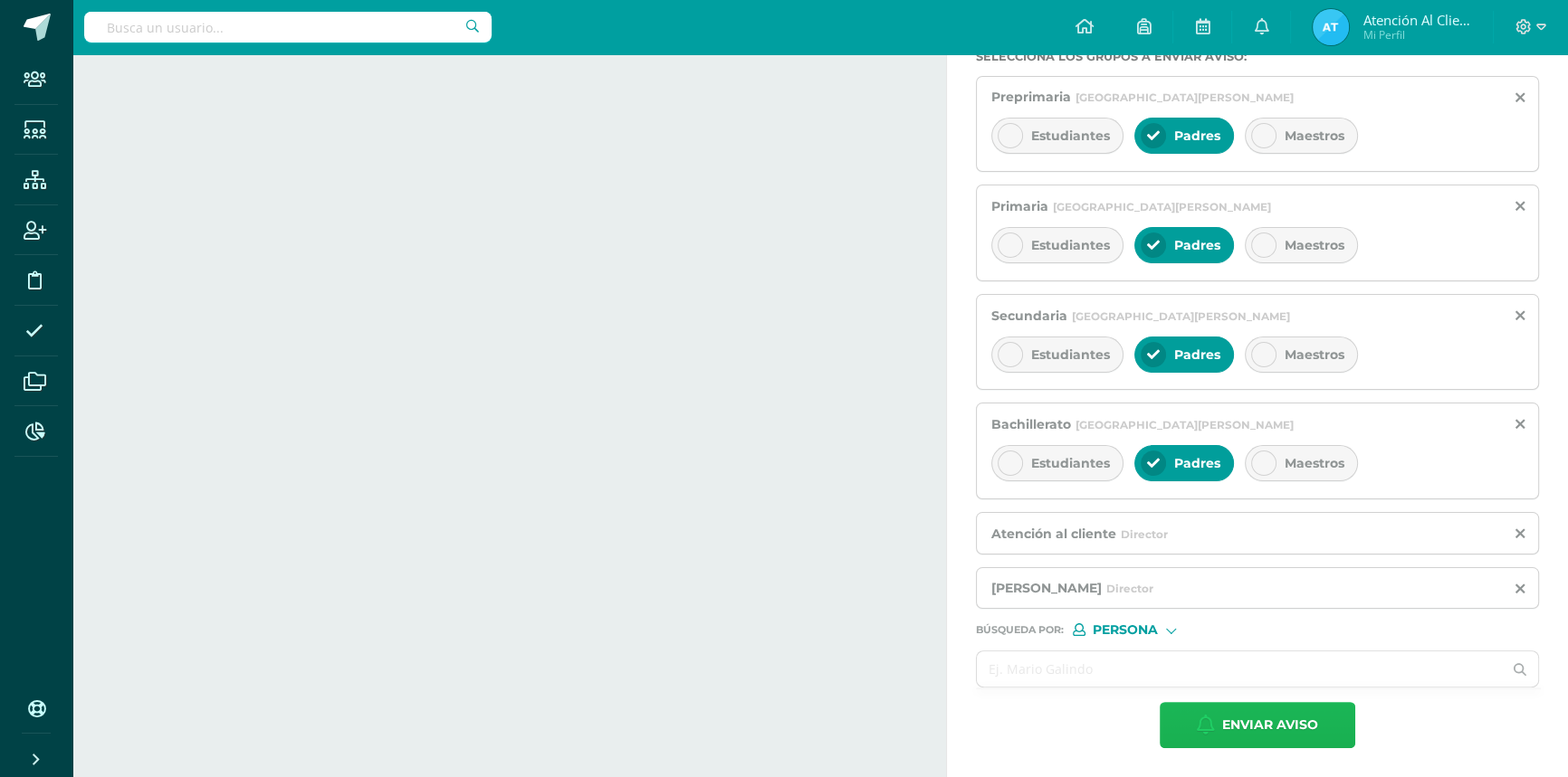
click at [1284, 719] on span "Enviar aviso" at bounding box center [1270, 725] width 96 height 44
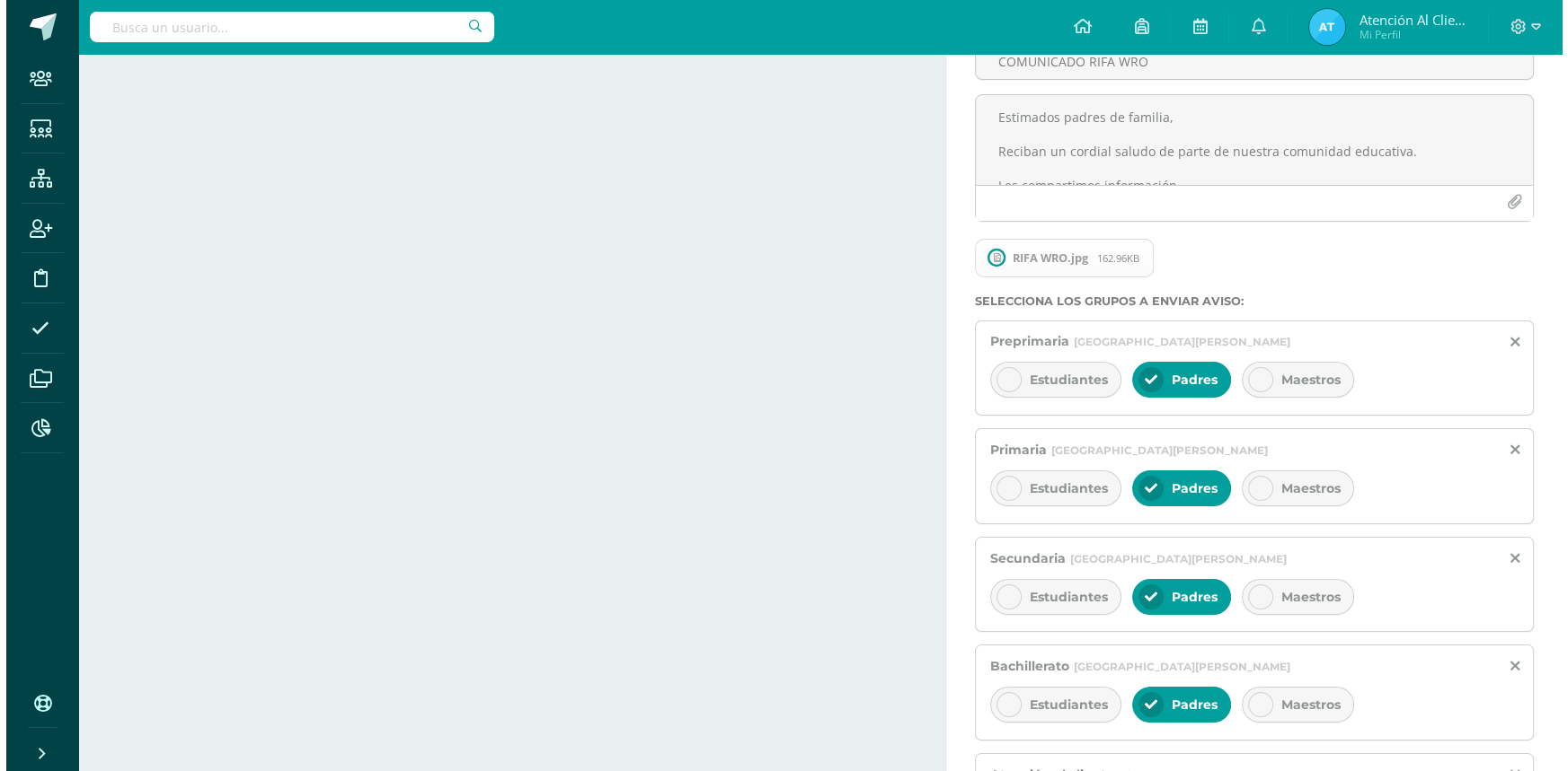
scroll to position [0, 0]
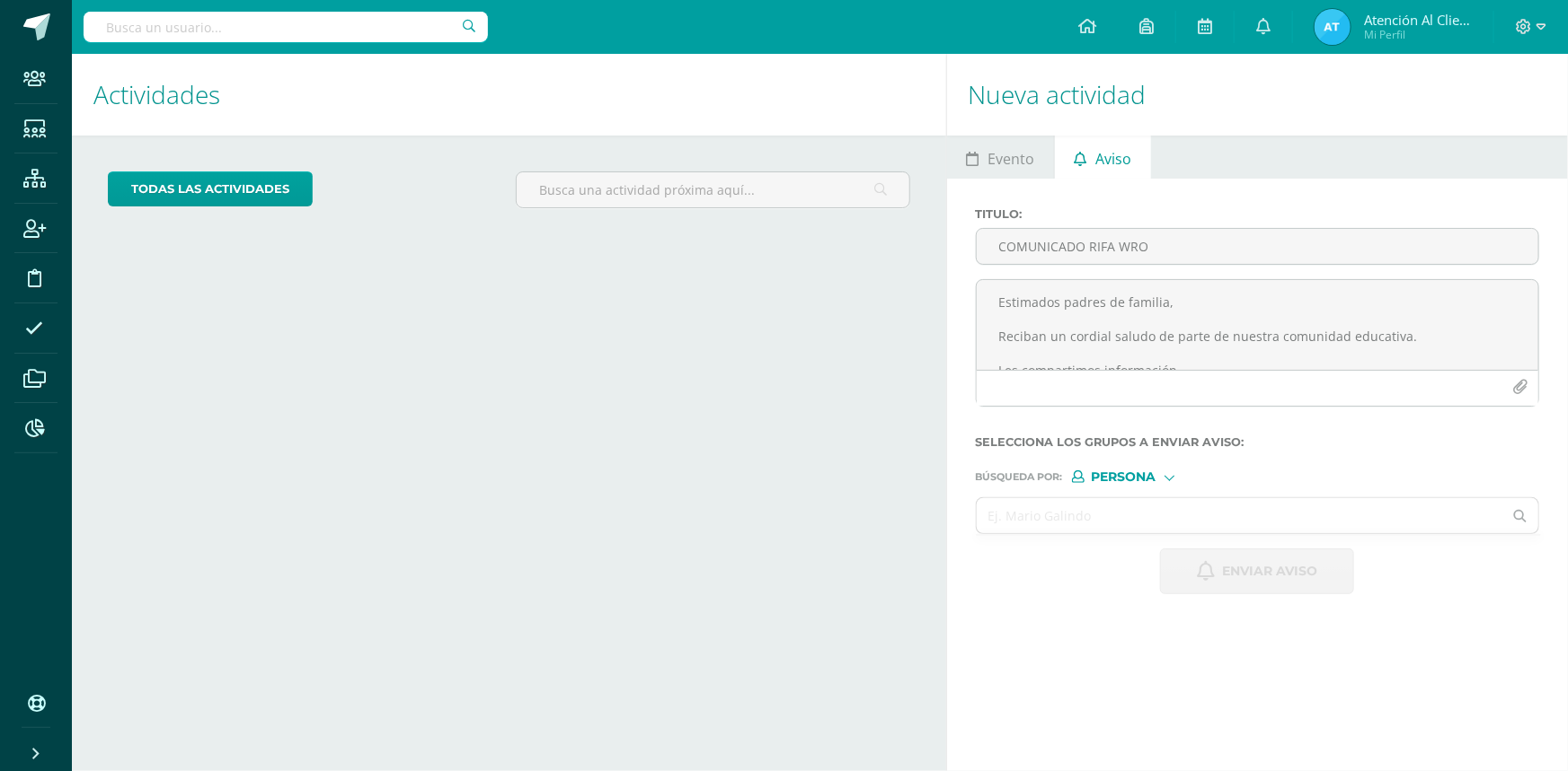
click at [223, 22] on input "text" at bounding box center [286, 27] width 404 height 31
type input "[PERSON_NAME]"
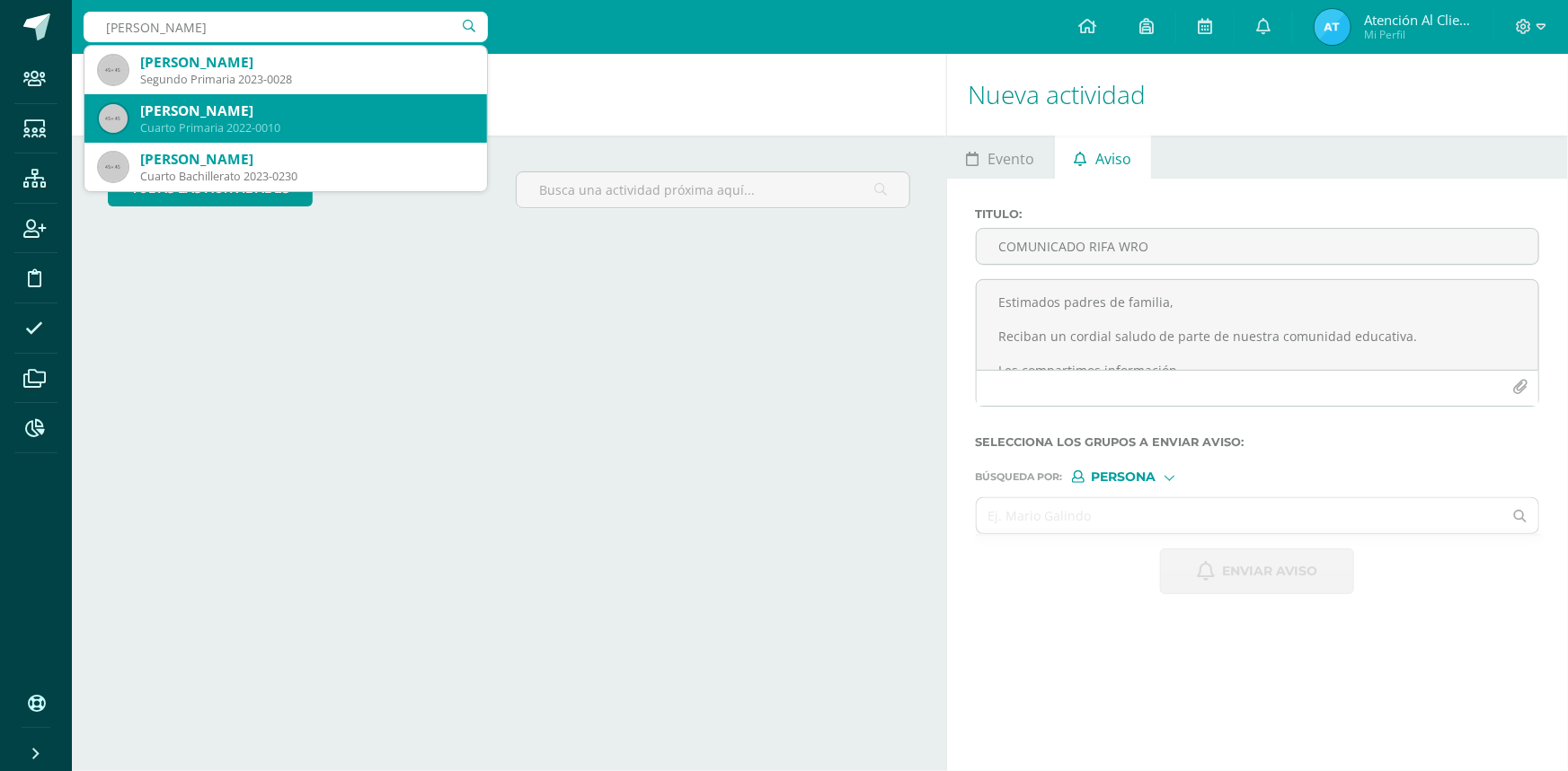
click at [226, 120] on div "Cuarto Primaria 2022-0010" at bounding box center [306, 128] width 333 height 15
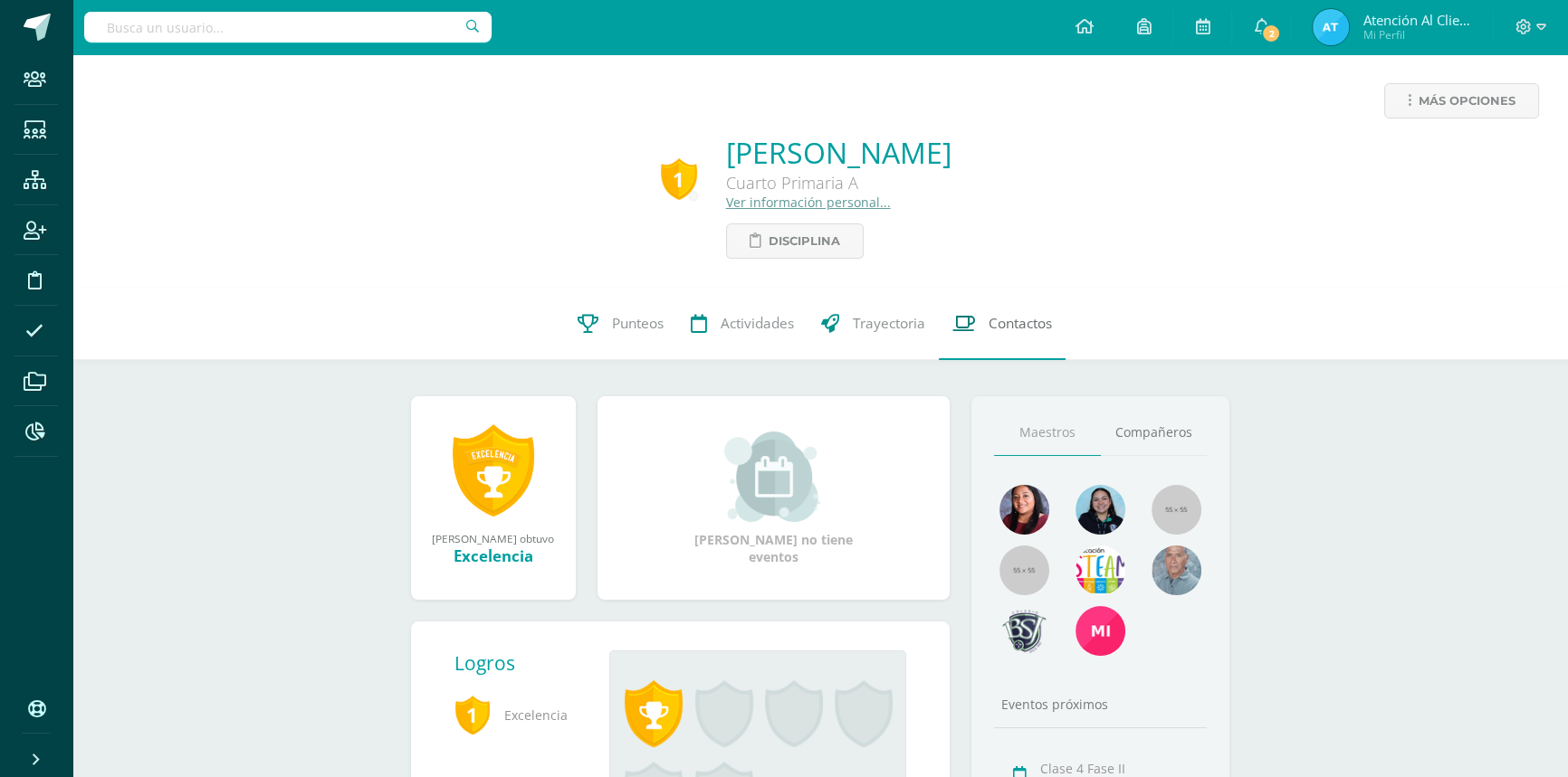
click at [1013, 309] on link "Contactos" at bounding box center [1003, 324] width 127 height 73
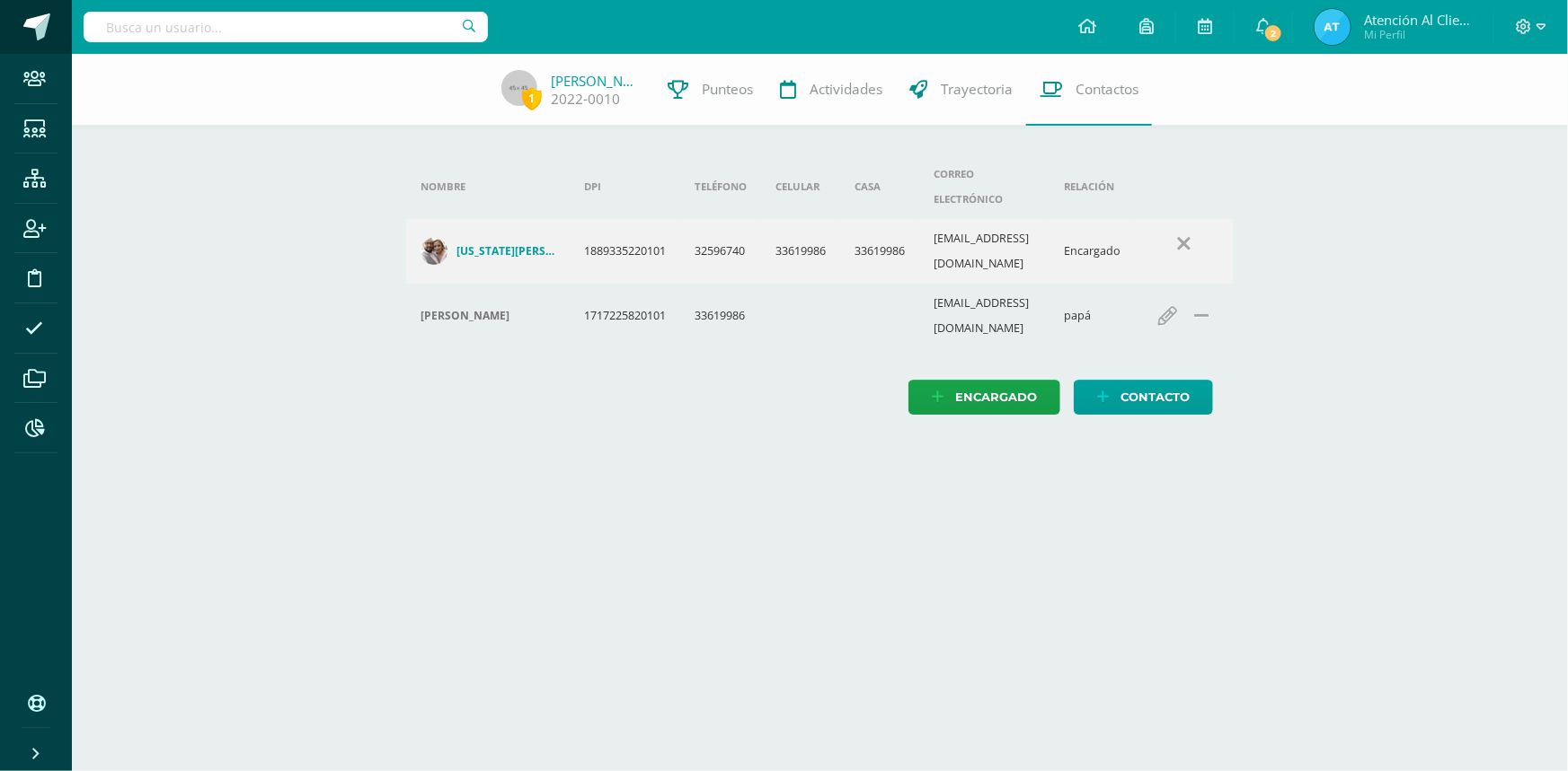
click at [20, 35] on link at bounding box center [36, 27] width 72 height 54
